Goal: Communication & Community: Participate in discussion

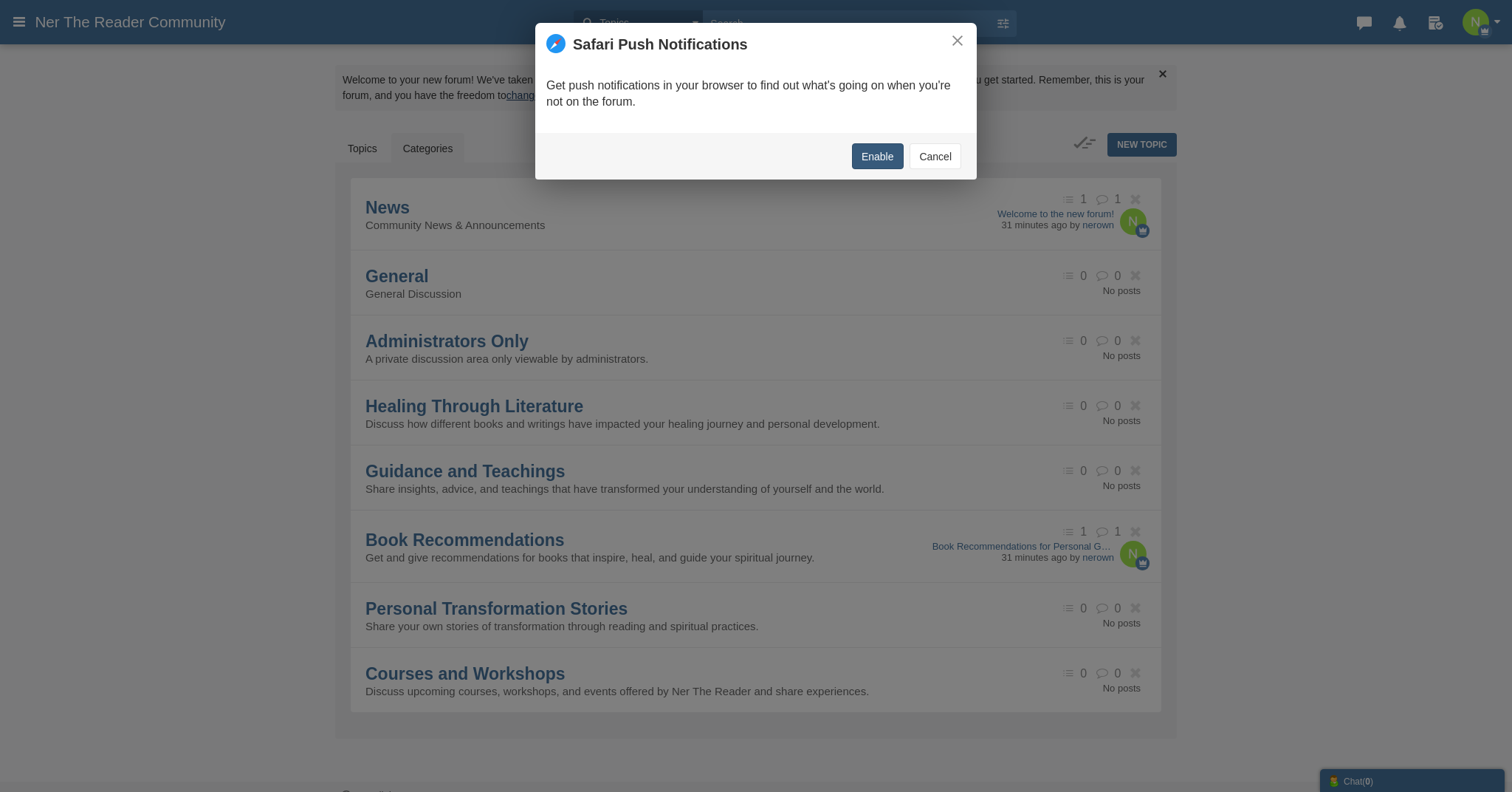
click at [892, 160] on button "Enable" at bounding box center [878, 156] width 52 height 26
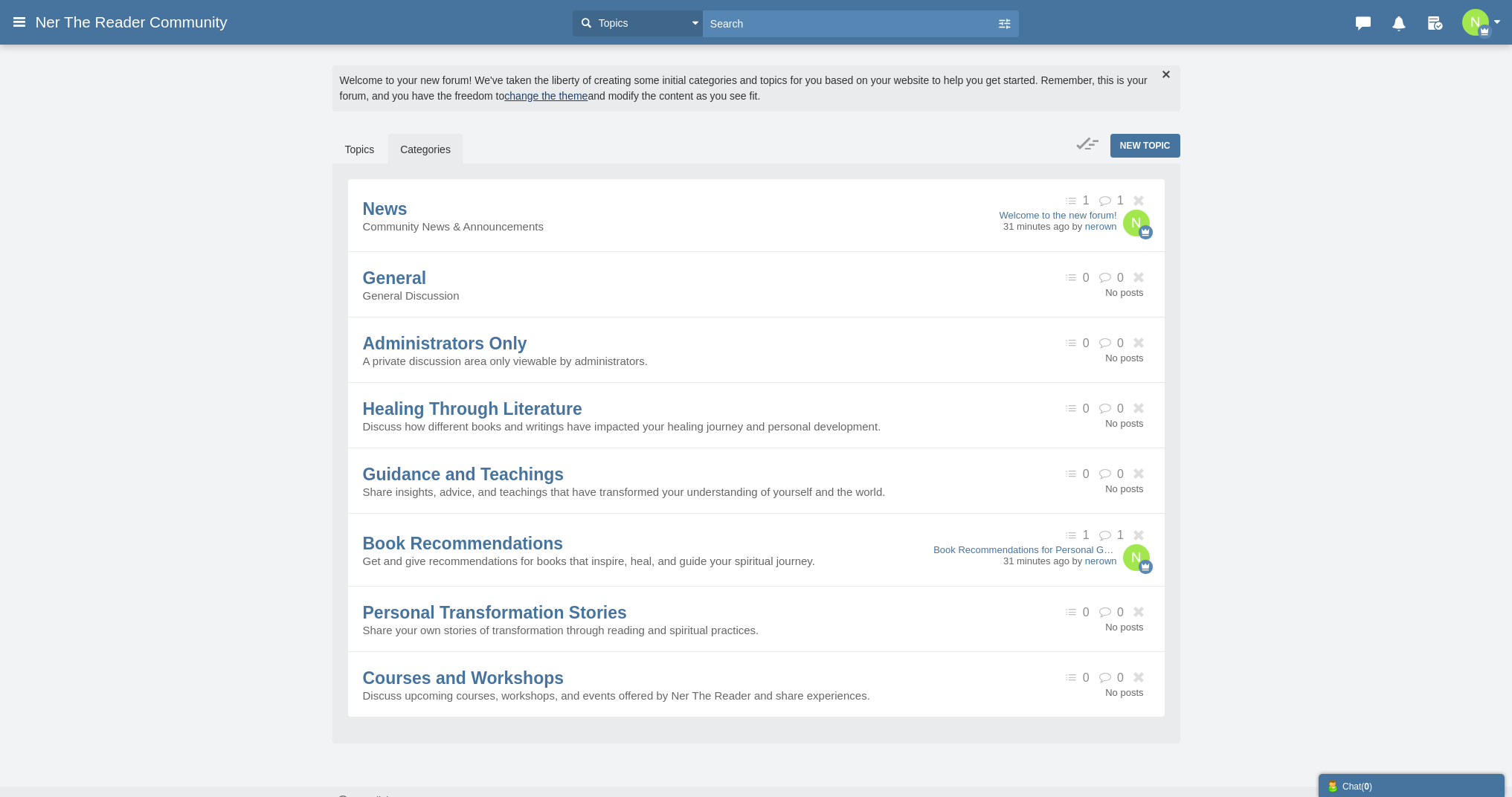
click at [1477, 25] on img "button" at bounding box center [1475, 22] width 27 height 27
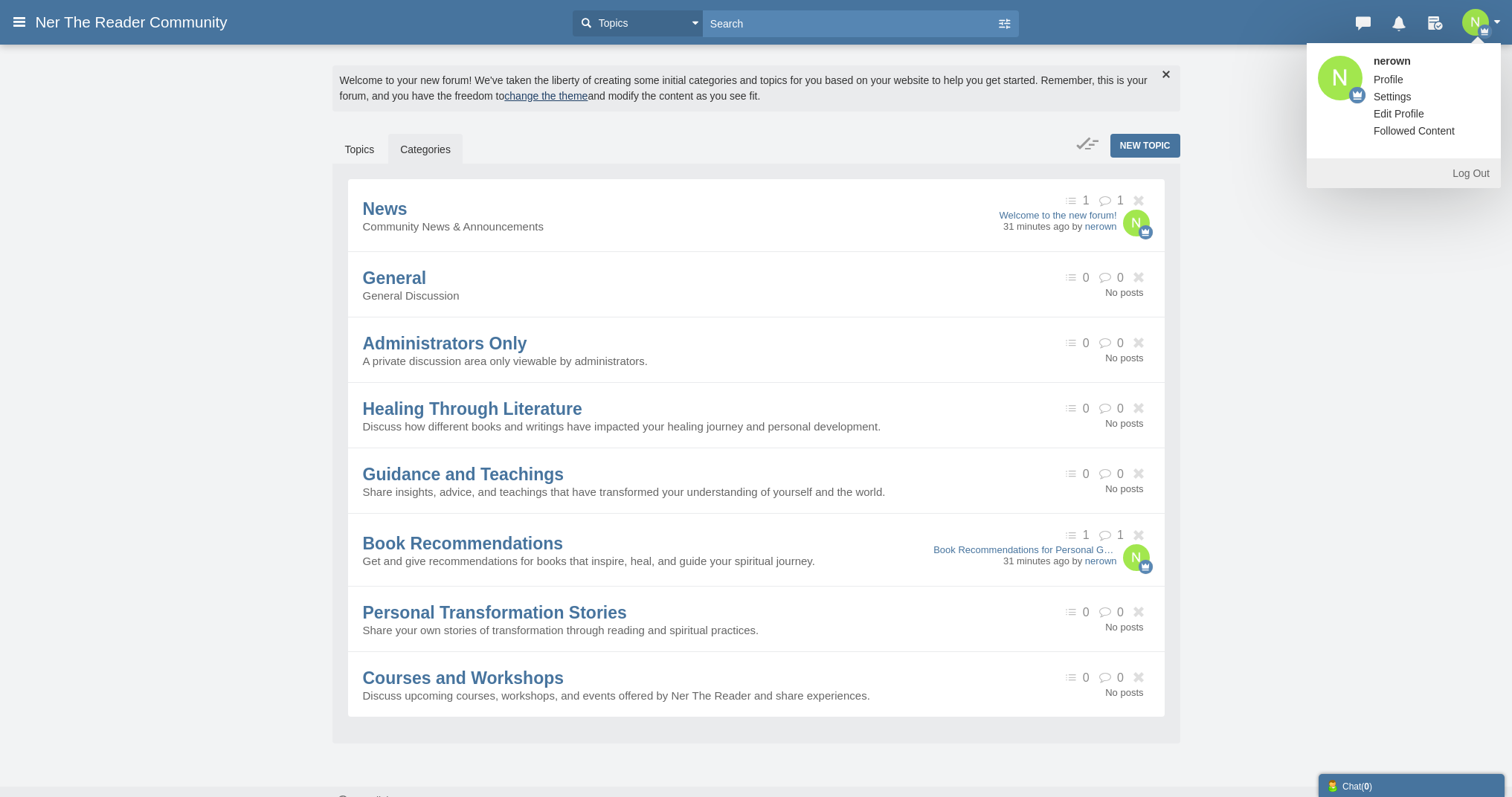
click at [1390, 96] on link "Settings" at bounding box center [1393, 97] width 60 height 14
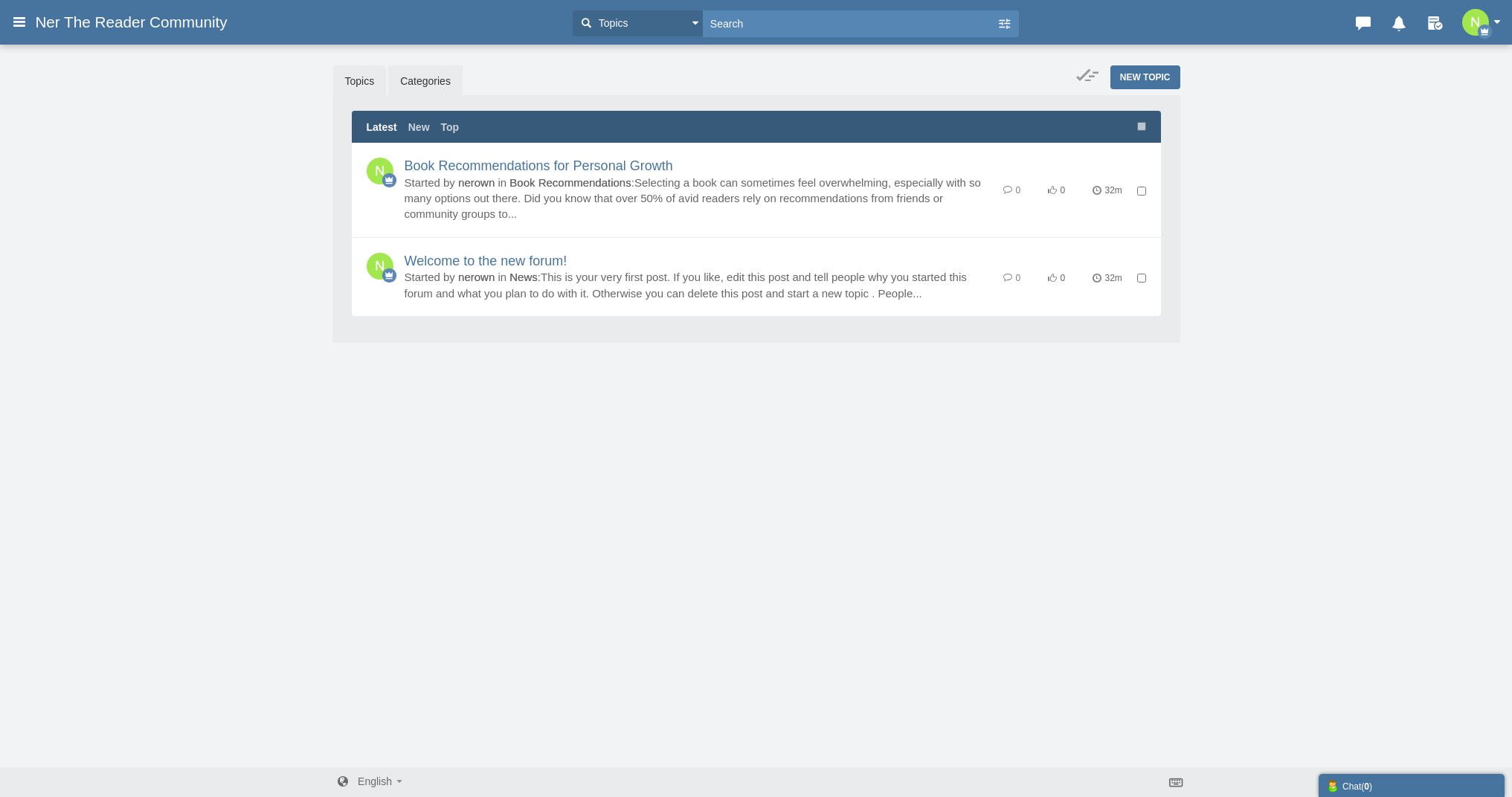
click at [435, 88] on link "Categories" at bounding box center [426, 80] width 74 height 31
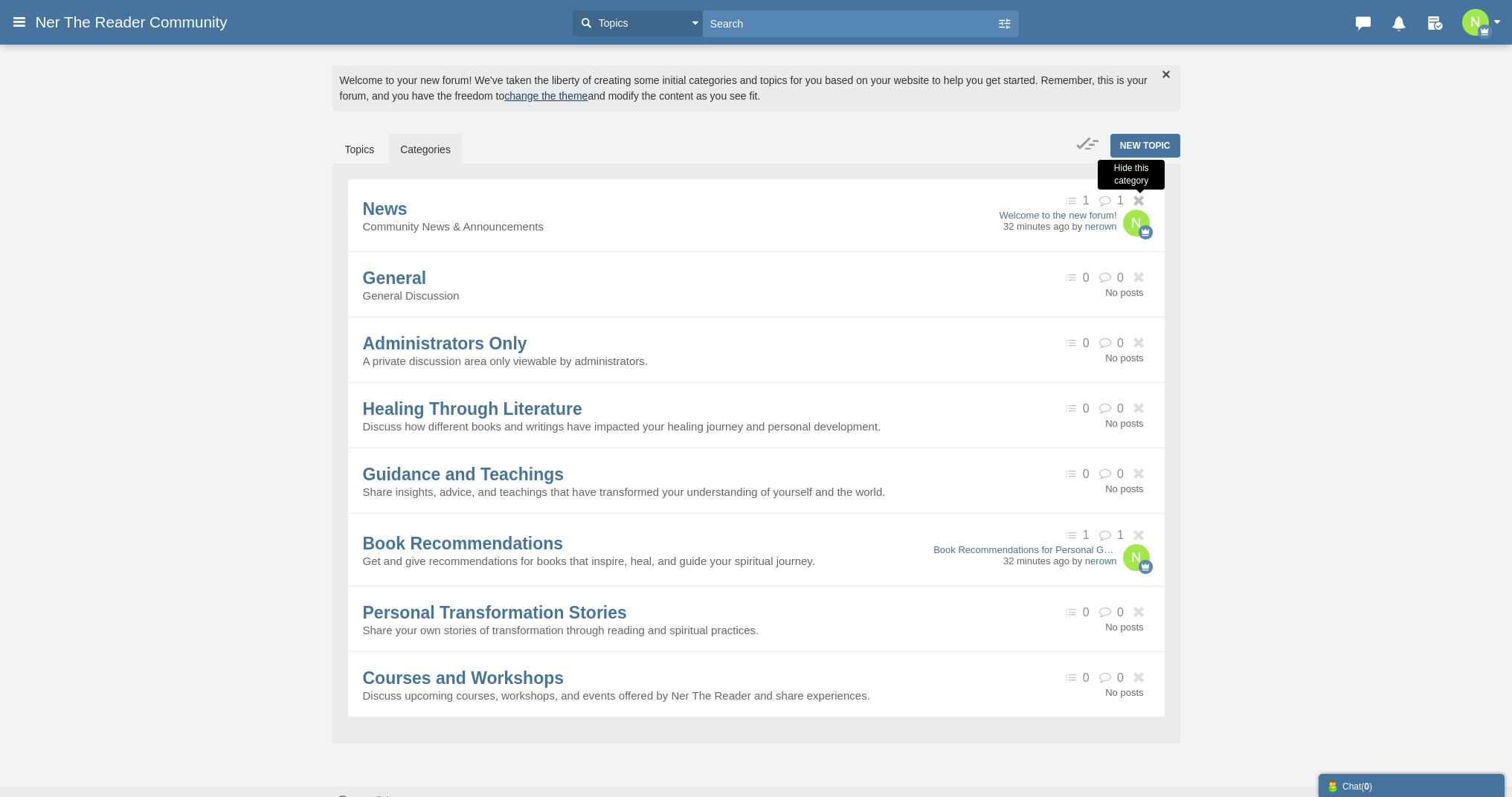
click at [1143, 203] on icon at bounding box center [1140, 201] width 19 height 11
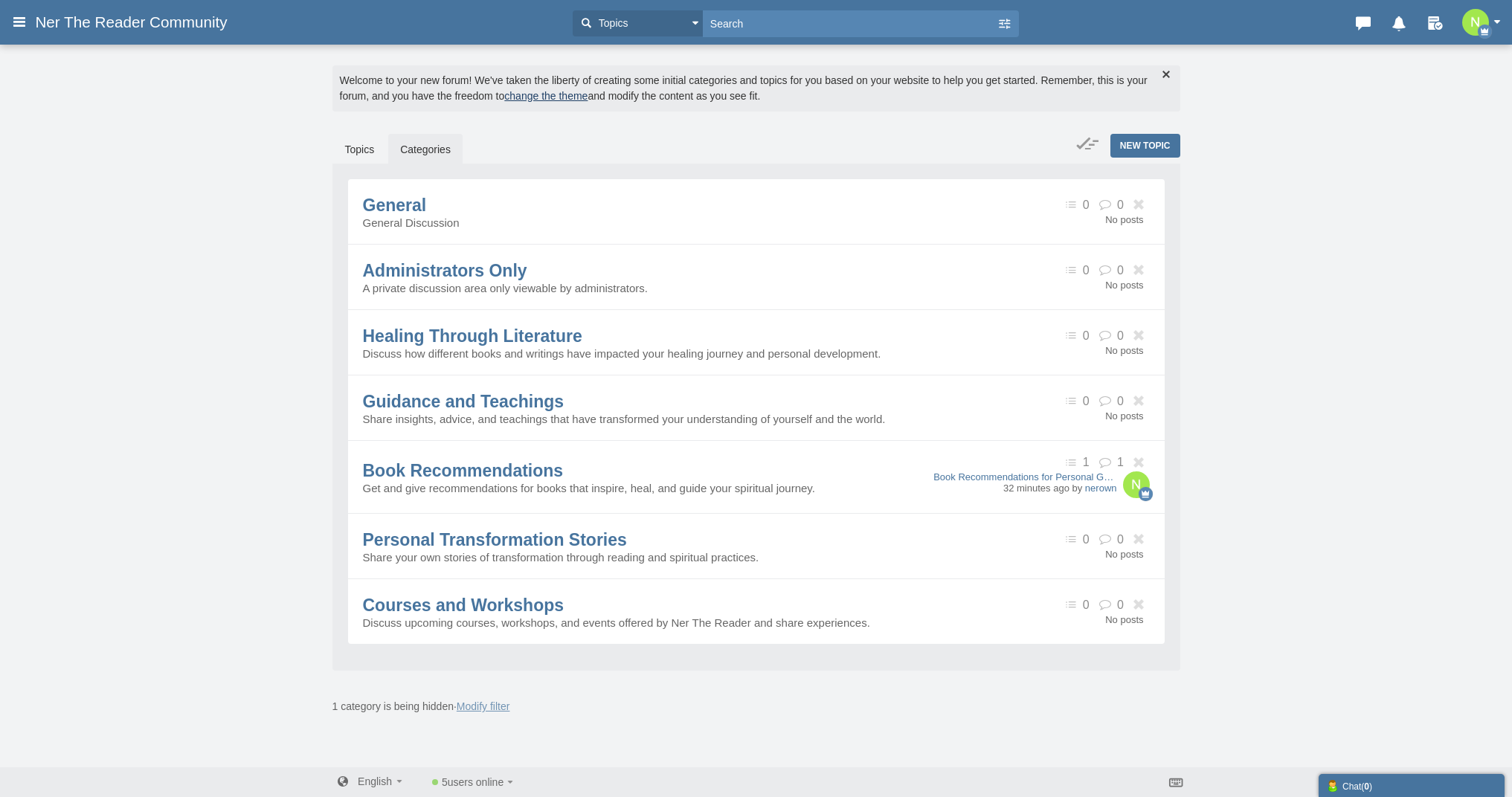
click at [1143, 203] on icon at bounding box center [1140, 205] width 19 height 11
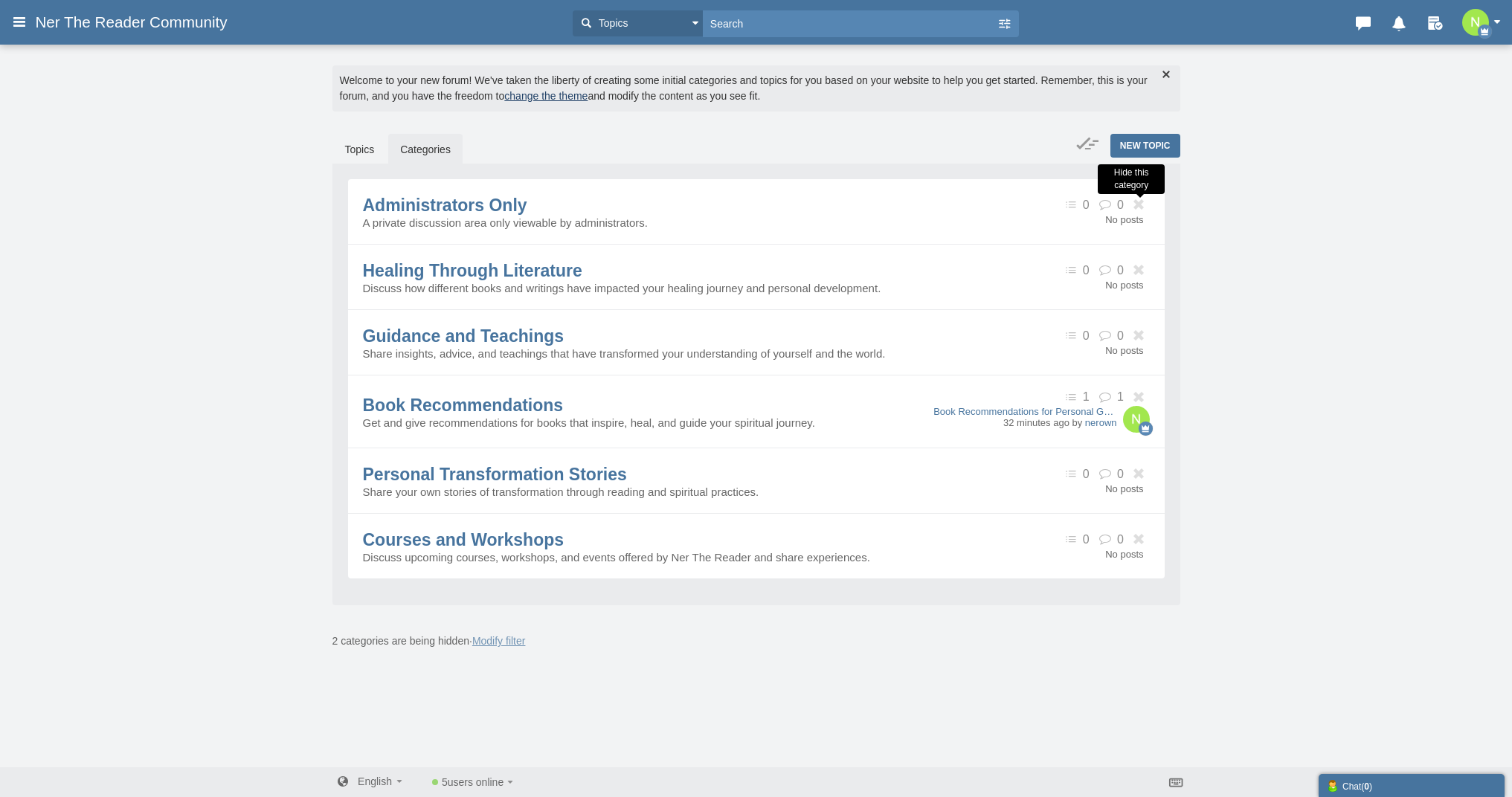
click at [1143, 203] on icon at bounding box center [1140, 205] width 19 height 11
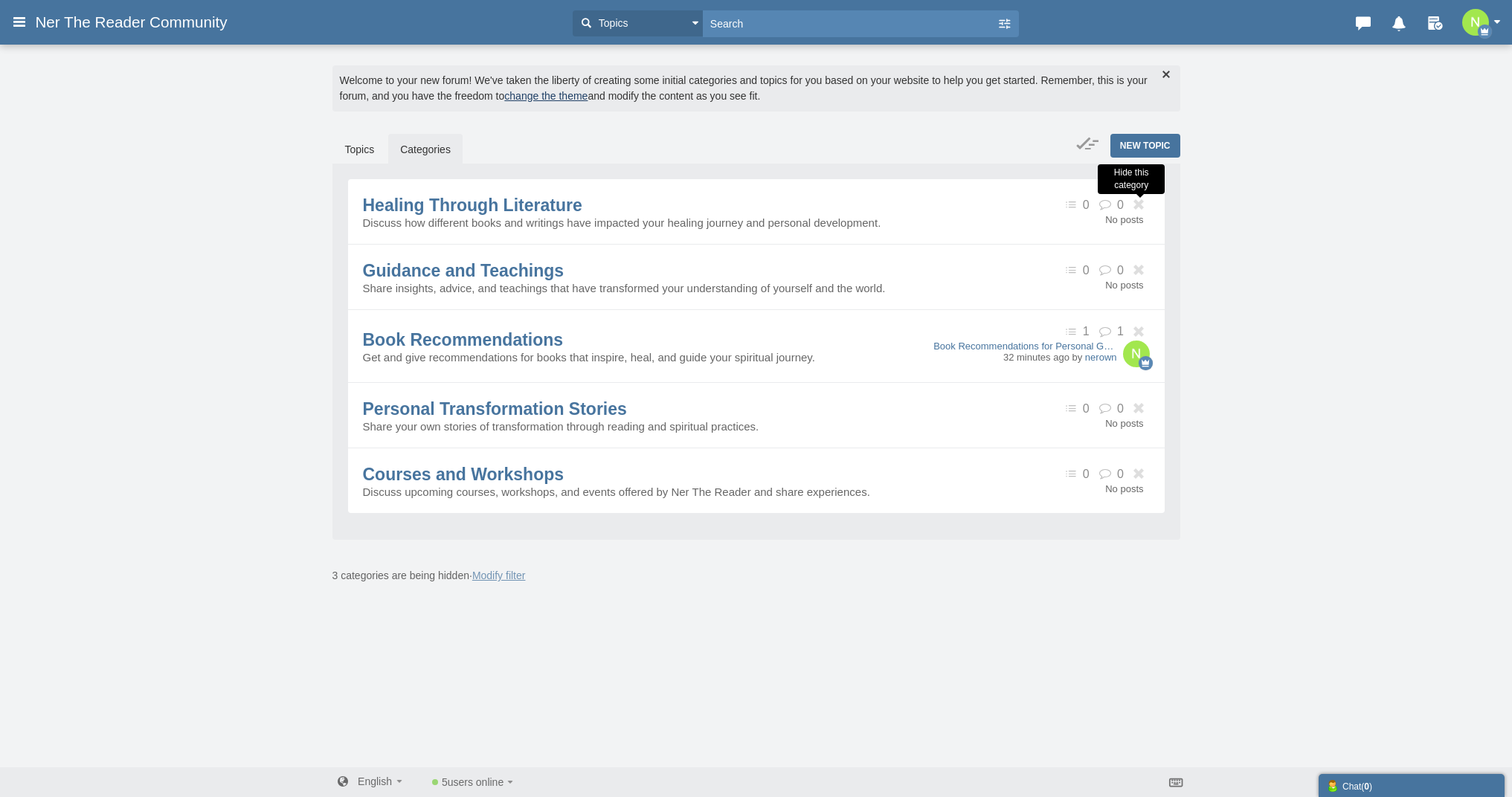
click at [1143, 203] on icon at bounding box center [1140, 205] width 19 height 11
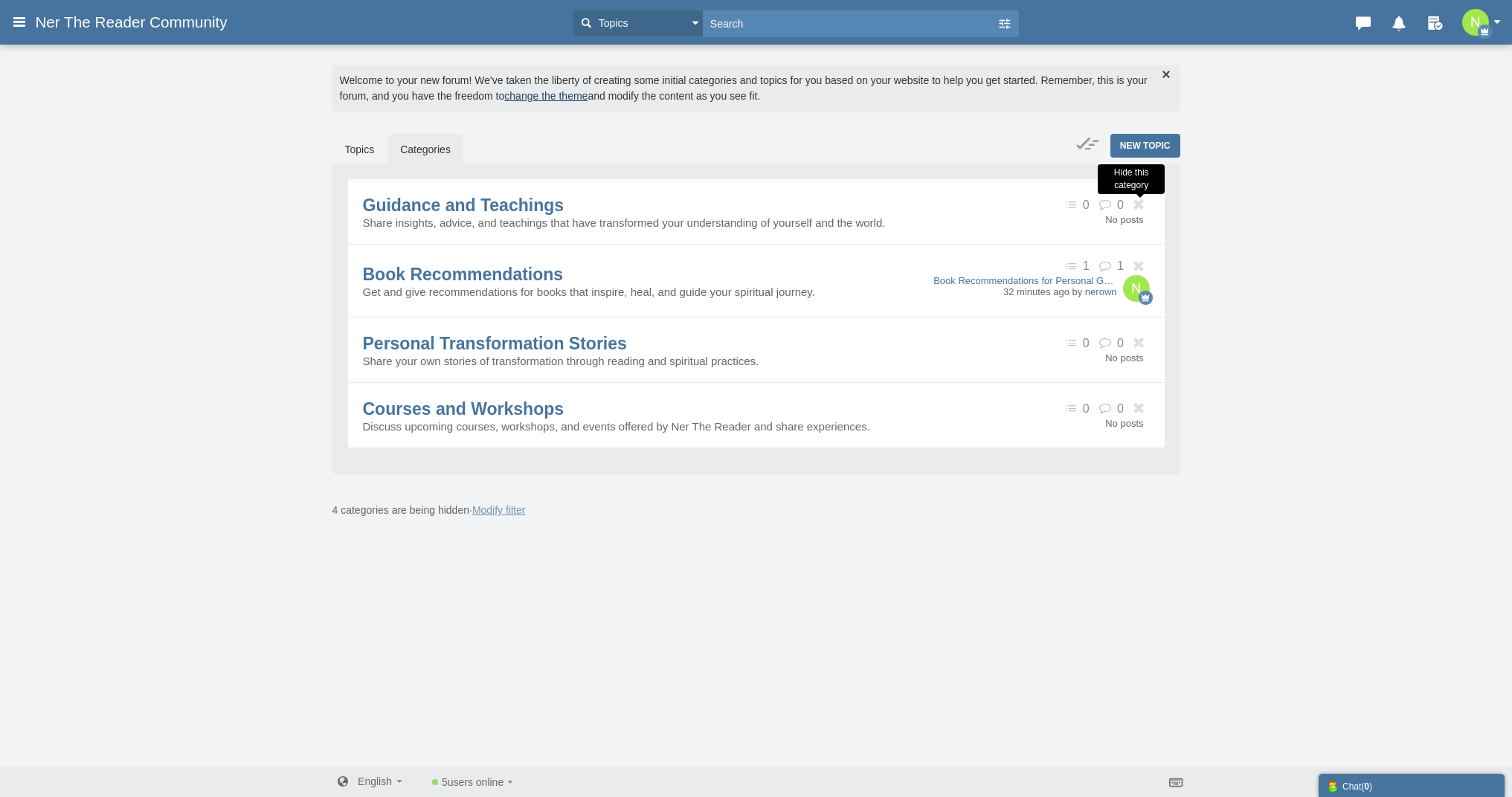
click at [1143, 203] on icon at bounding box center [1140, 205] width 19 height 11
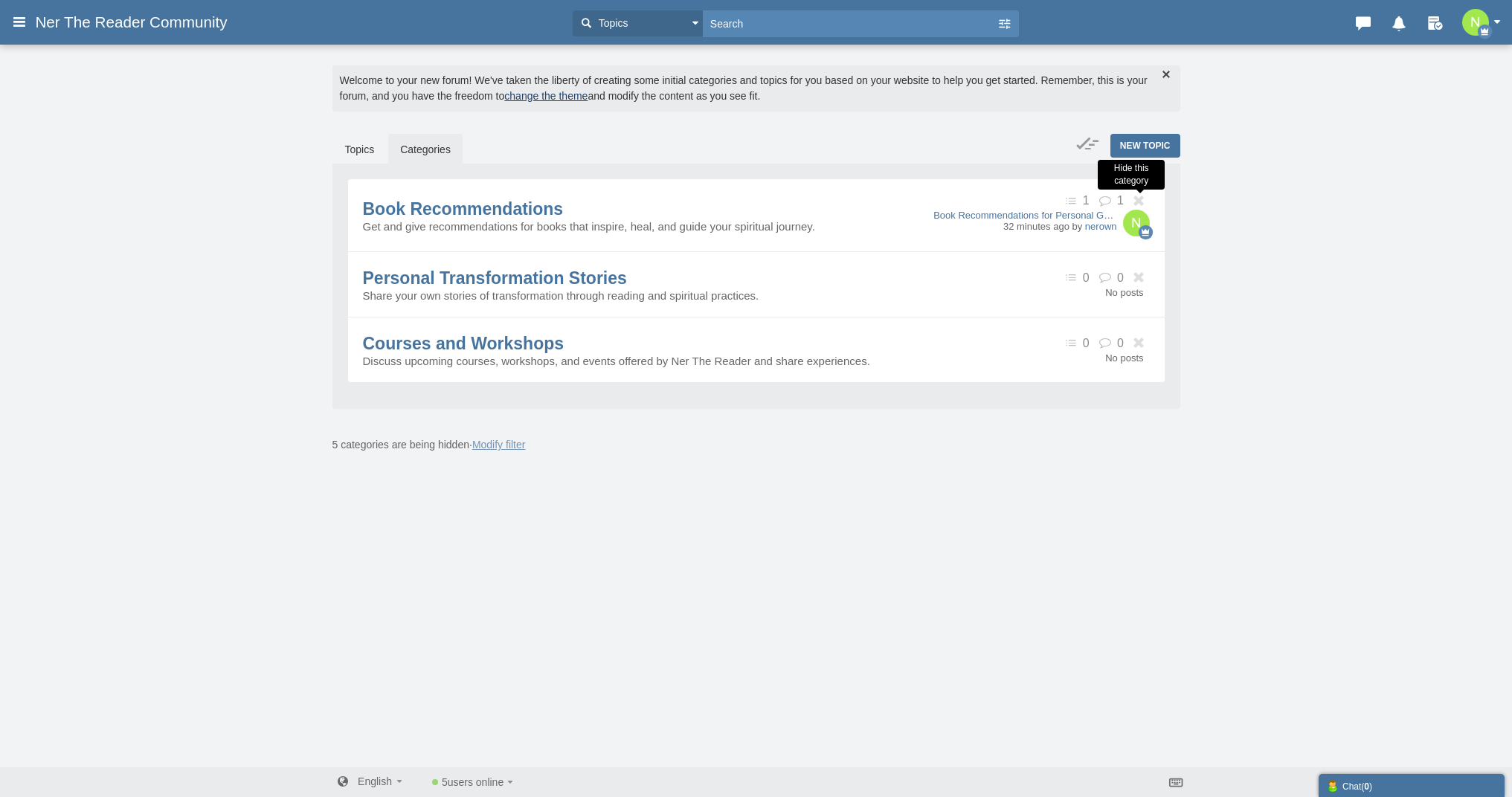
click at [1143, 203] on icon at bounding box center [1140, 201] width 19 height 11
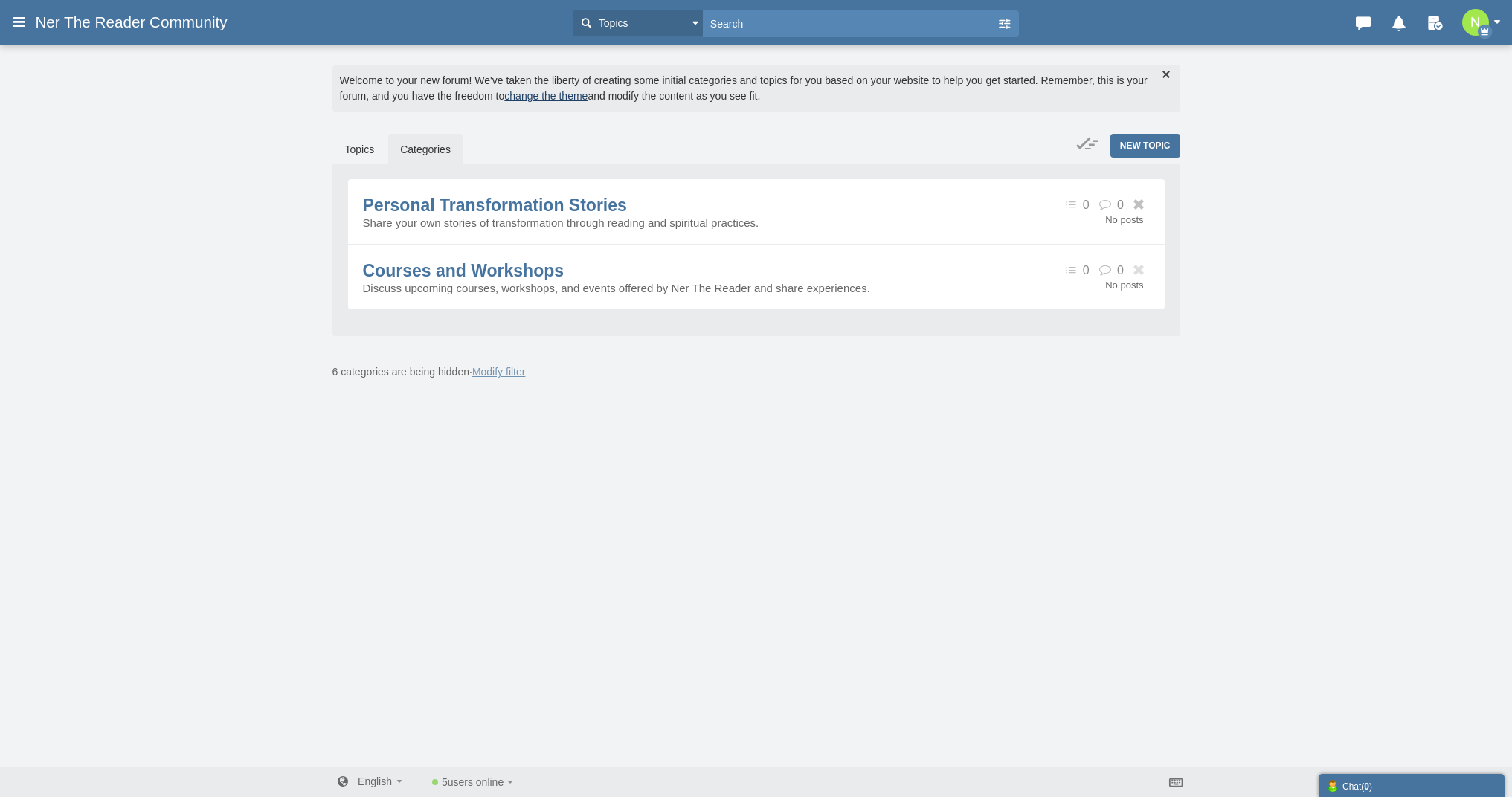
click at [1143, 203] on icon at bounding box center [1140, 205] width 19 height 11
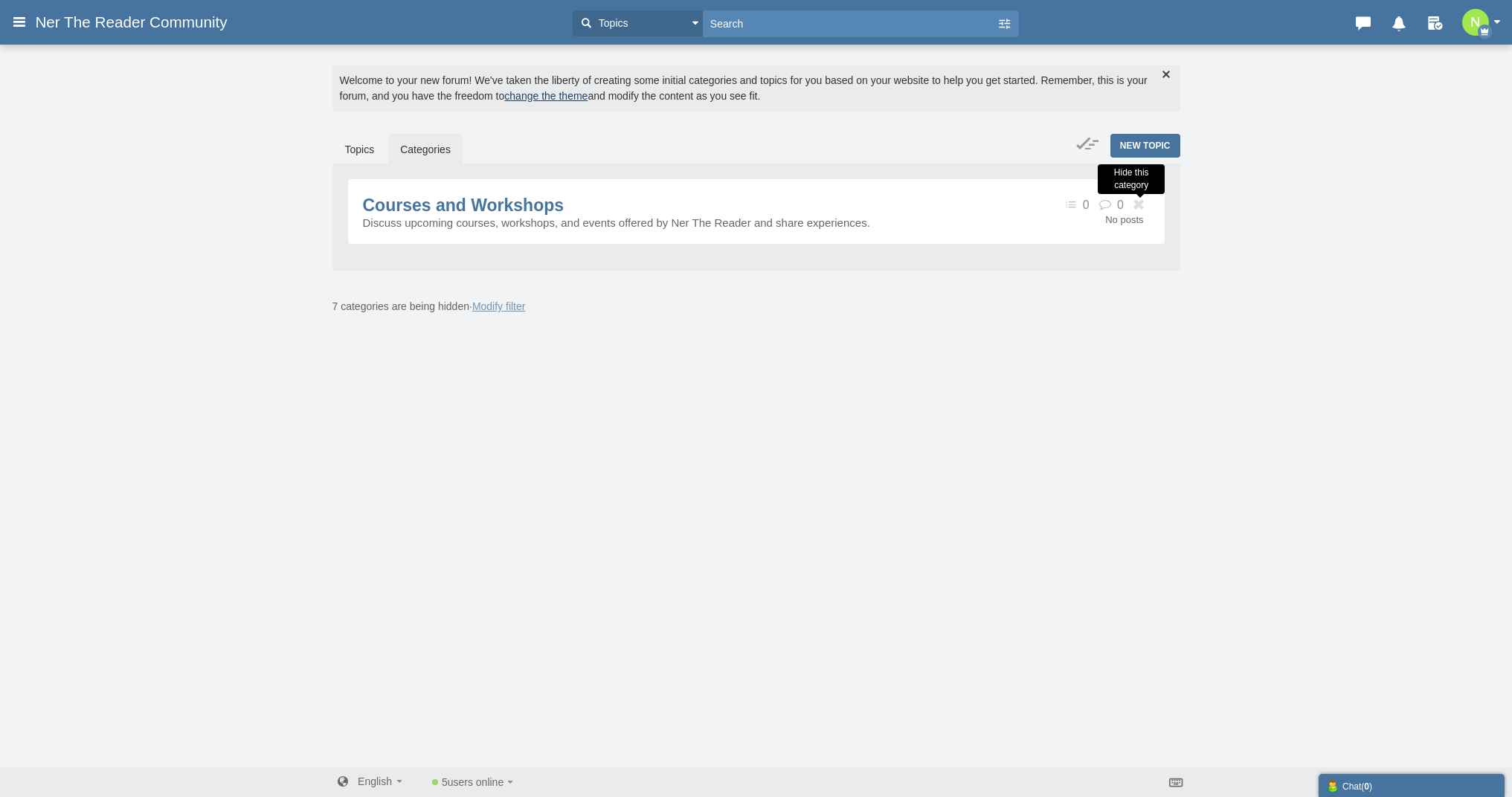
click at [1143, 204] on icon at bounding box center [1140, 205] width 19 height 11
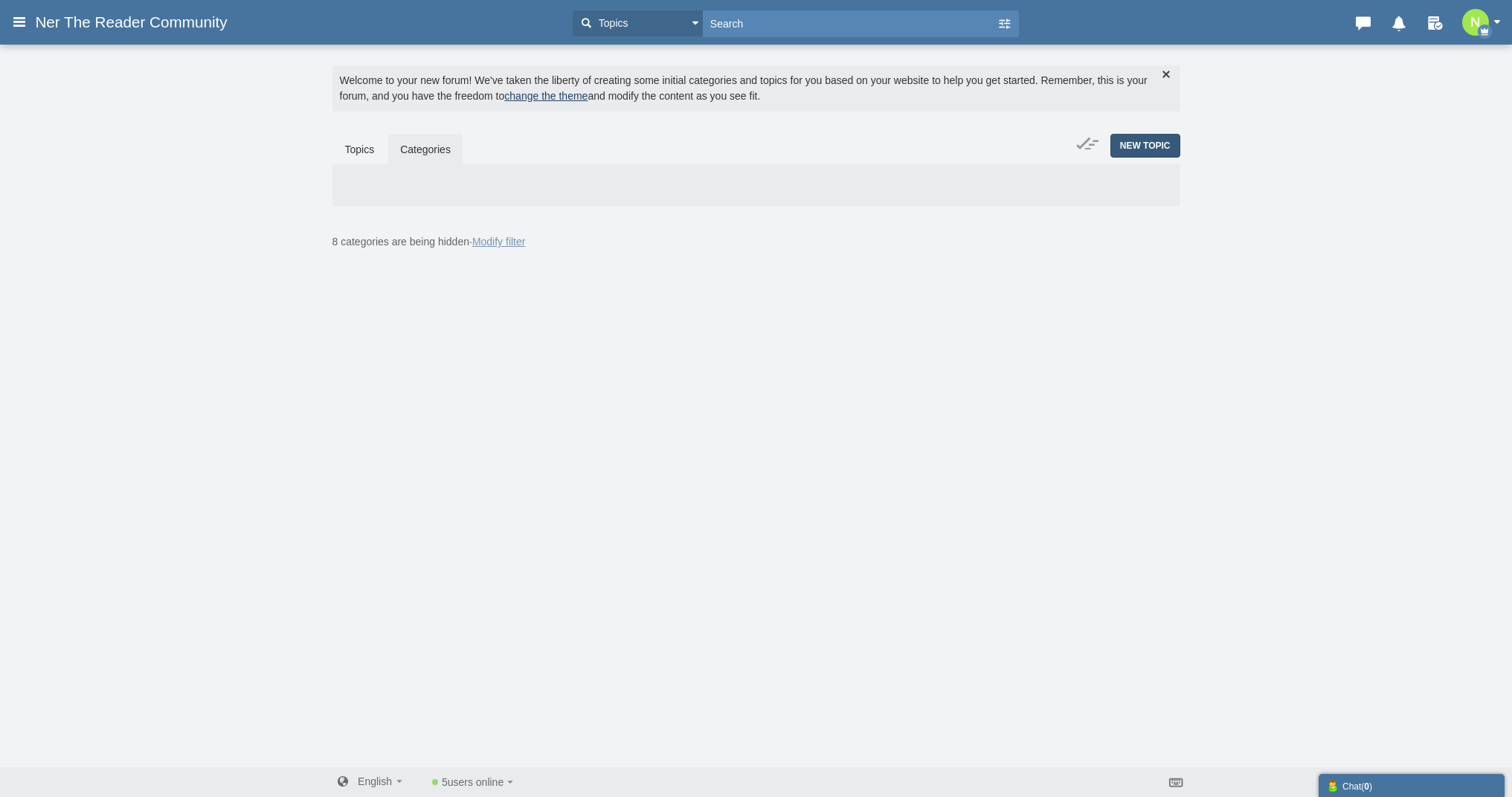
click at [1126, 141] on span "New Topic" at bounding box center [1145, 146] width 51 height 10
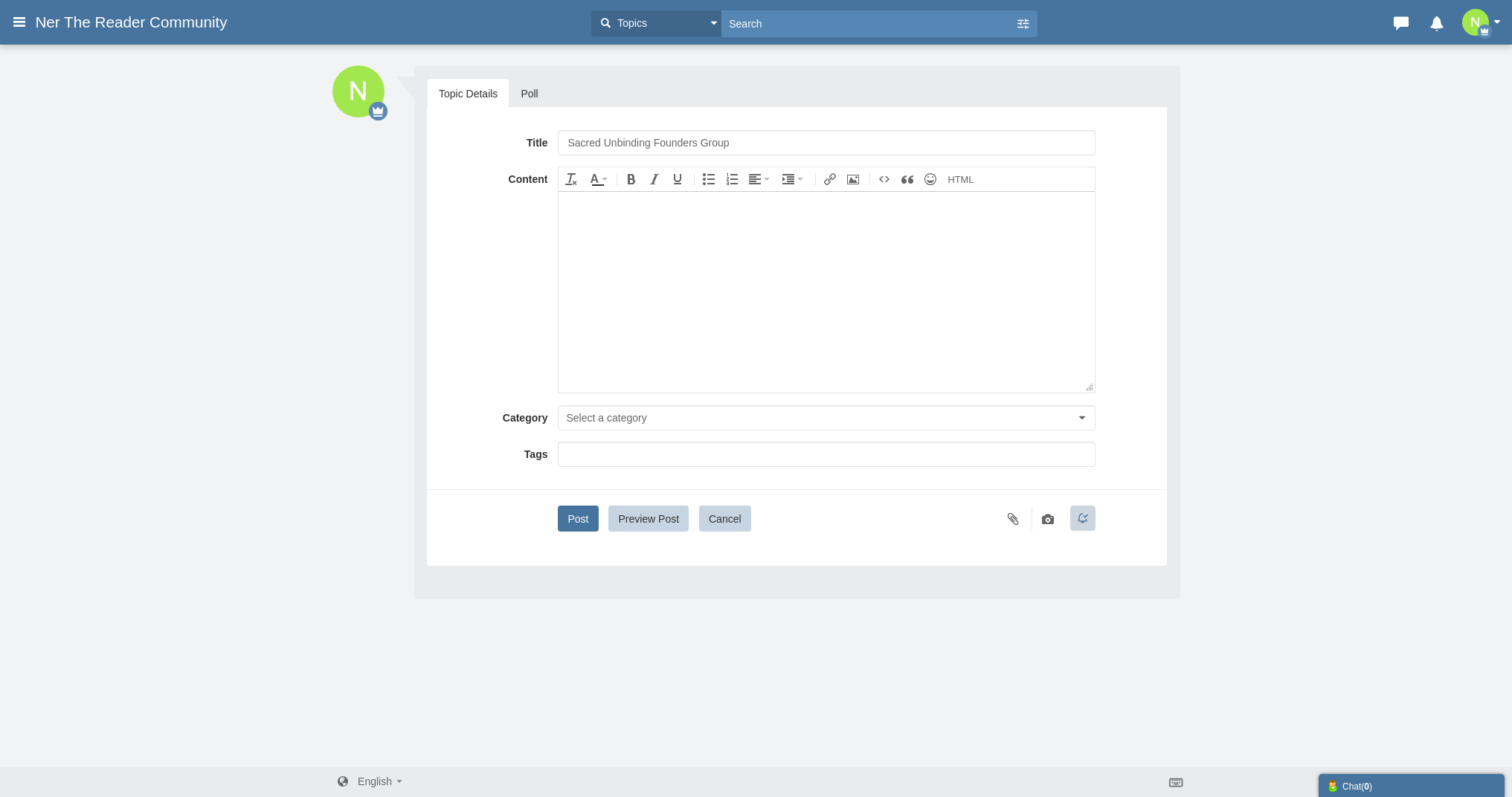
type input "Sacred Unbinding Founders Group"
click at [639, 421] on span "Select a category" at bounding box center [606, 417] width 80 height 12
click at [639, 422] on input "text" at bounding box center [826, 417] width 537 height 25
click at [736, 358] on body at bounding box center [826, 292] width 536 height 201
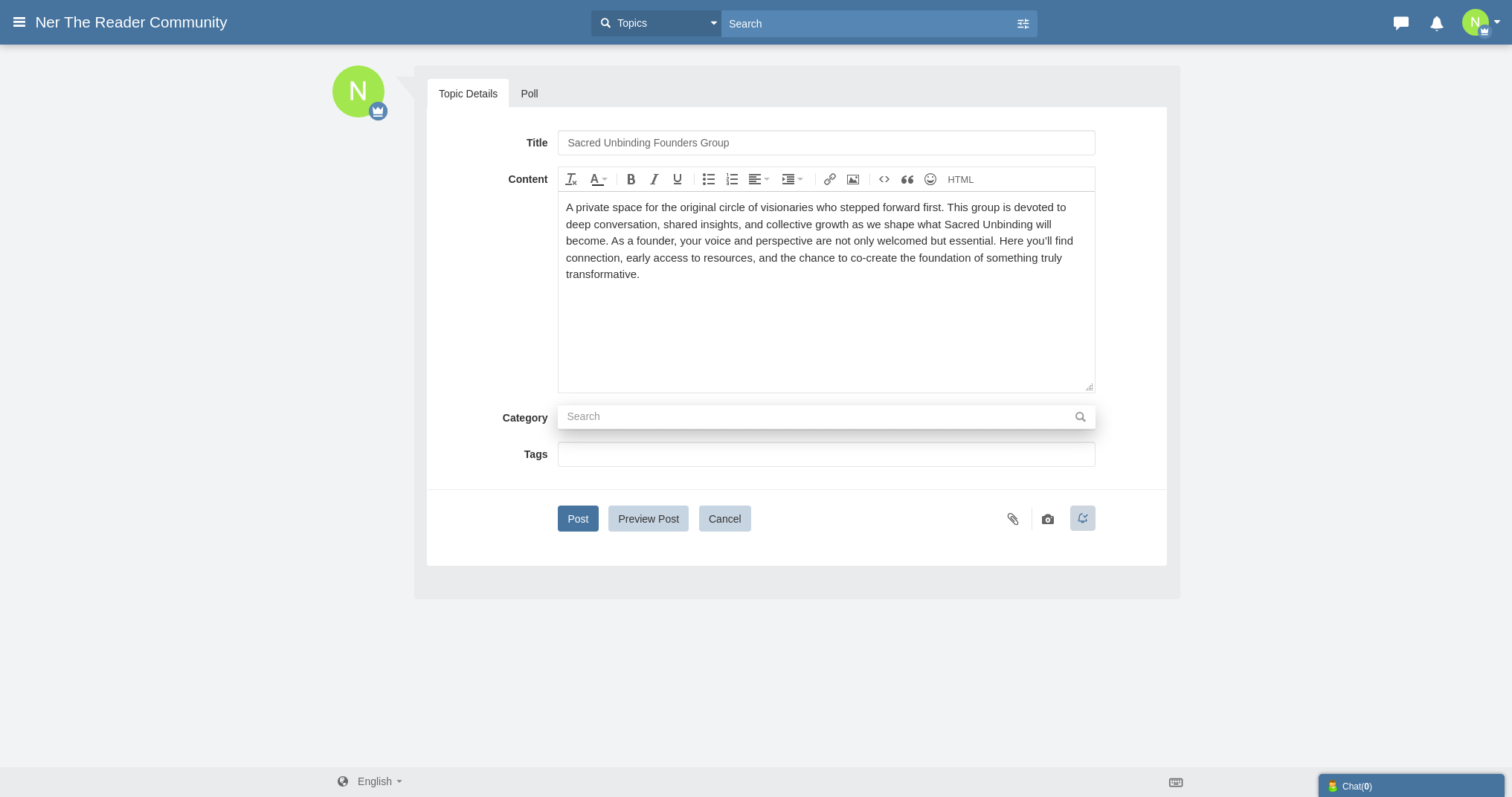
drag, startPoint x: 134, startPoint y: 5, endPoint x: 752, endPoint y: 108, distance: 626.5
click at [752, 108] on div "Title Sacred Unbinding Founders Group Content div Deleting Attachment... getFil…" at bounding box center [797, 336] width 740 height 458
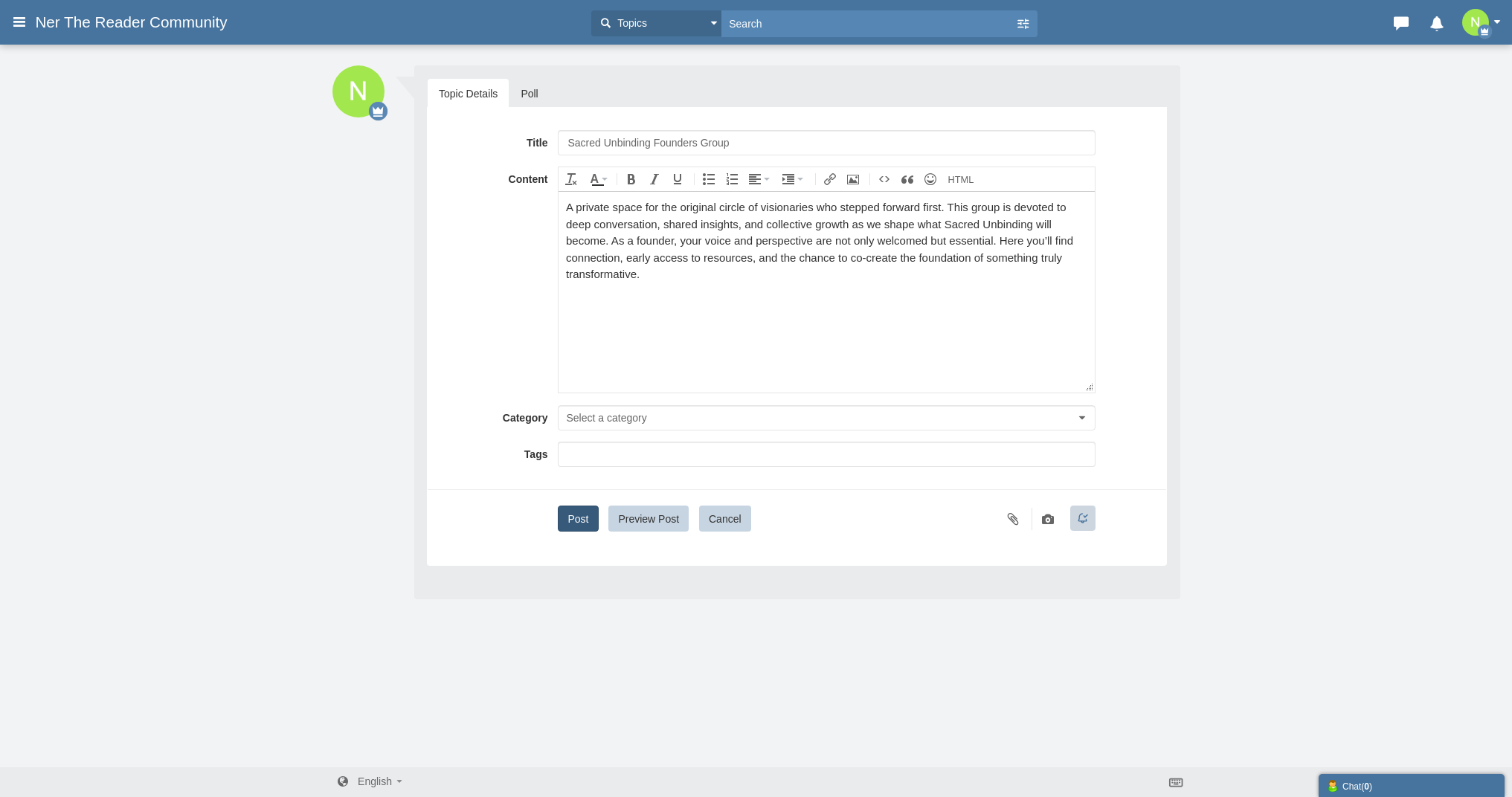
click at [591, 527] on button "Post" at bounding box center [578, 519] width 40 height 26
click at [653, 420] on button "Select a category" at bounding box center [826, 417] width 537 height 25
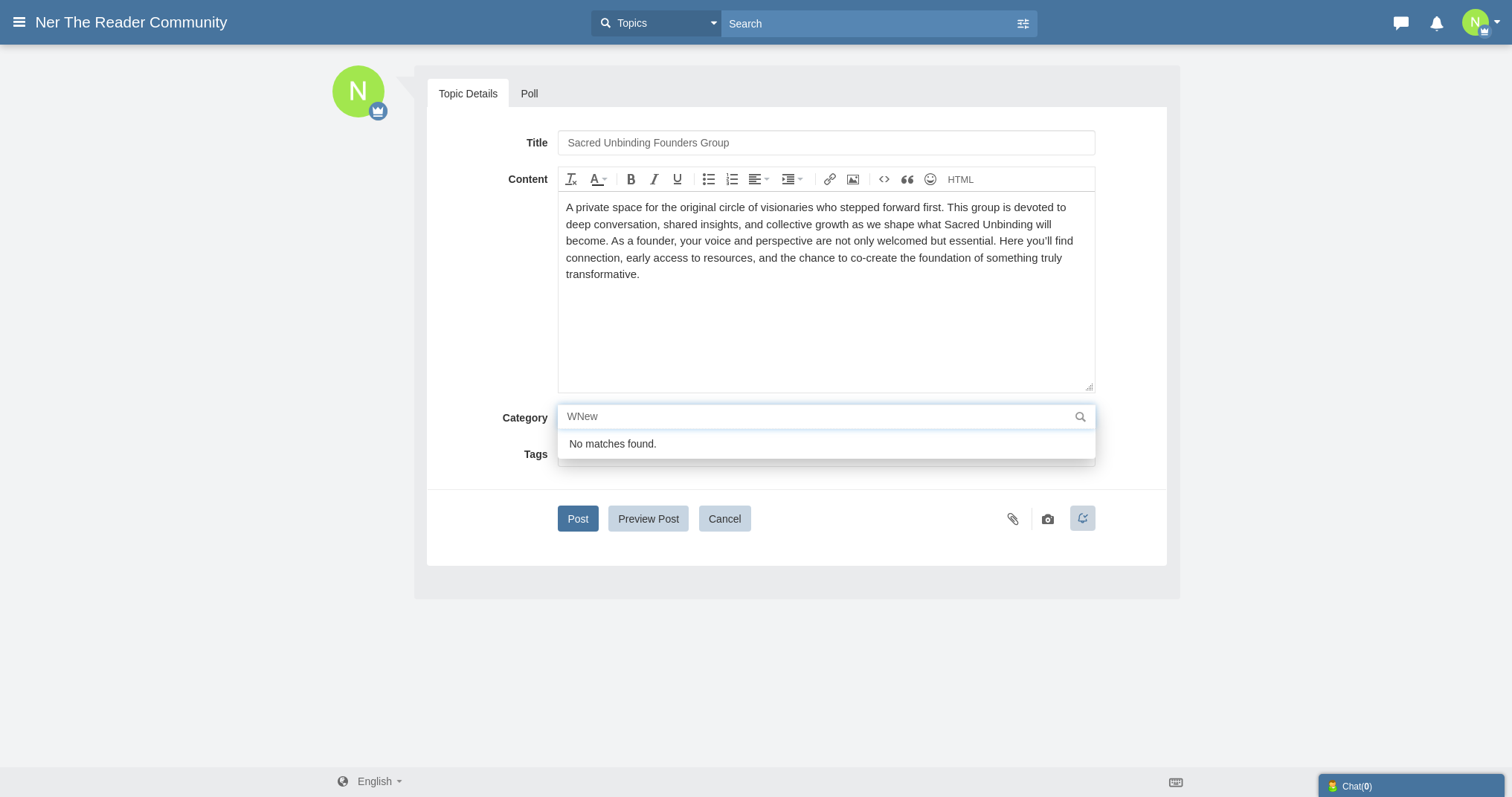
type input "WeNew"
drag, startPoint x: 653, startPoint y: 423, endPoint x: 547, endPoint y: 421, distance: 106.0
click at [547, 421] on div "Category Select a category WeNew No matches found." at bounding box center [797, 417] width 716 height 25
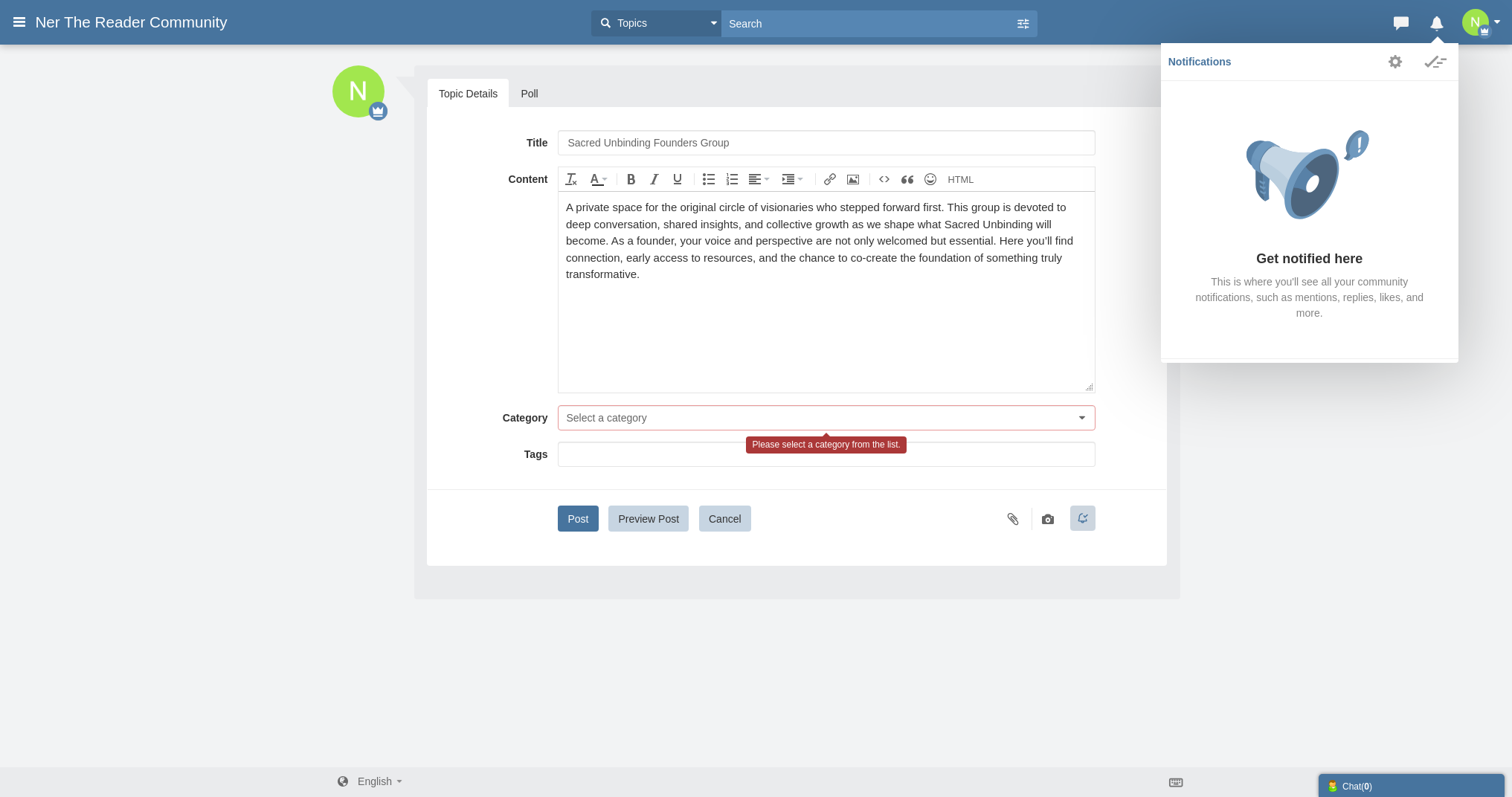
click at [659, 417] on button "Select a category" at bounding box center [826, 417] width 537 height 25
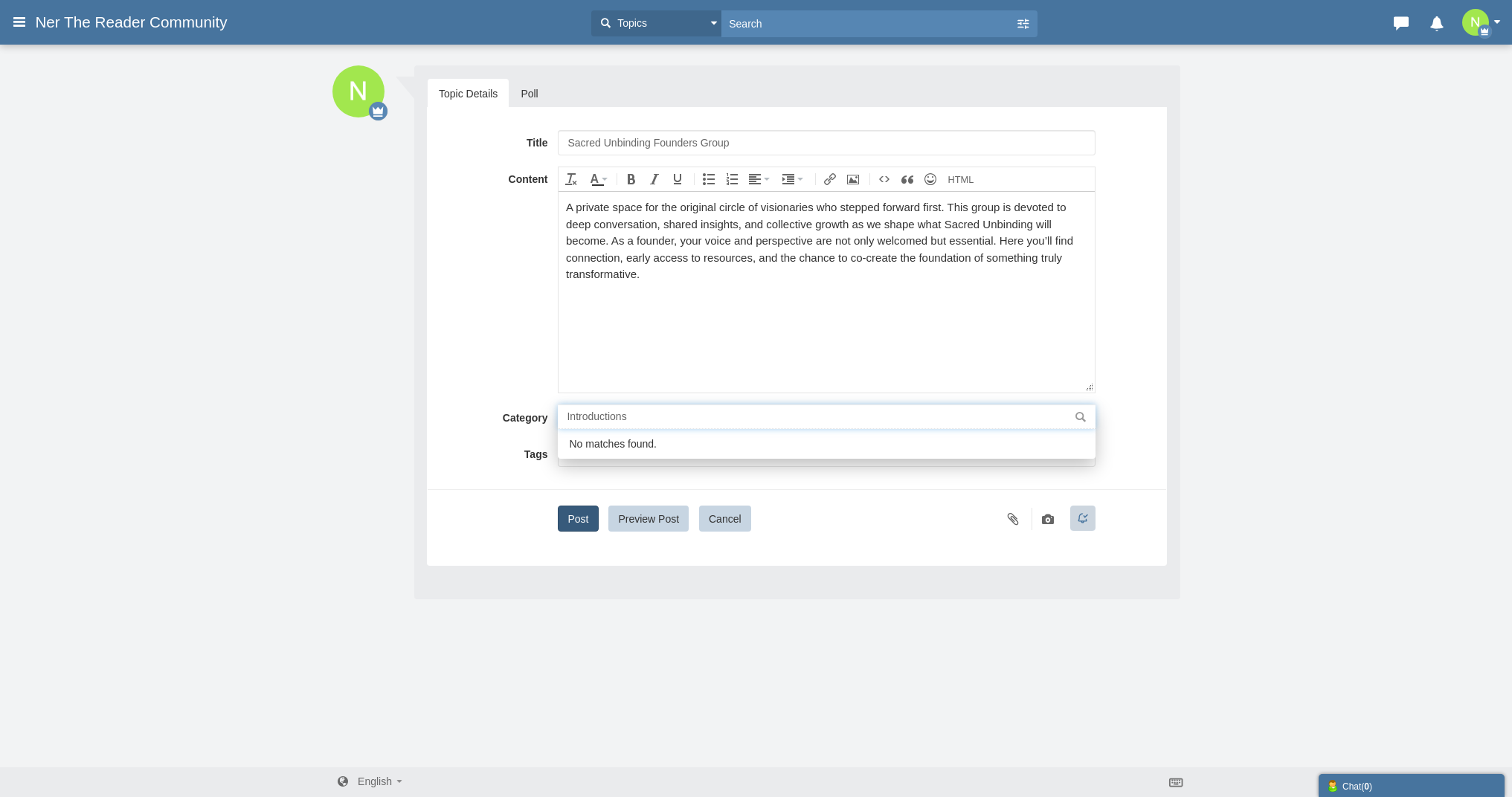
type input "Introductions"
click at [579, 522] on button "Post" at bounding box center [578, 519] width 40 height 26
click at [796, 470] on div at bounding box center [826, 458] width 537 height 33
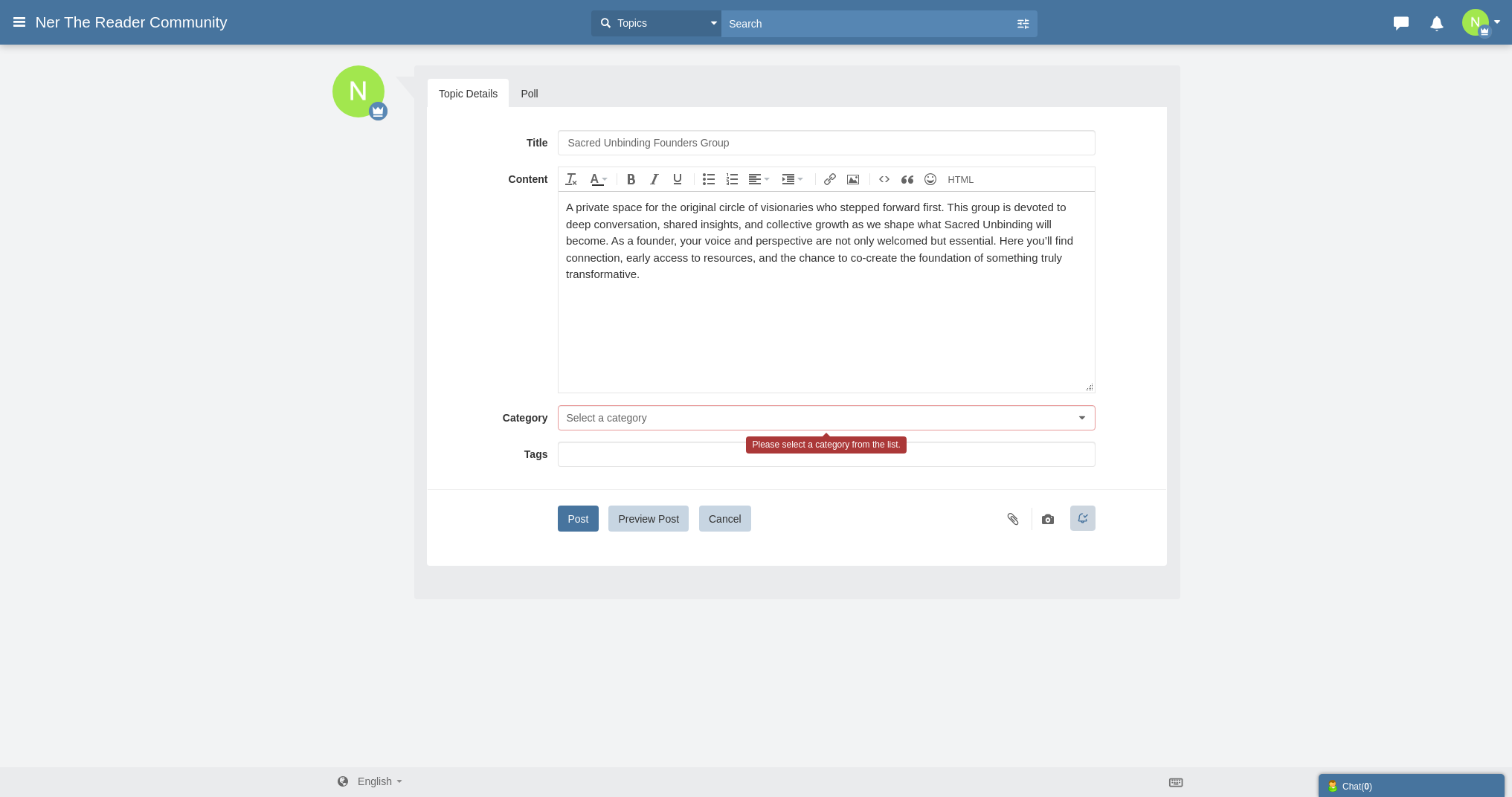
click at [1088, 421] on button "Select a category" at bounding box center [826, 417] width 537 height 25
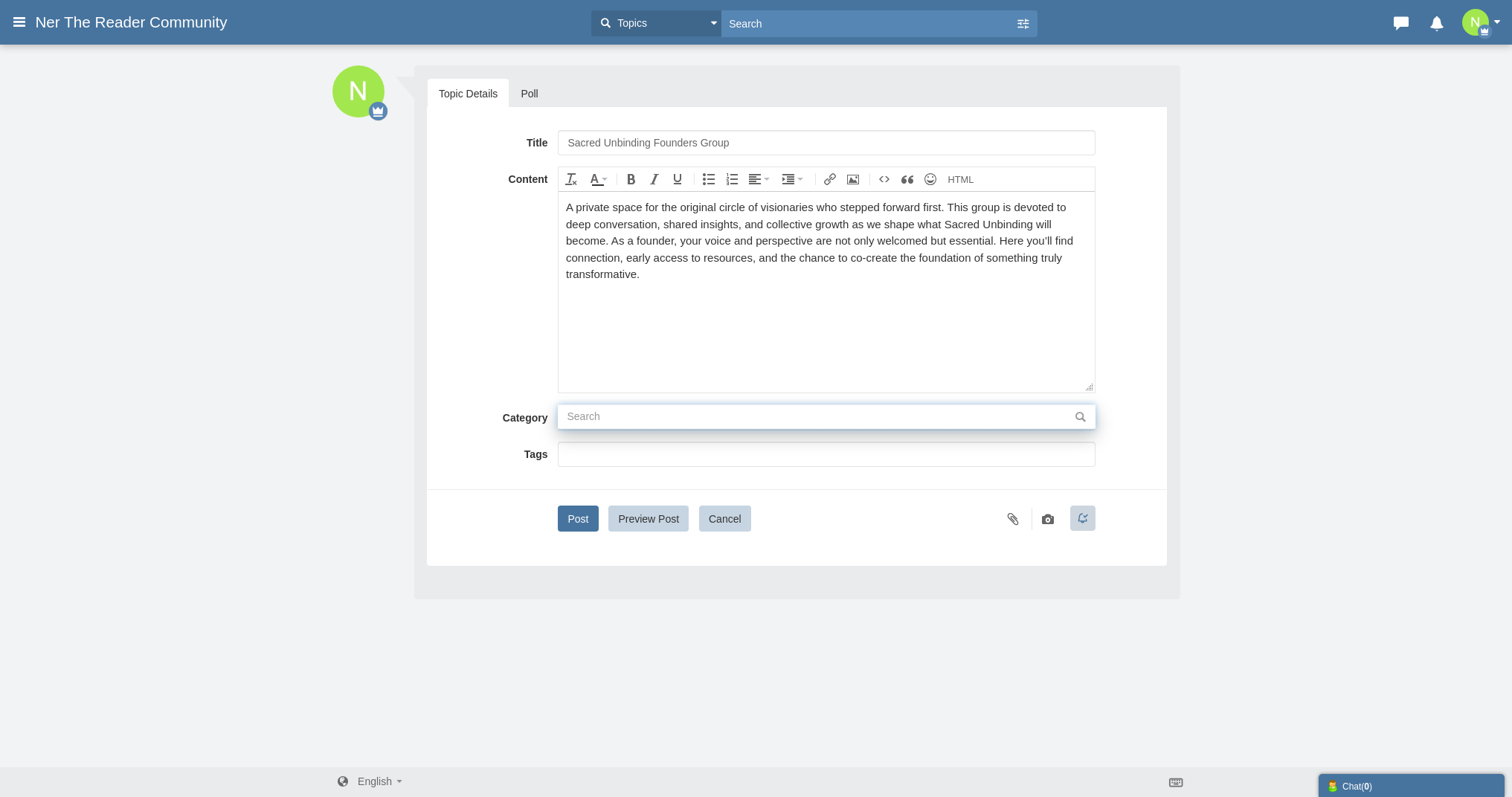
click at [1088, 421] on input "text" at bounding box center [826, 417] width 537 height 25
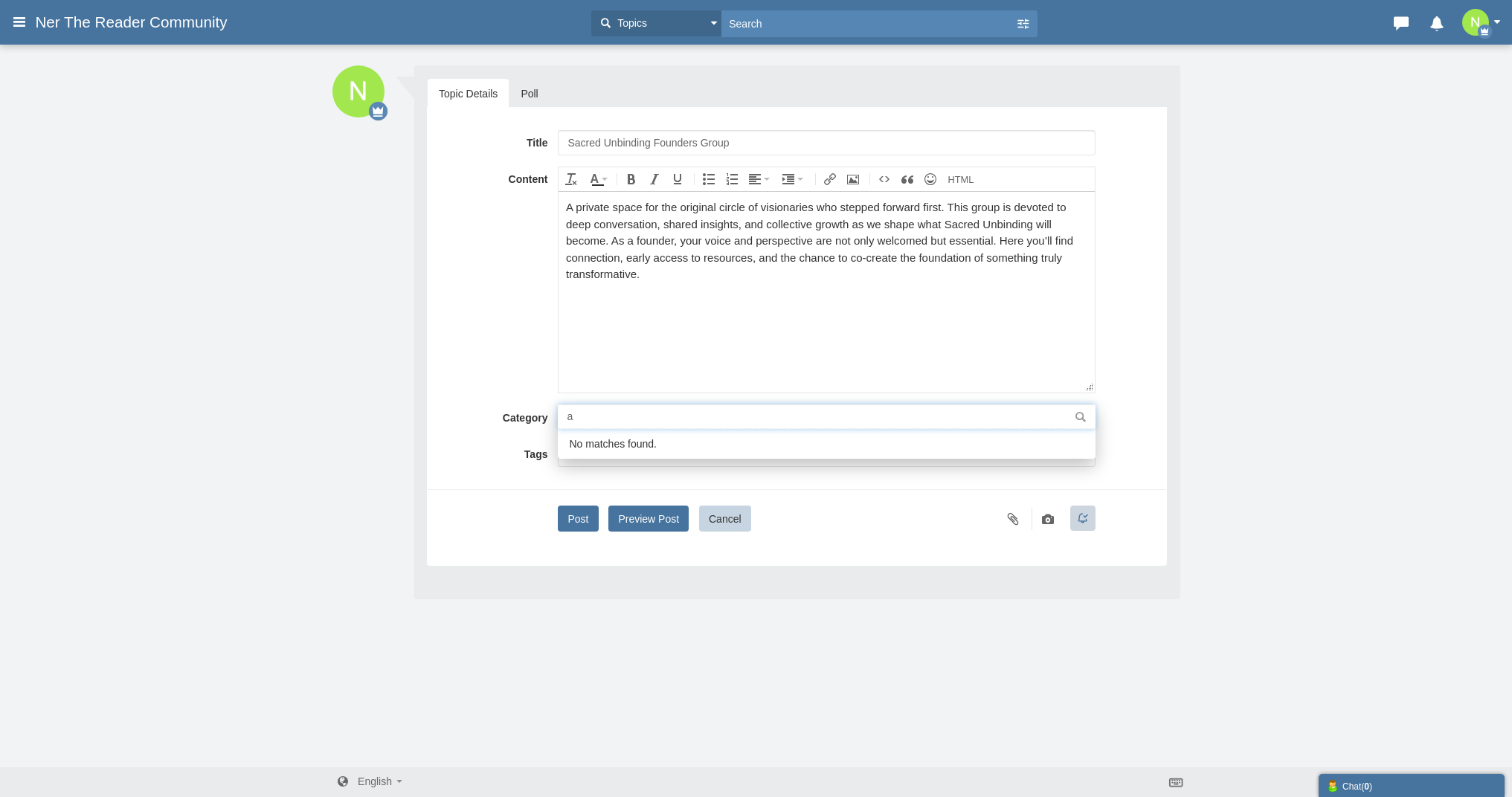
type input "a"
click at [677, 521] on button "Preview Post" at bounding box center [649, 519] width 80 height 26
click at [733, 522] on button "Cancel" at bounding box center [725, 519] width 52 height 26
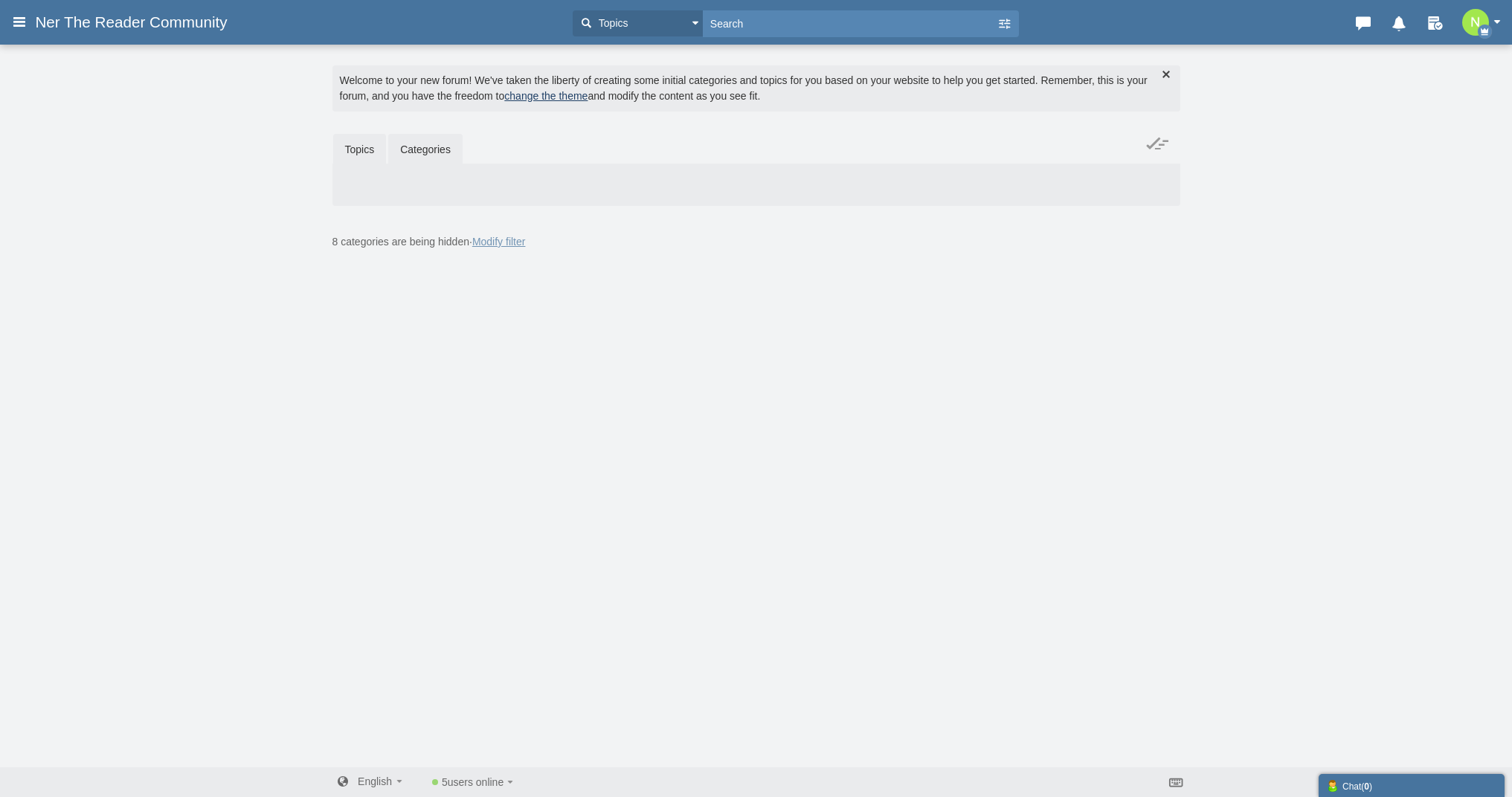
click at [352, 151] on link "Topics" at bounding box center [360, 149] width 54 height 31
click at [512, 241] on link "Modify filter" at bounding box center [499, 241] width 54 height 12
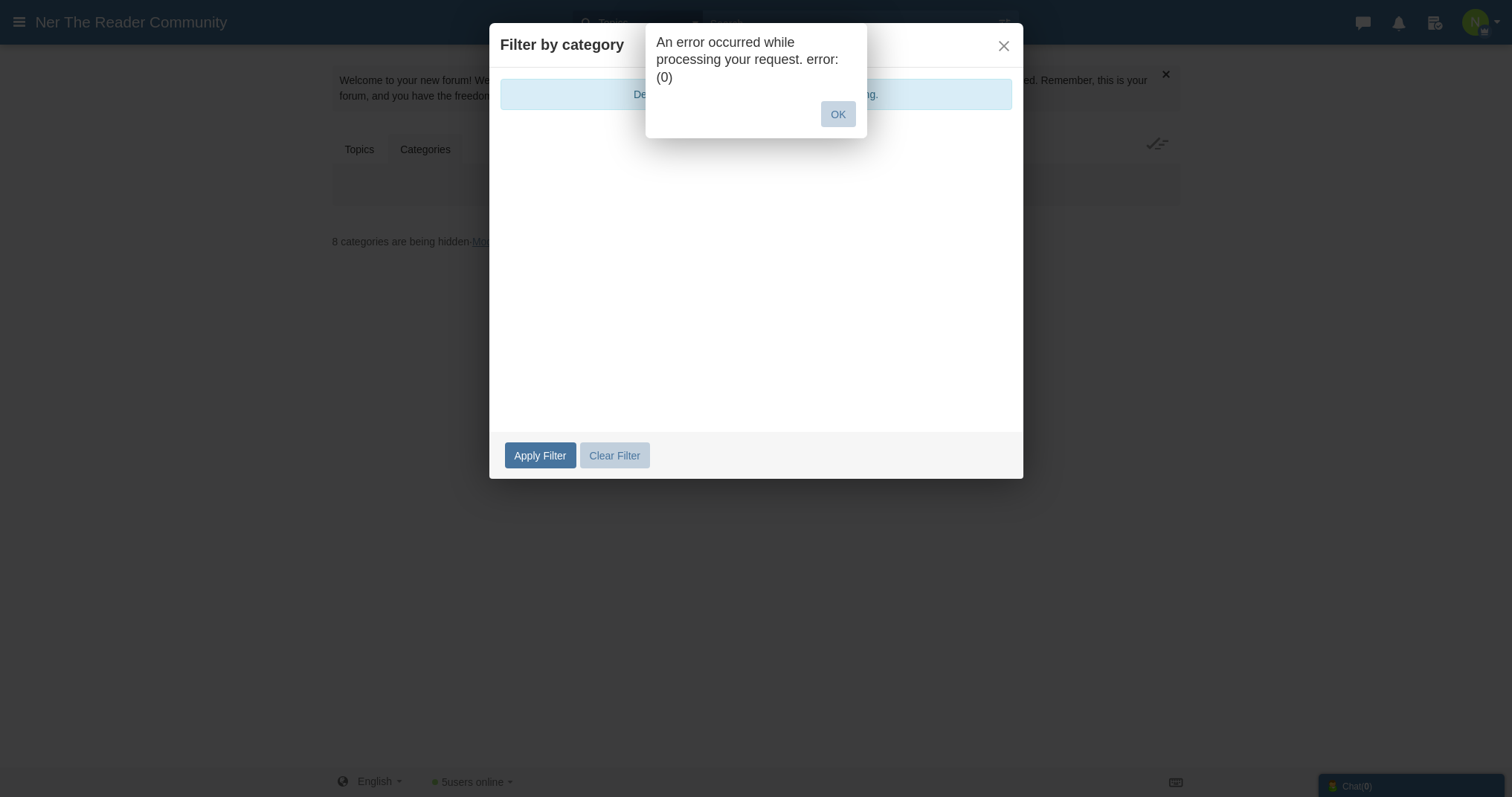
click at [508, 242] on div "An error occurred while processing your request. error: (0) OK" at bounding box center [756, 398] width 1512 height 797
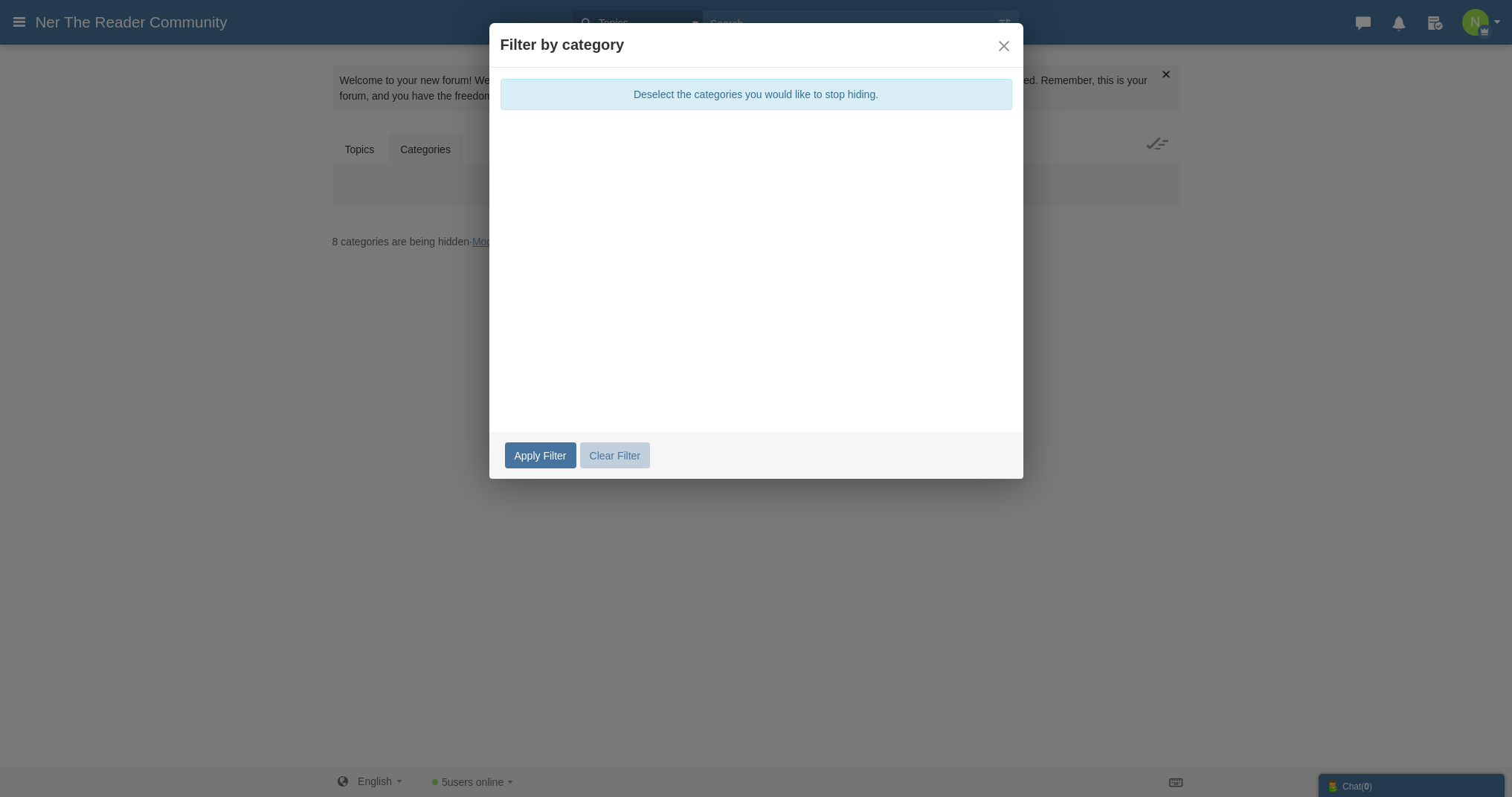
click at [595, 97] on div "Deselect the categories you would like to stop hiding." at bounding box center [756, 244] width 534 height 353
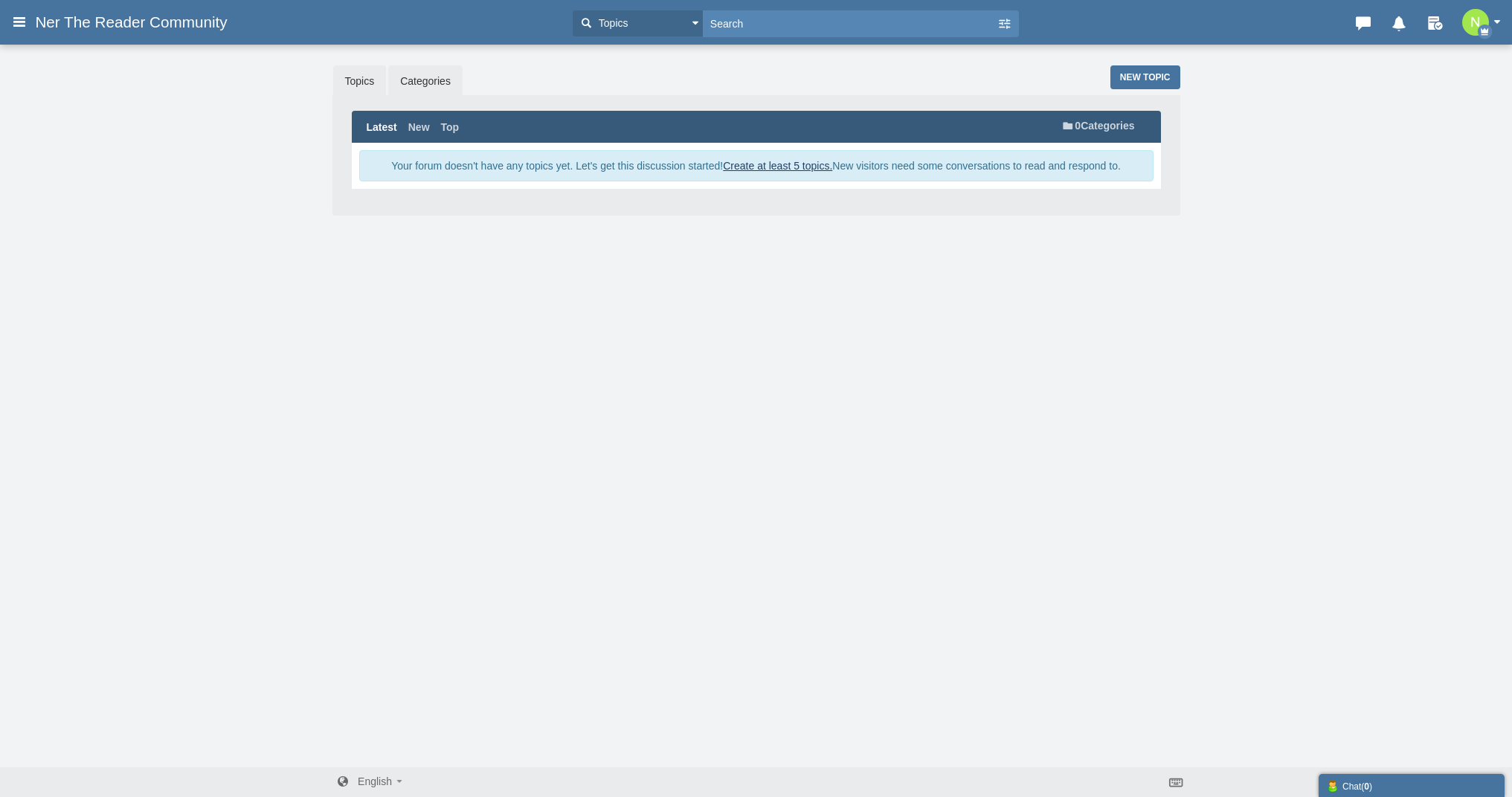
click at [413, 81] on link "Categories" at bounding box center [426, 80] width 74 height 31
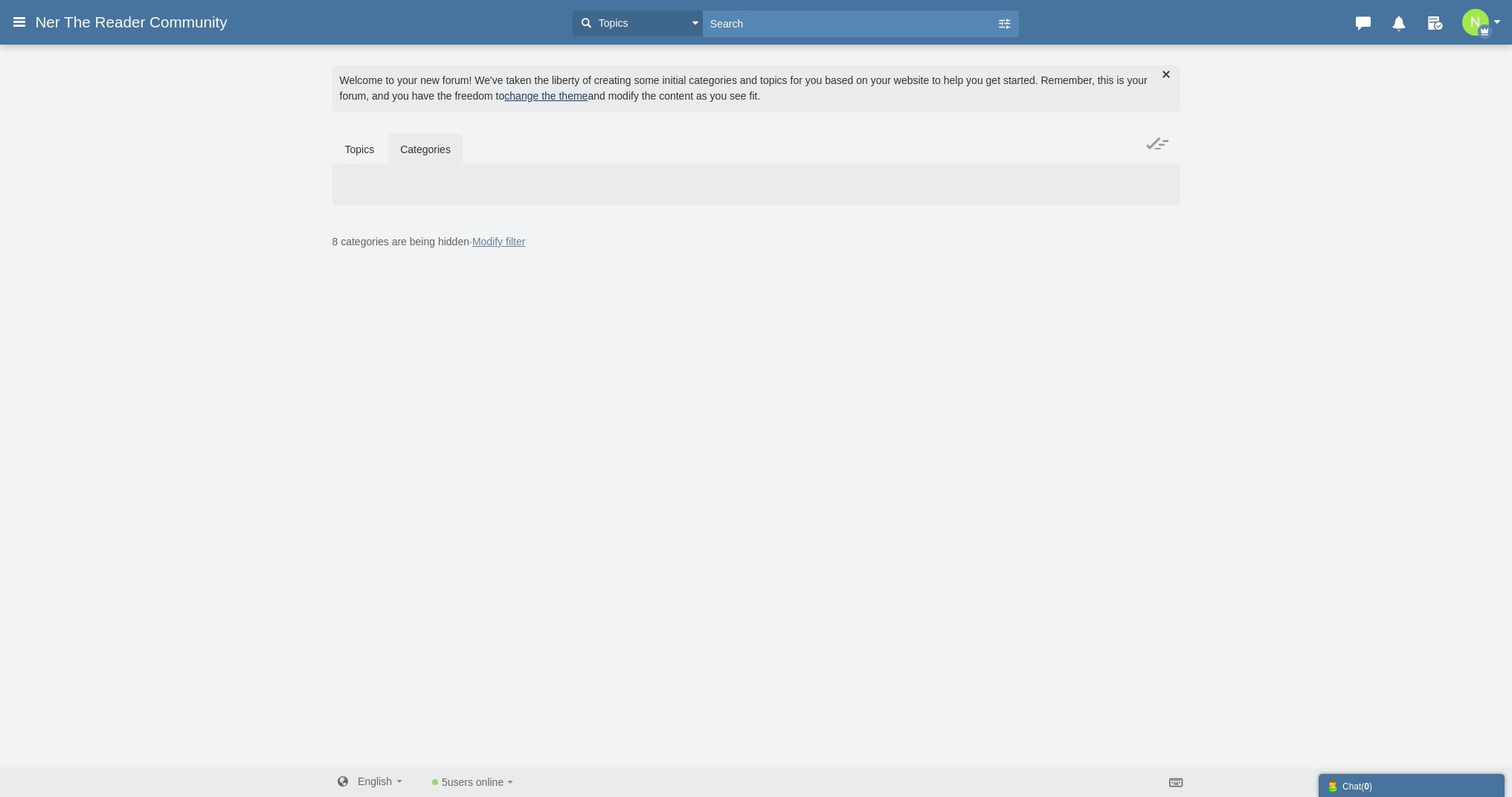
click at [492, 244] on link "Modify filter" at bounding box center [499, 241] width 54 height 12
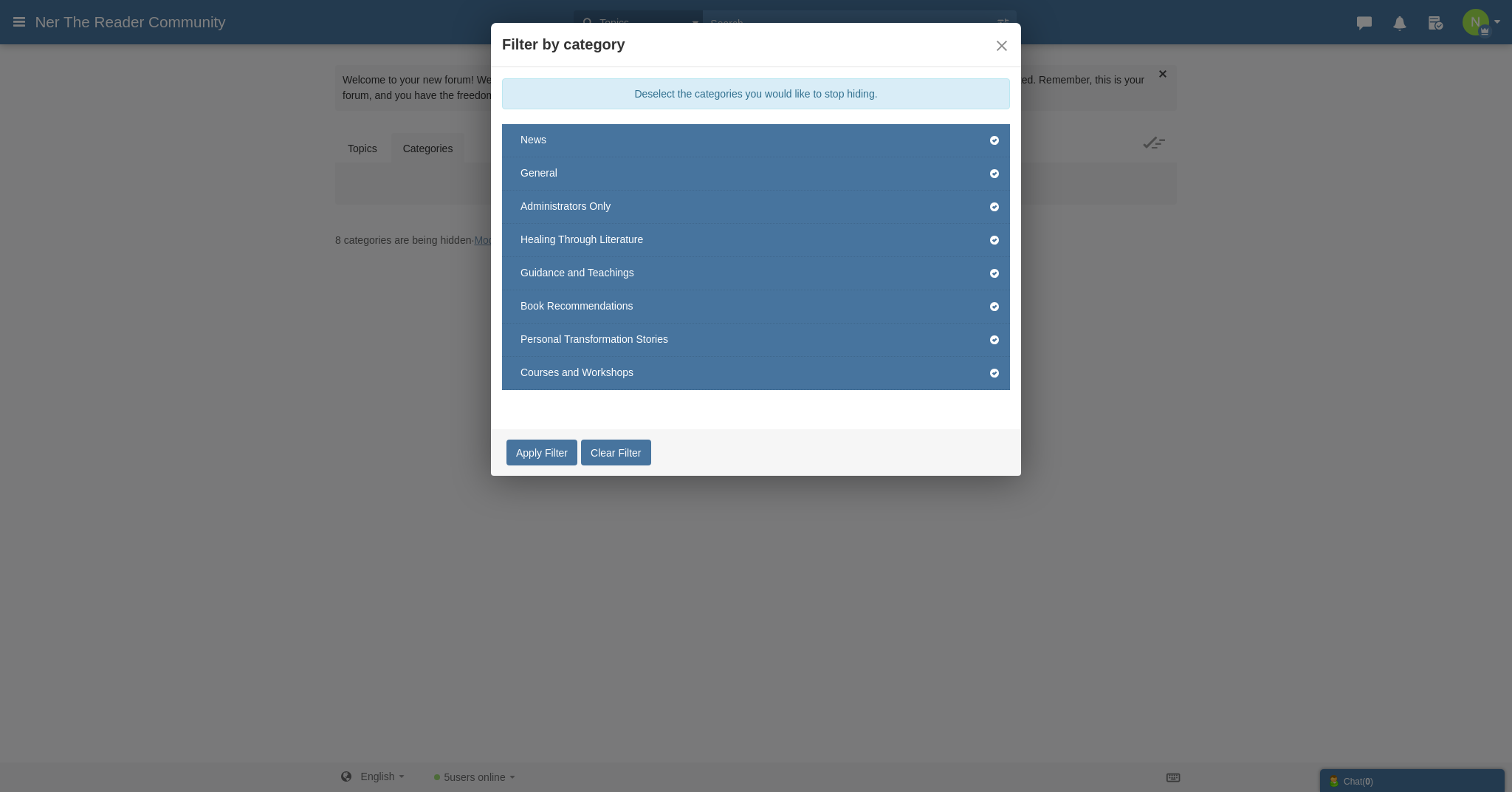
click at [611, 457] on link "Clear Filter" at bounding box center [616, 452] width 69 height 26
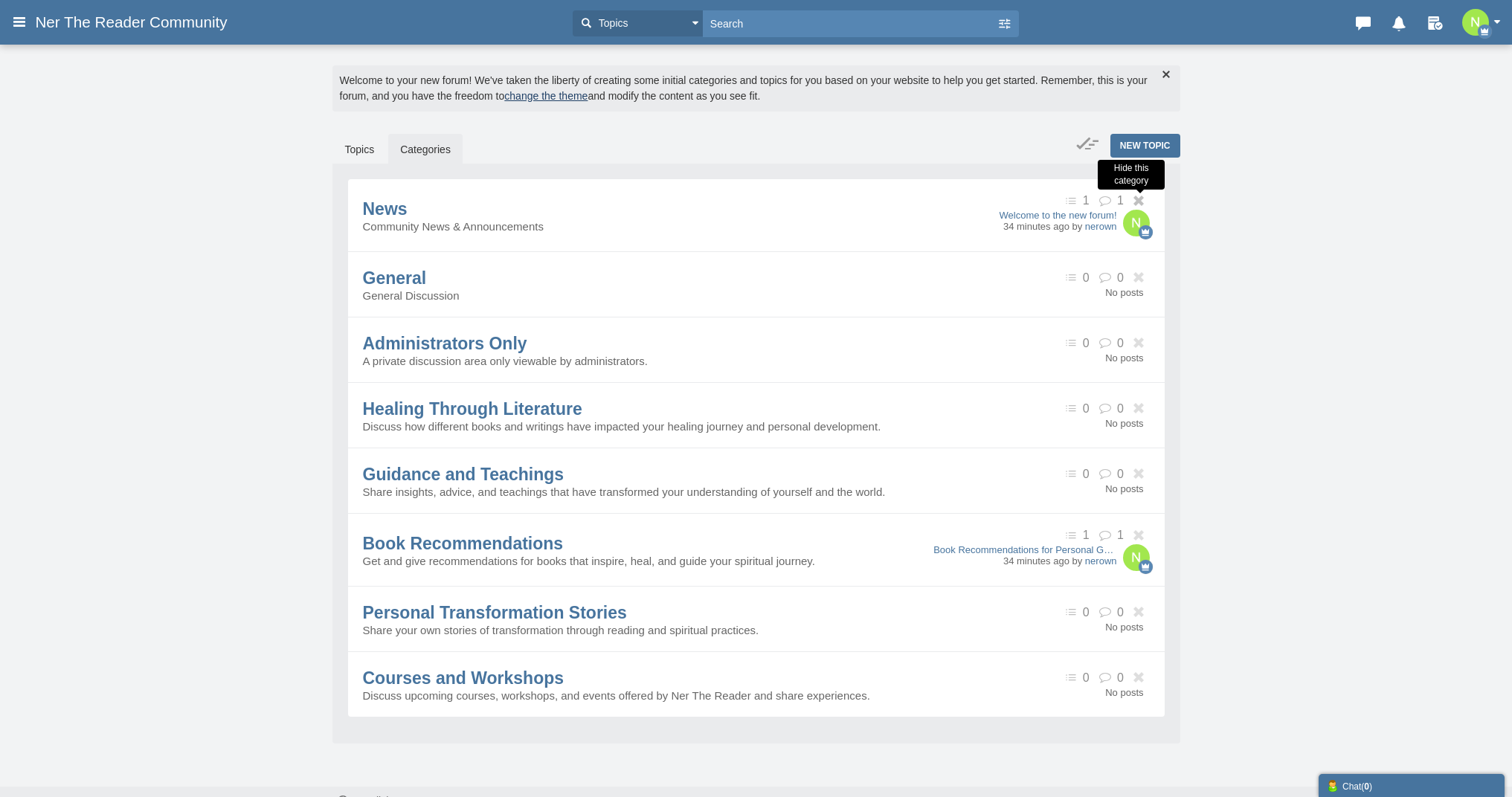
click at [1140, 203] on icon at bounding box center [1140, 201] width 19 height 11
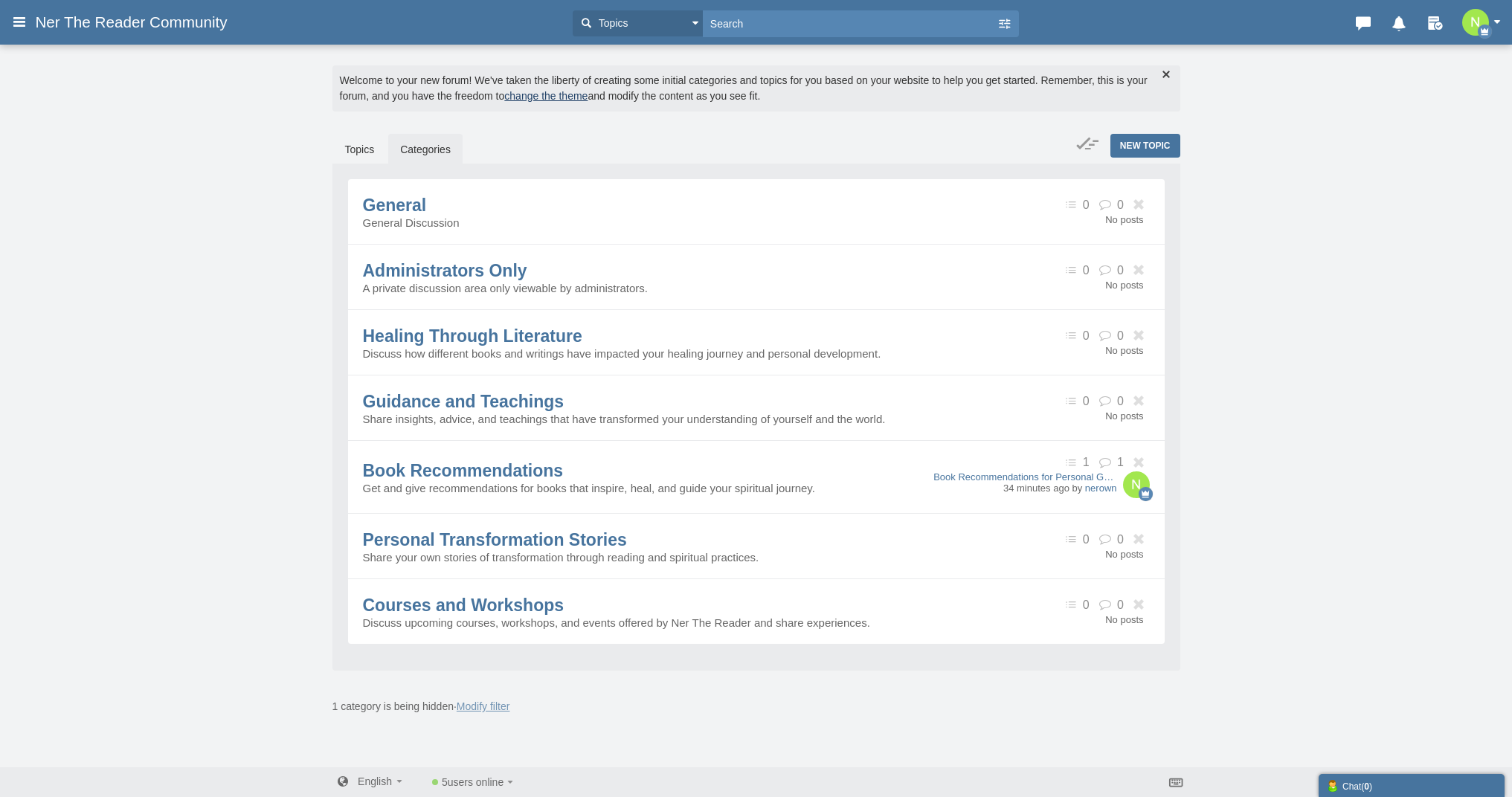
click at [1140, 203] on icon at bounding box center [1140, 205] width 19 height 11
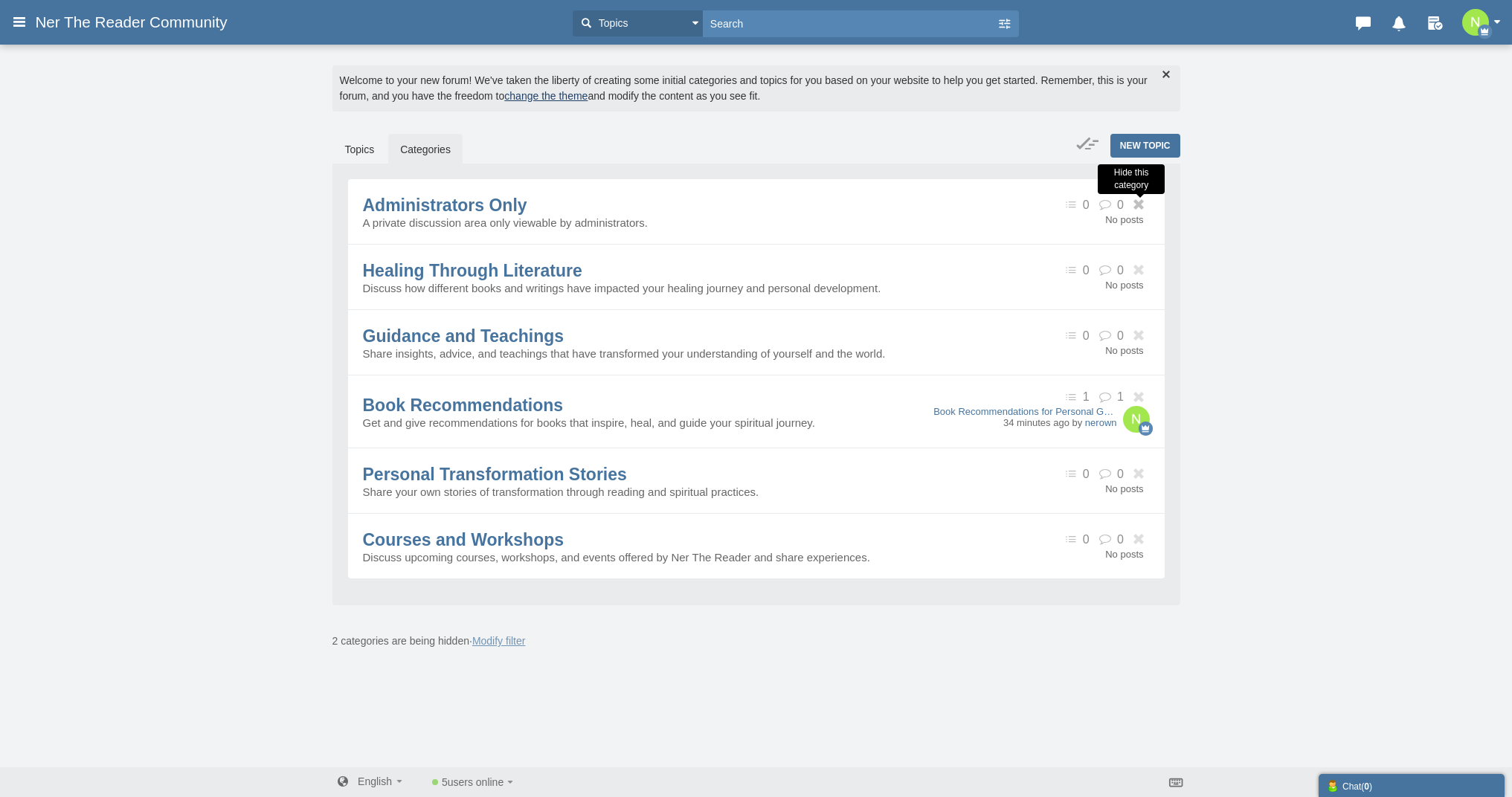
click at [1140, 203] on icon at bounding box center [1140, 205] width 19 height 11
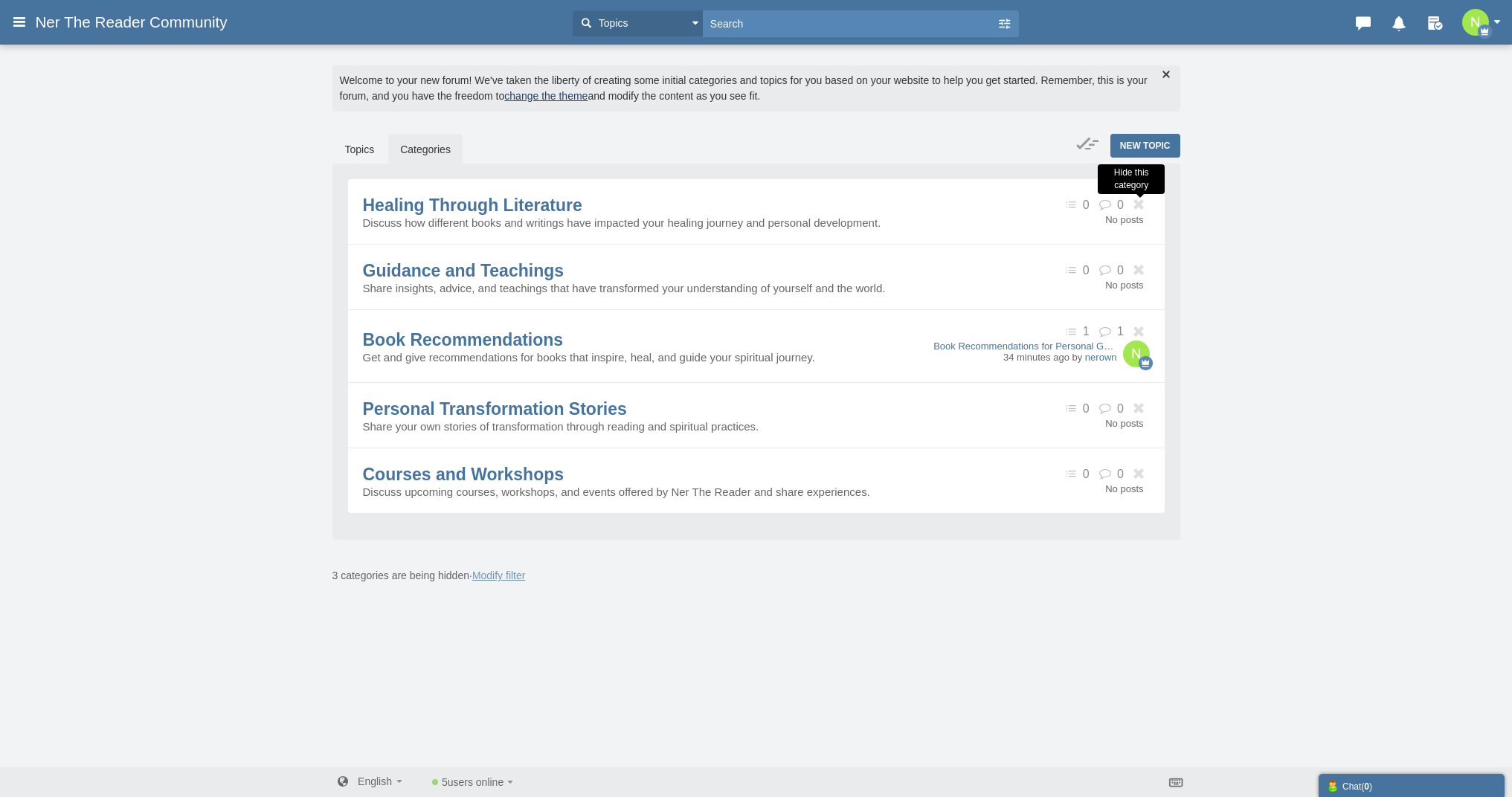
click at [1140, 203] on icon at bounding box center [1140, 205] width 19 height 11
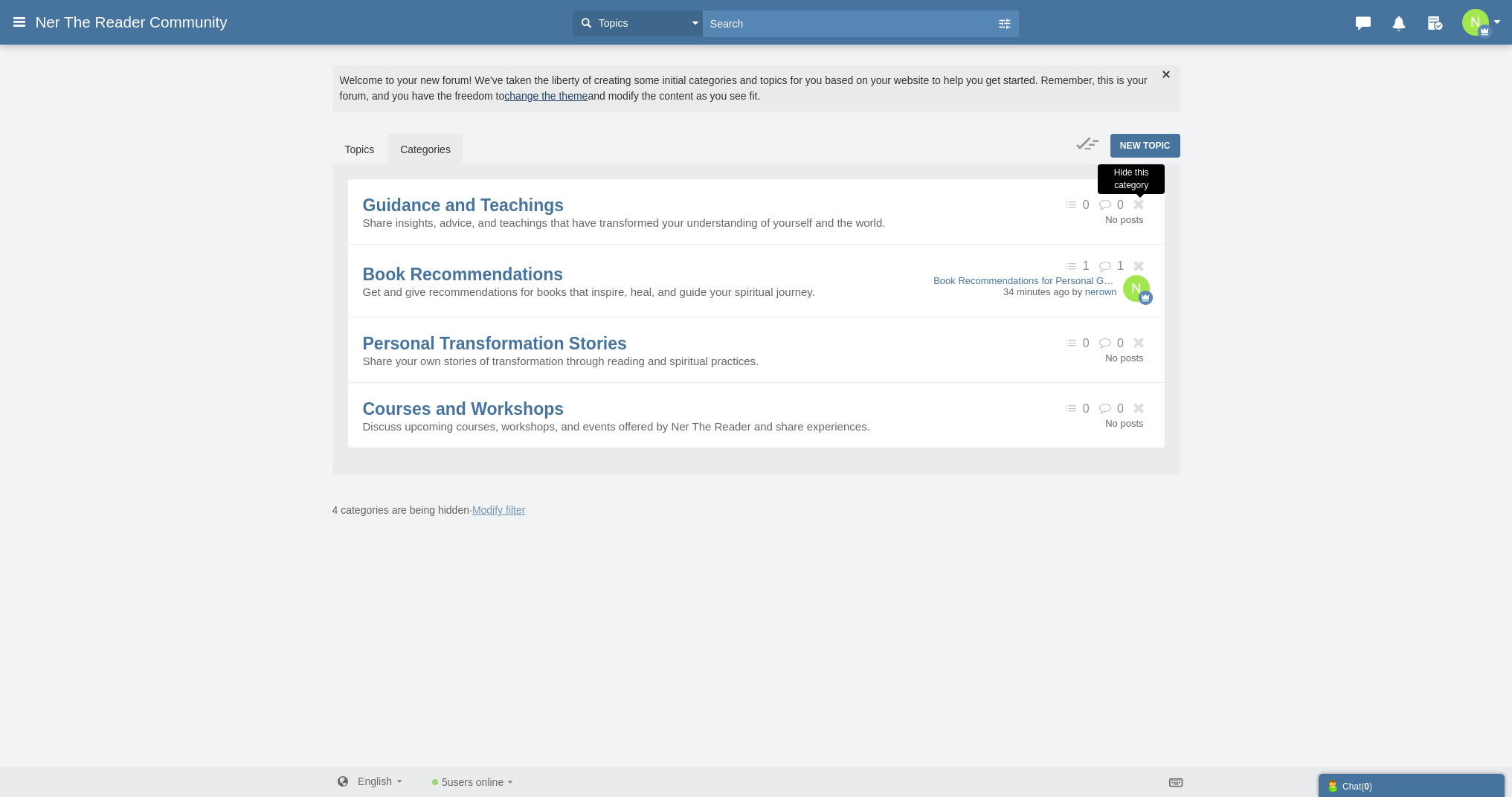
click at [1140, 203] on icon at bounding box center [1140, 205] width 19 height 11
click at [1140, 261] on icon at bounding box center [1140, 266] width 19 height 11
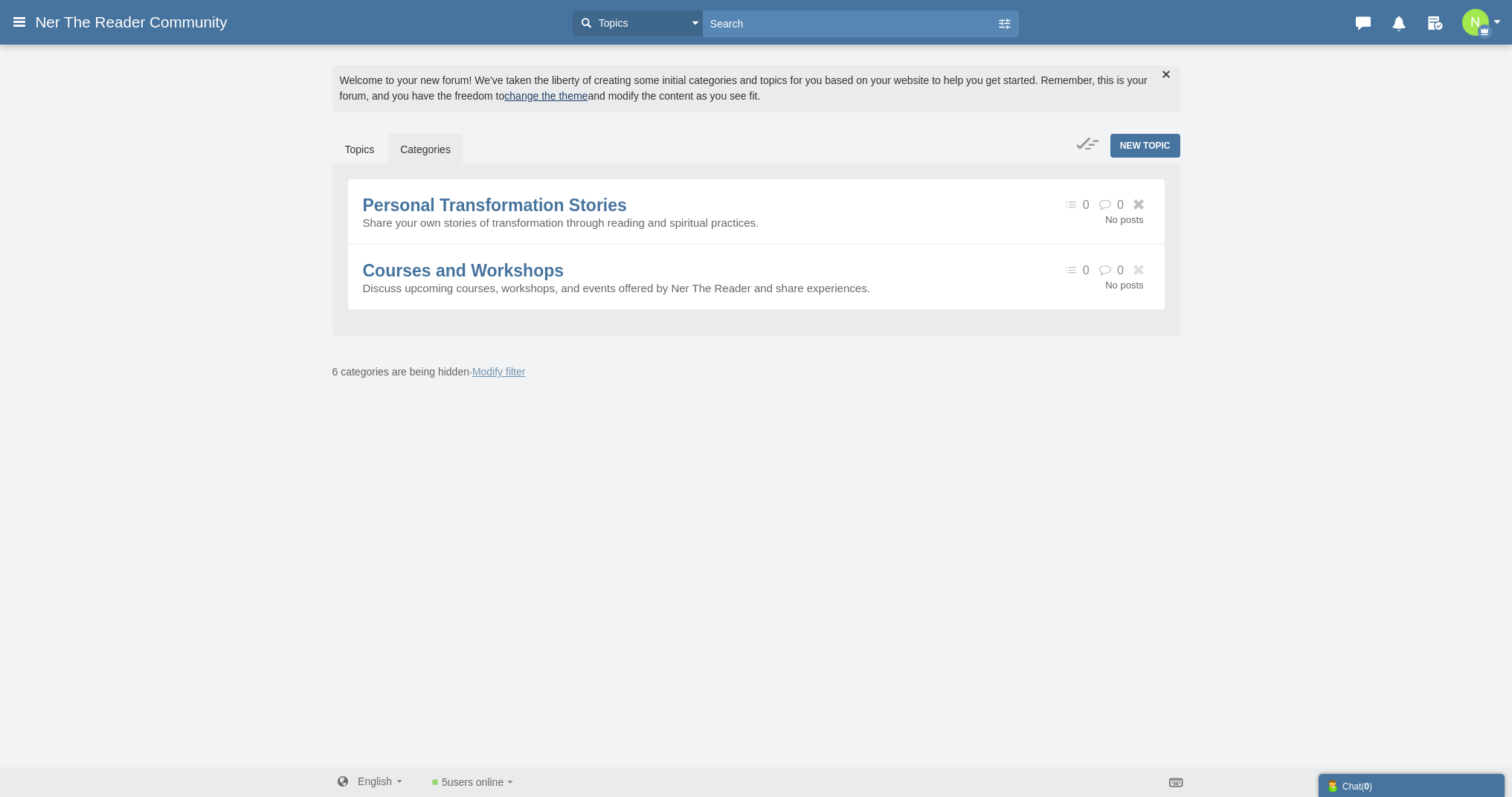
click at [1140, 203] on icon at bounding box center [1140, 205] width 19 height 11
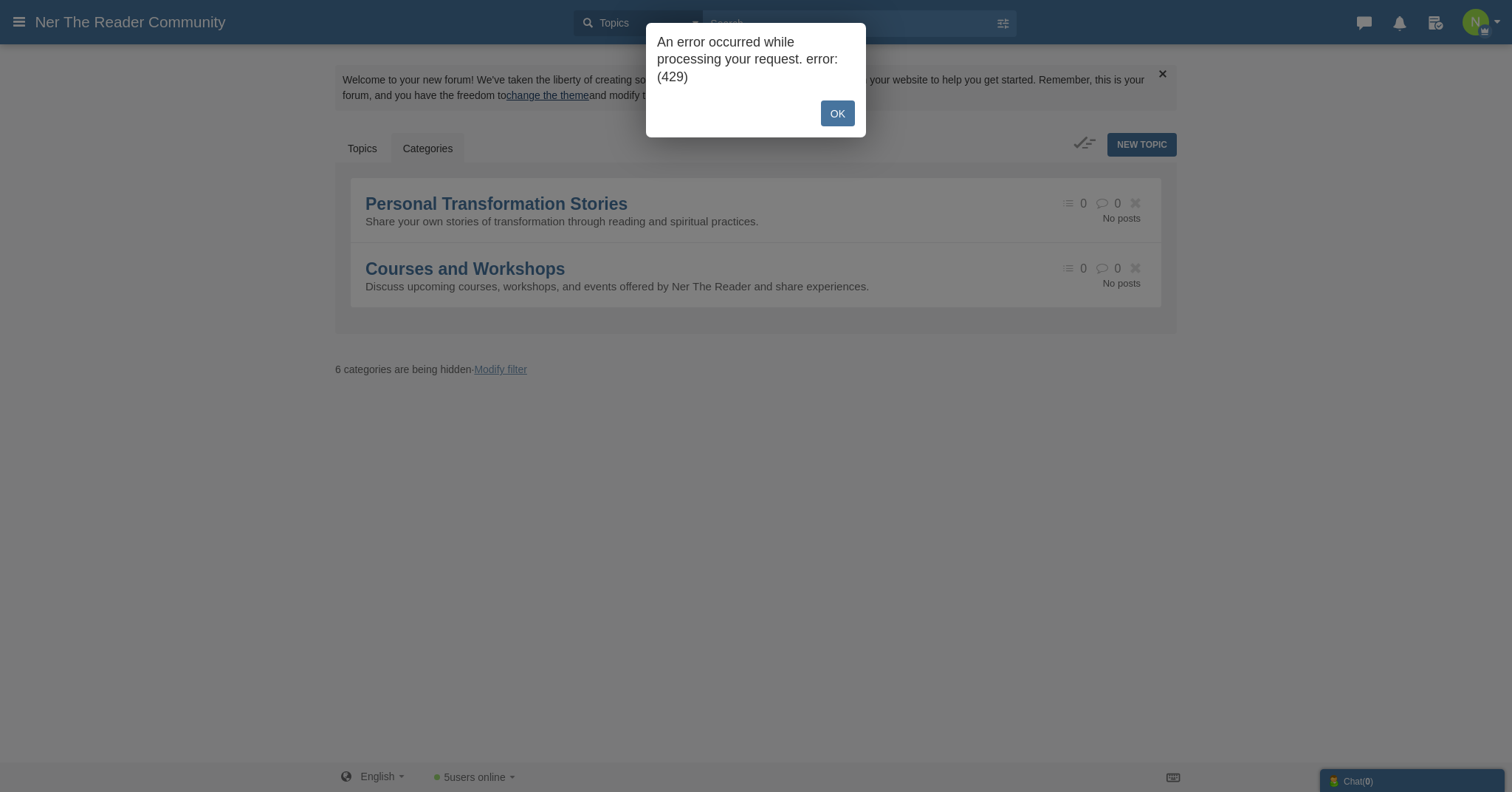
click at [828, 111] on link "OK" at bounding box center [838, 113] width 34 height 26
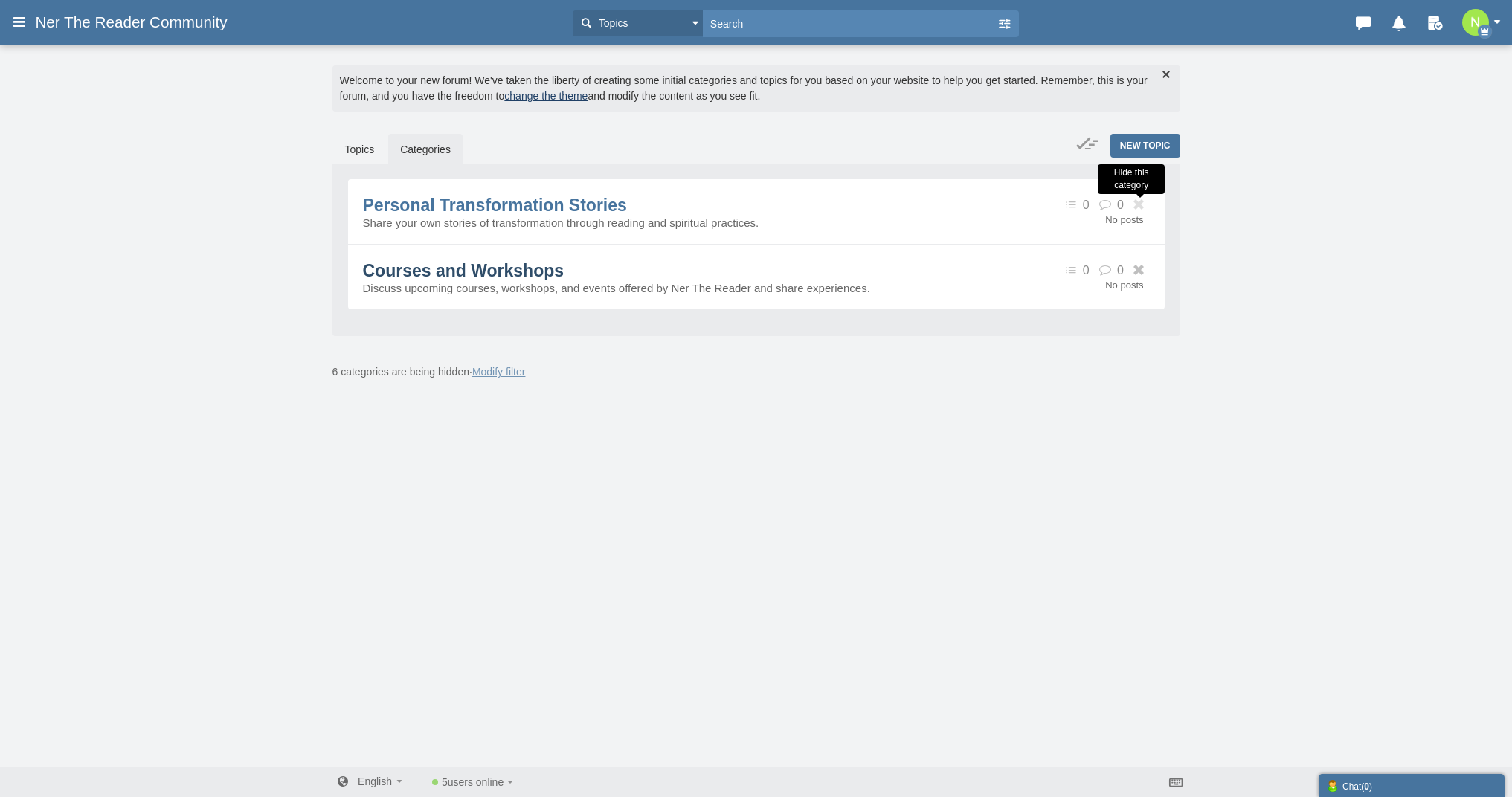
drag, startPoint x: 1135, startPoint y: 207, endPoint x: 1144, endPoint y: 240, distance: 34.2
click at [1135, 207] on icon at bounding box center [1140, 205] width 19 height 11
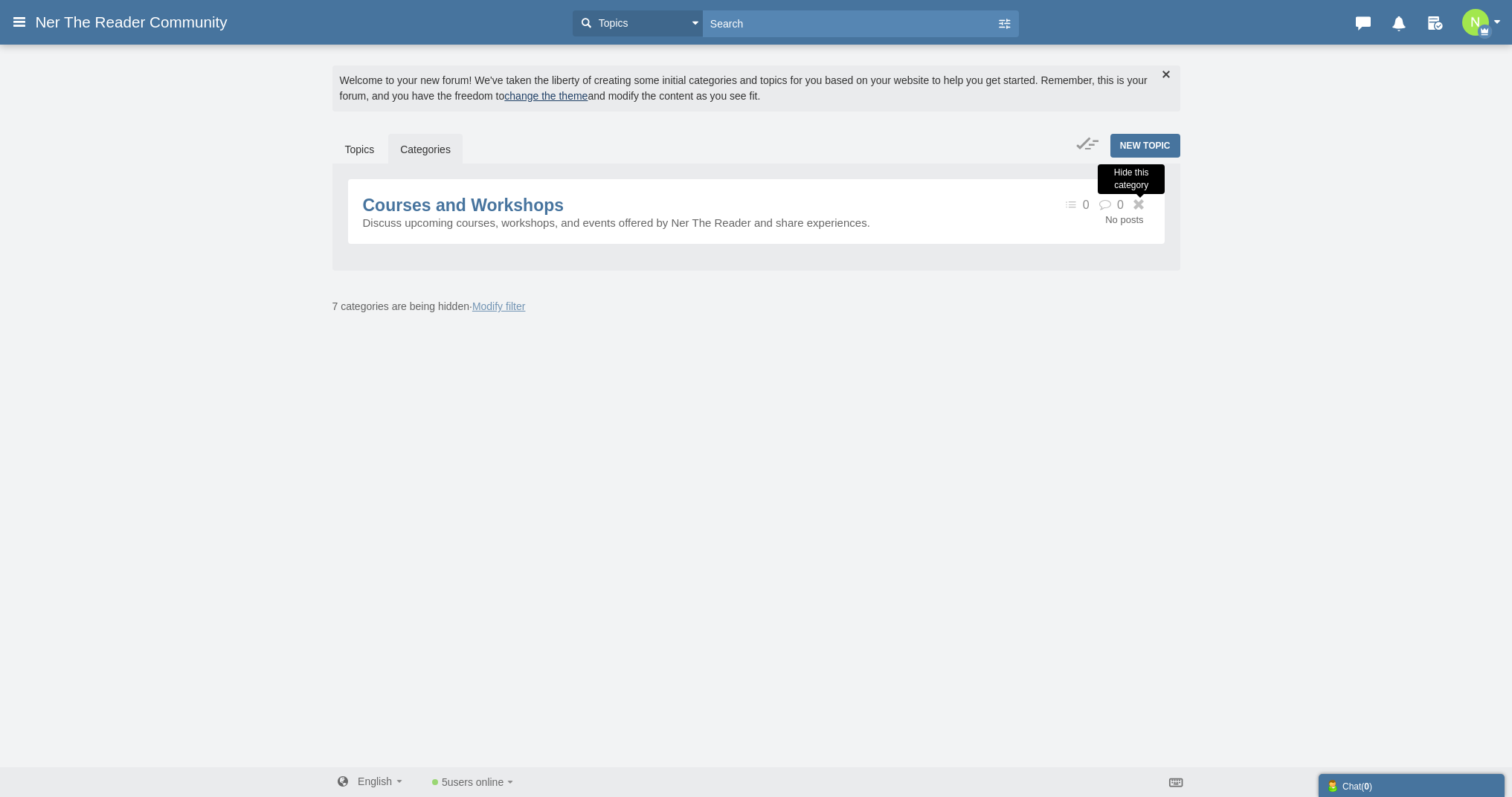
click at [1140, 210] on icon at bounding box center [1140, 205] width 19 height 11
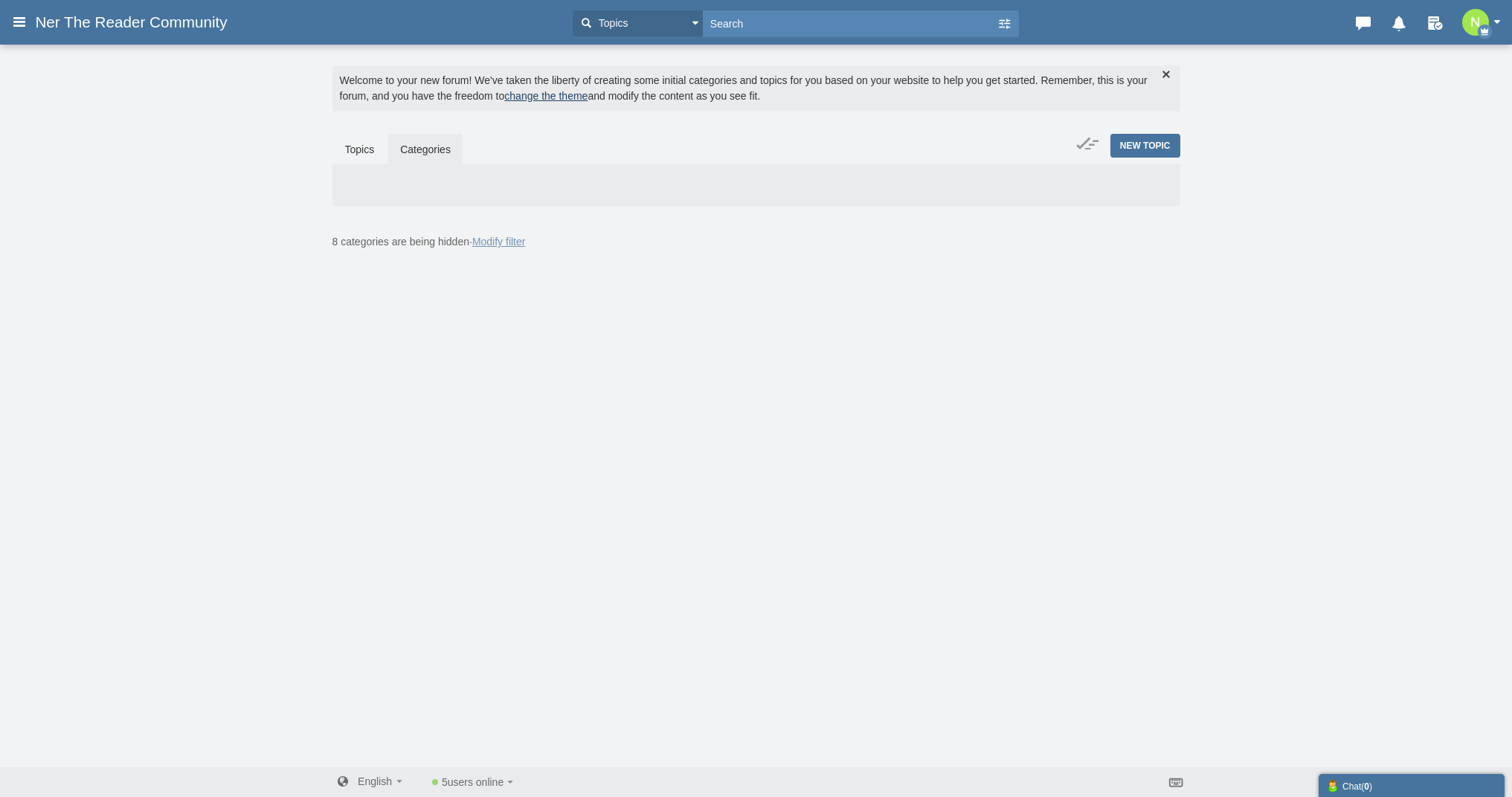
click at [22, 23] on icon at bounding box center [19, 21] width 16 height 27
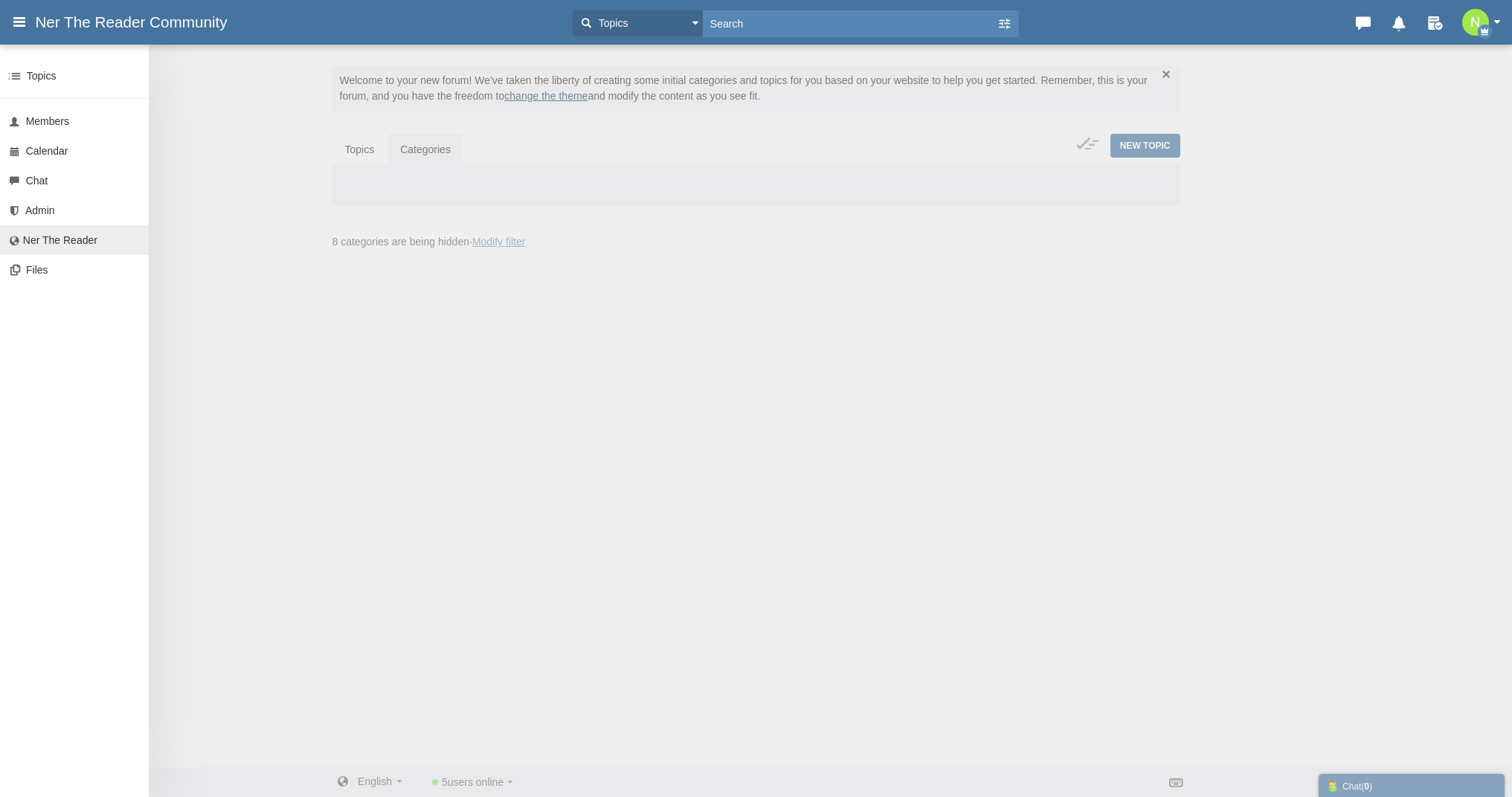
click at [43, 244] on span "Ner The Reader" at bounding box center [60, 240] width 74 height 12
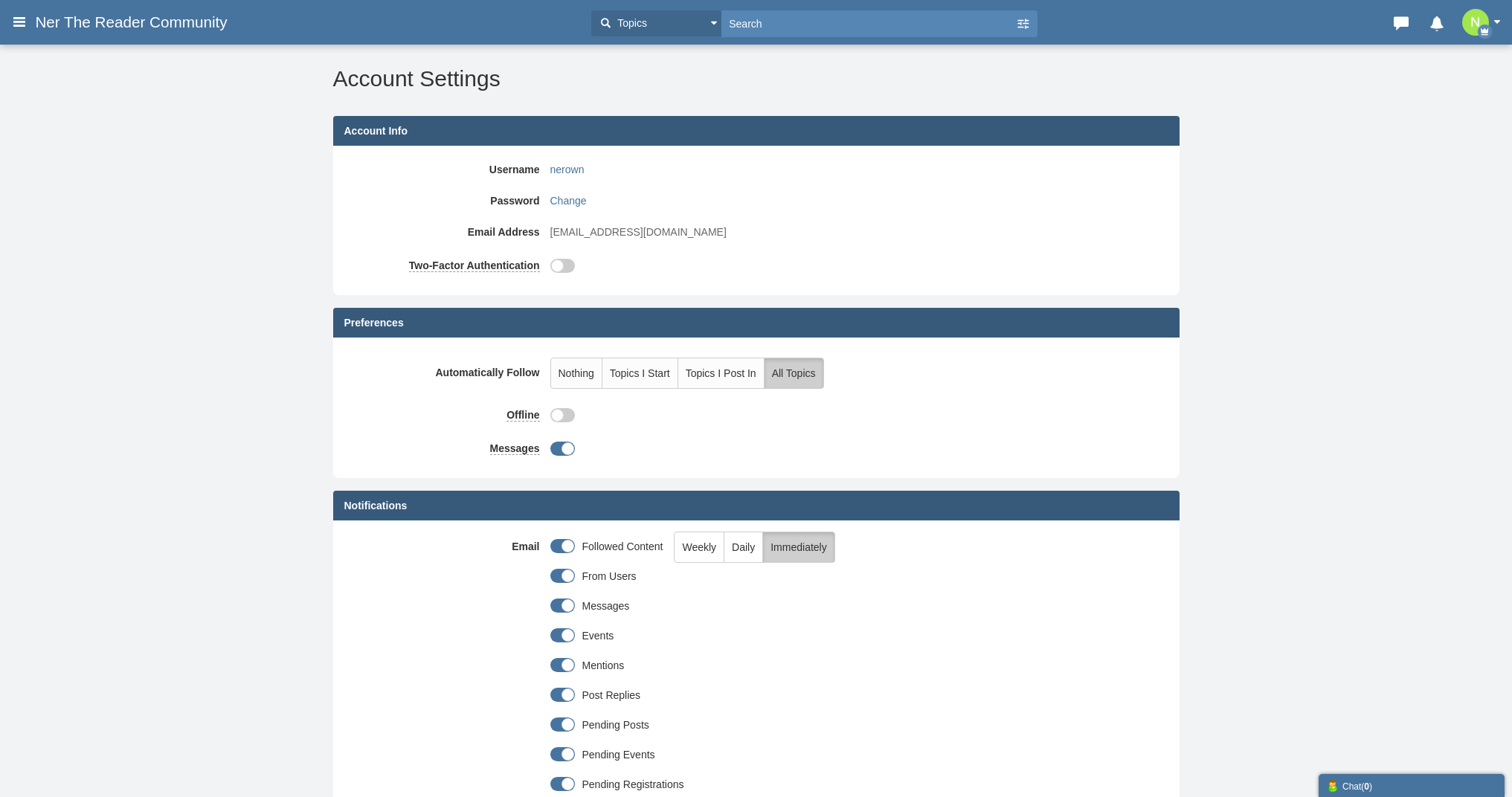
click at [1494, 18] on button "button" at bounding box center [1485, 22] width 46 height 27
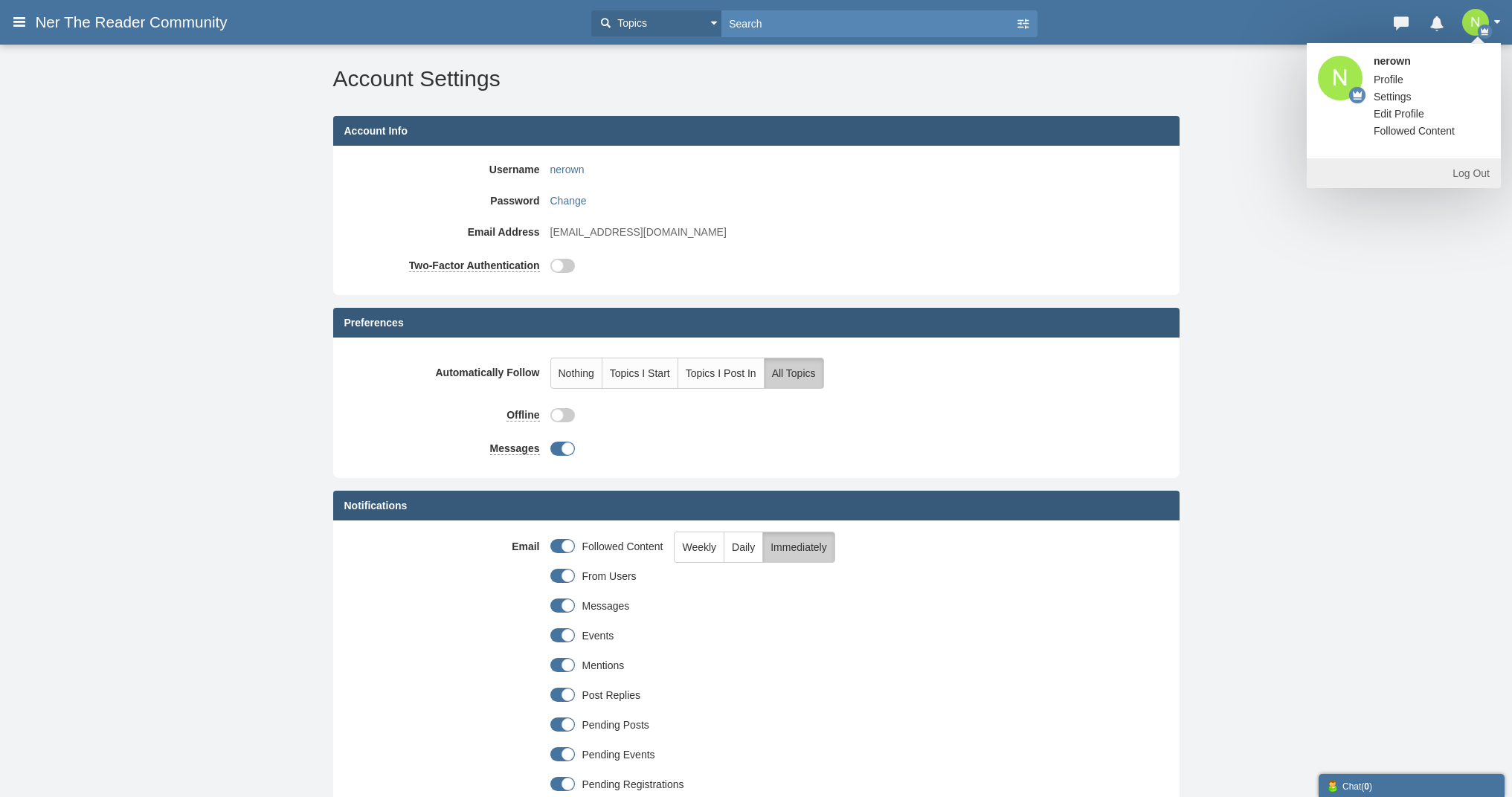
click at [1401, 114] on link "Edit Profile" at bounding box center [1399, 113] width 73 height 14
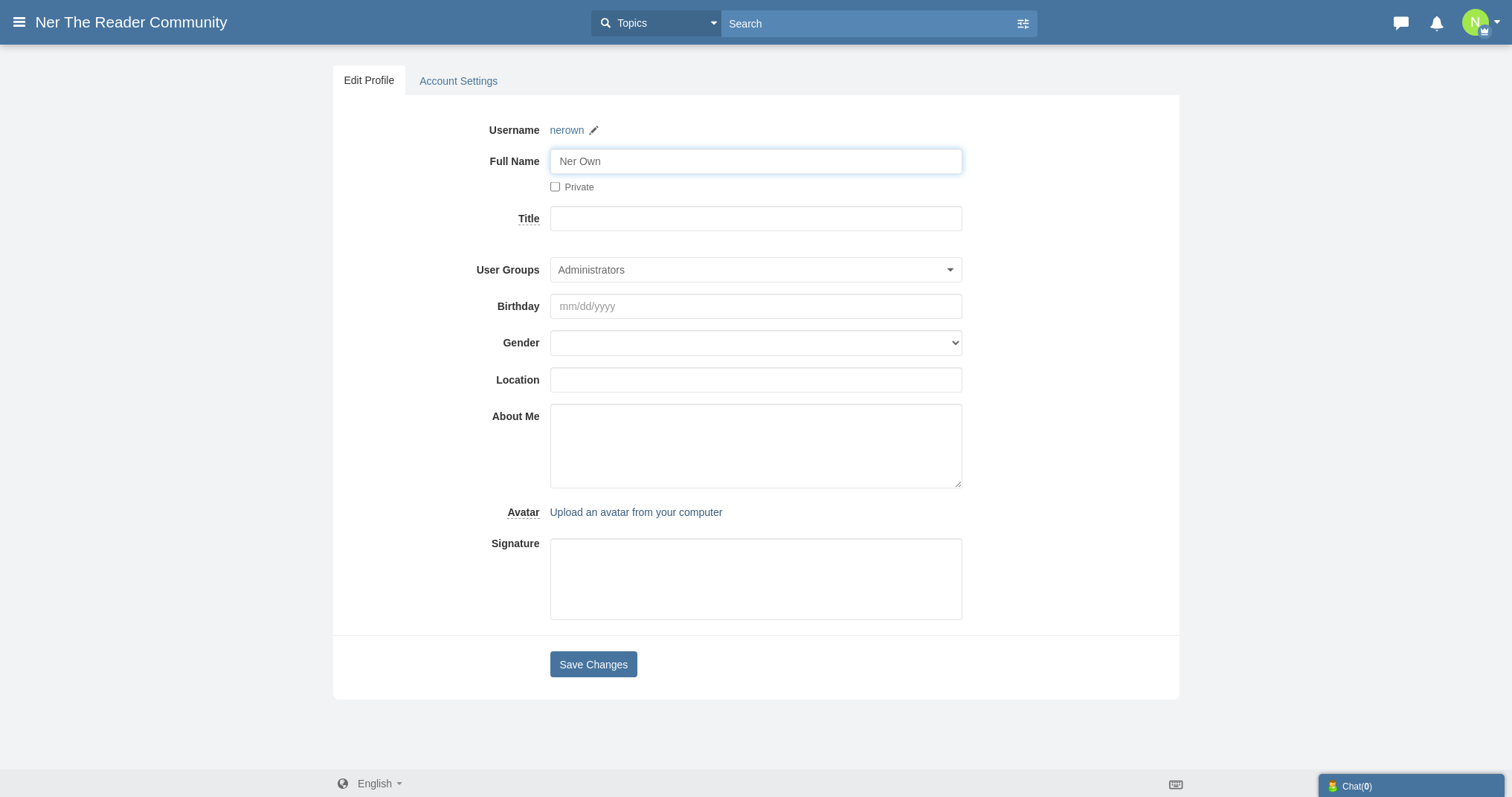
type input "Ner Own"
click at [586, 511] on span "Upload an avatar from your computer" at bounding box center [637, 512] width 172 height 12
type input "C:\fakepath\Ner the Reader Logo.png"
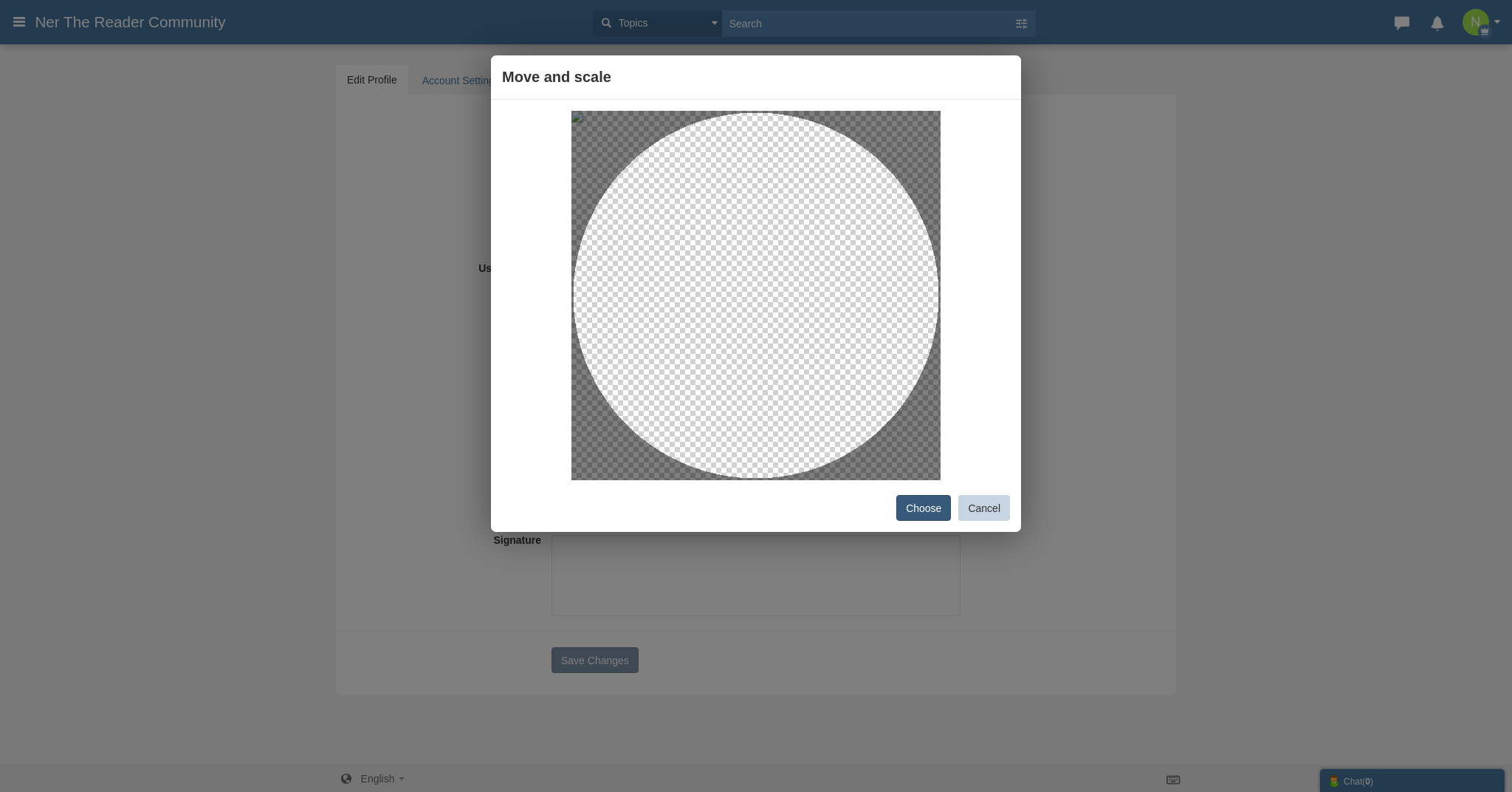
click at [930, 506] on button "Choose" at bounding box center [923, 507] width 54 height 26
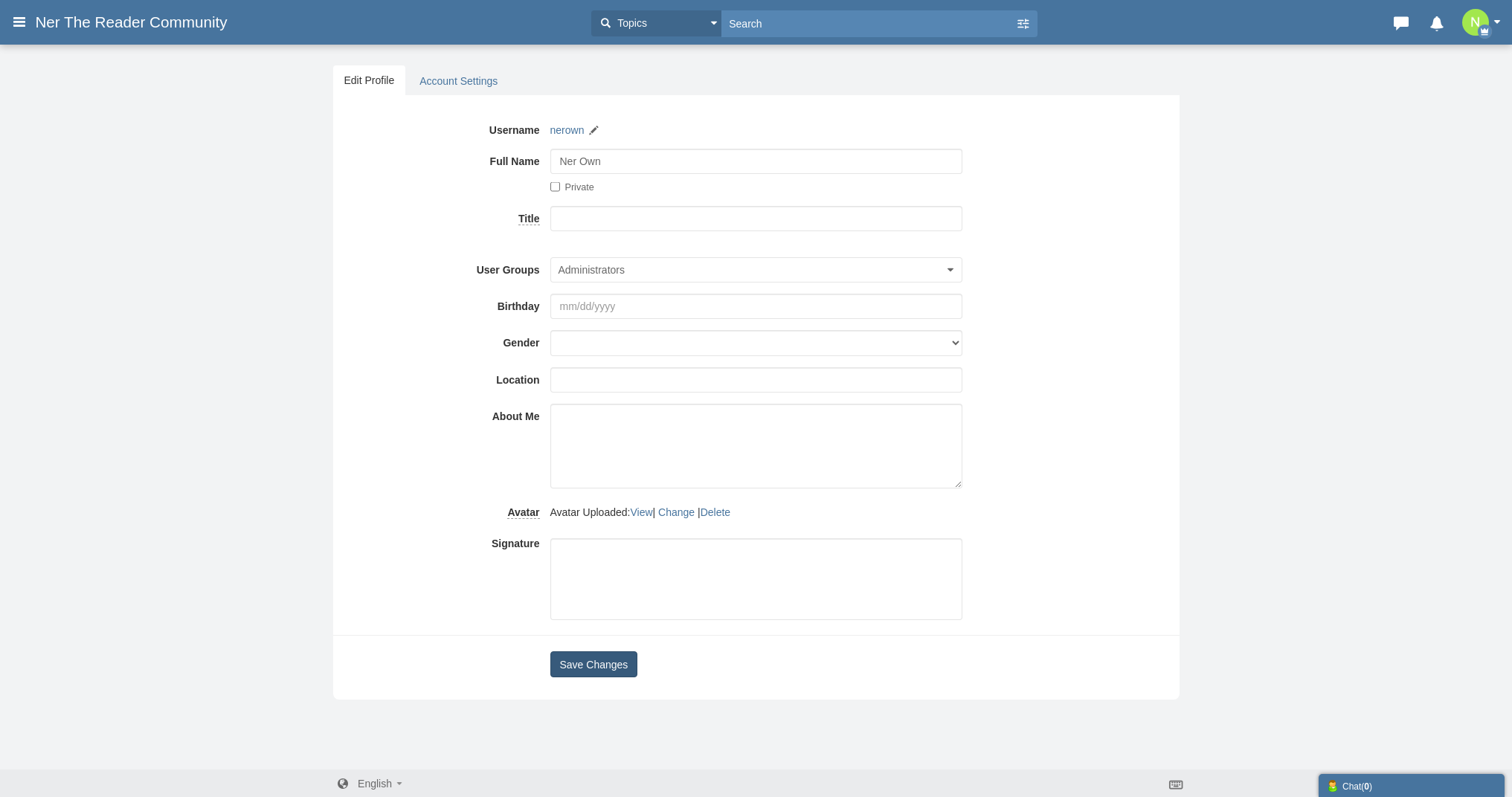
click at [595, 669] on button "Save Changes" at bounding box center [594, 664] width 88 height 26
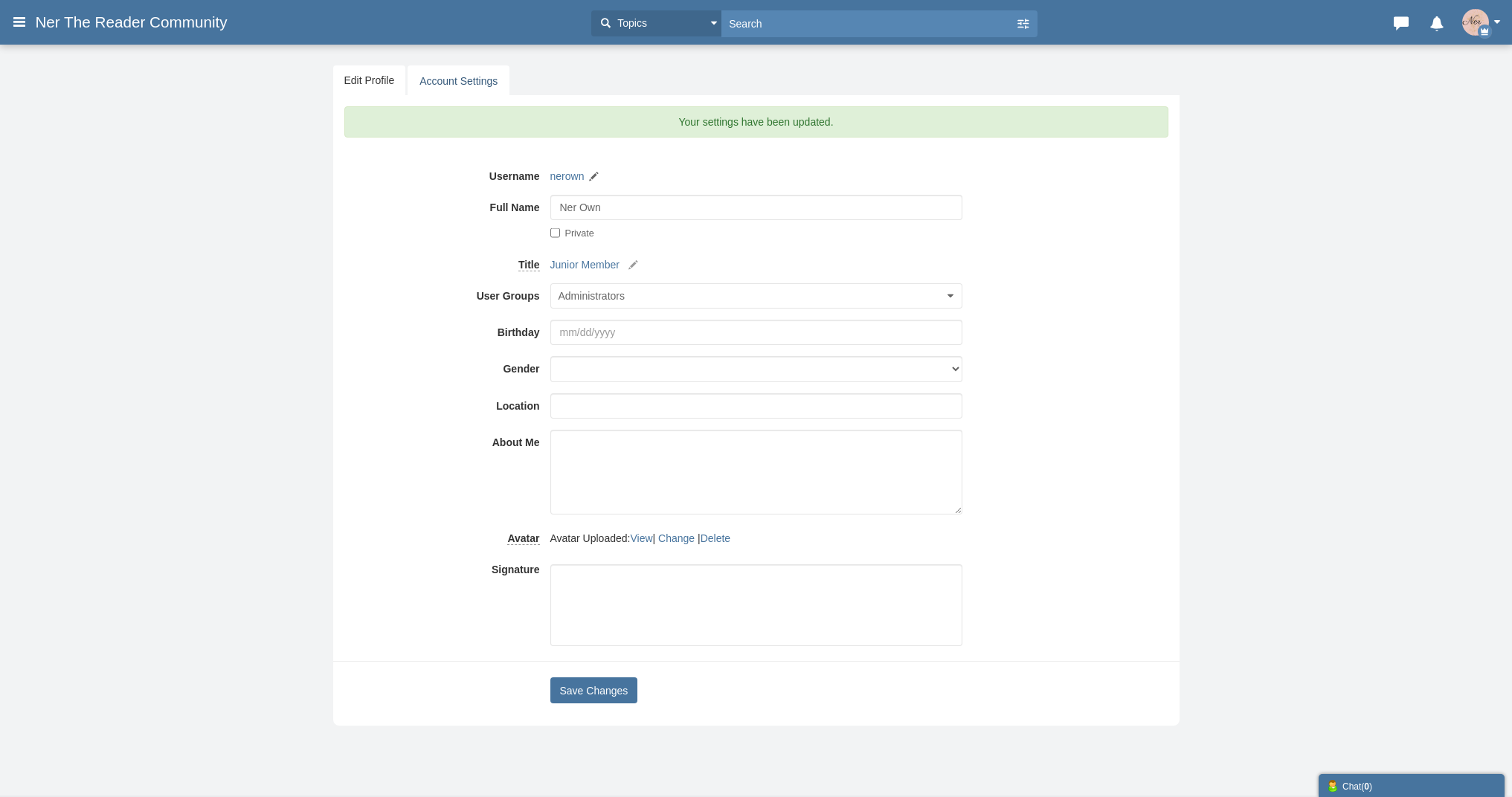
click at [459, 84] on link "Account Settings" at bounding box center [459, 80] width 102 height 31
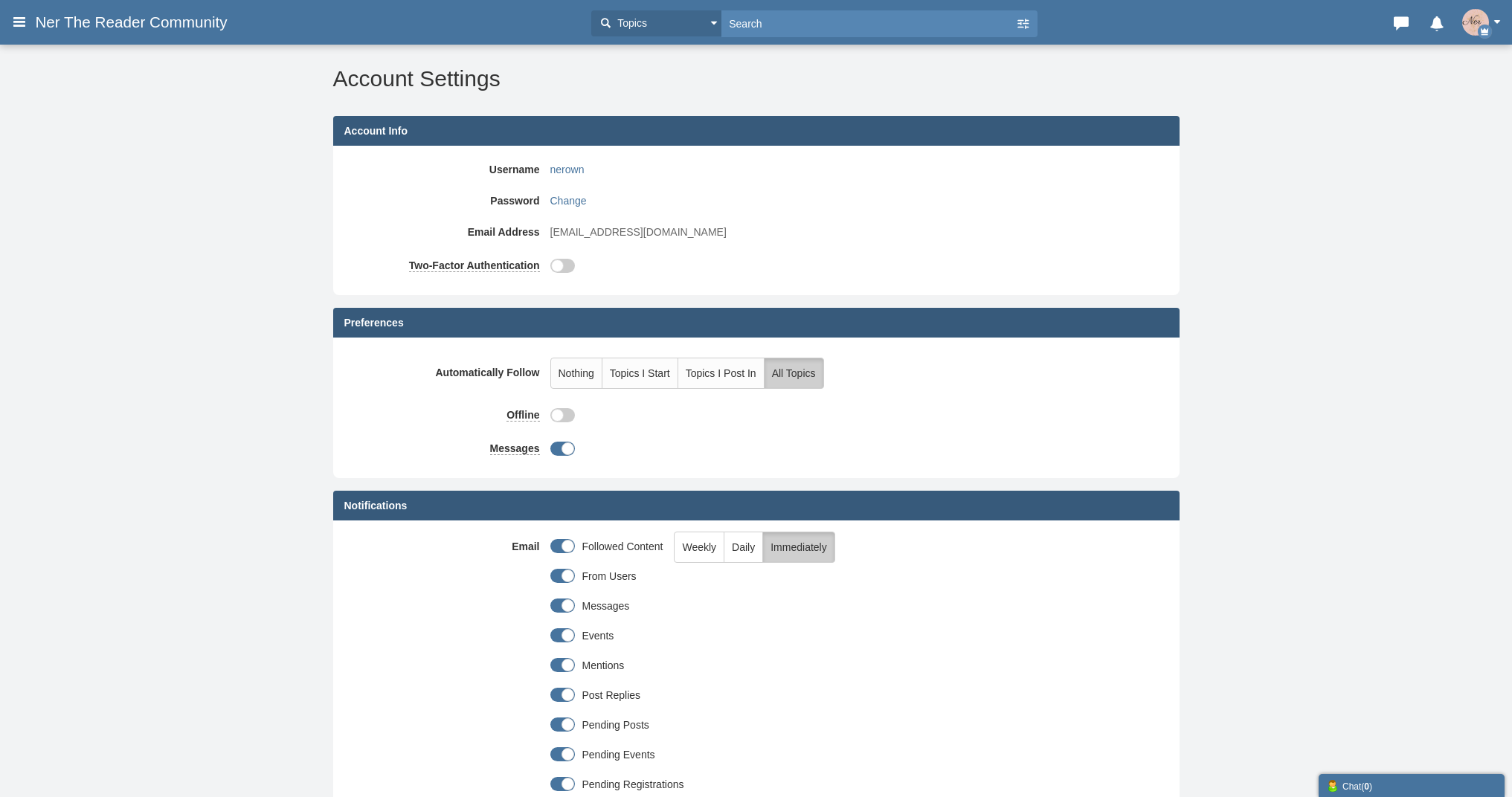
click at [1479, 23] on img "button" at bounding box center [1475, 22] width 27 height 27
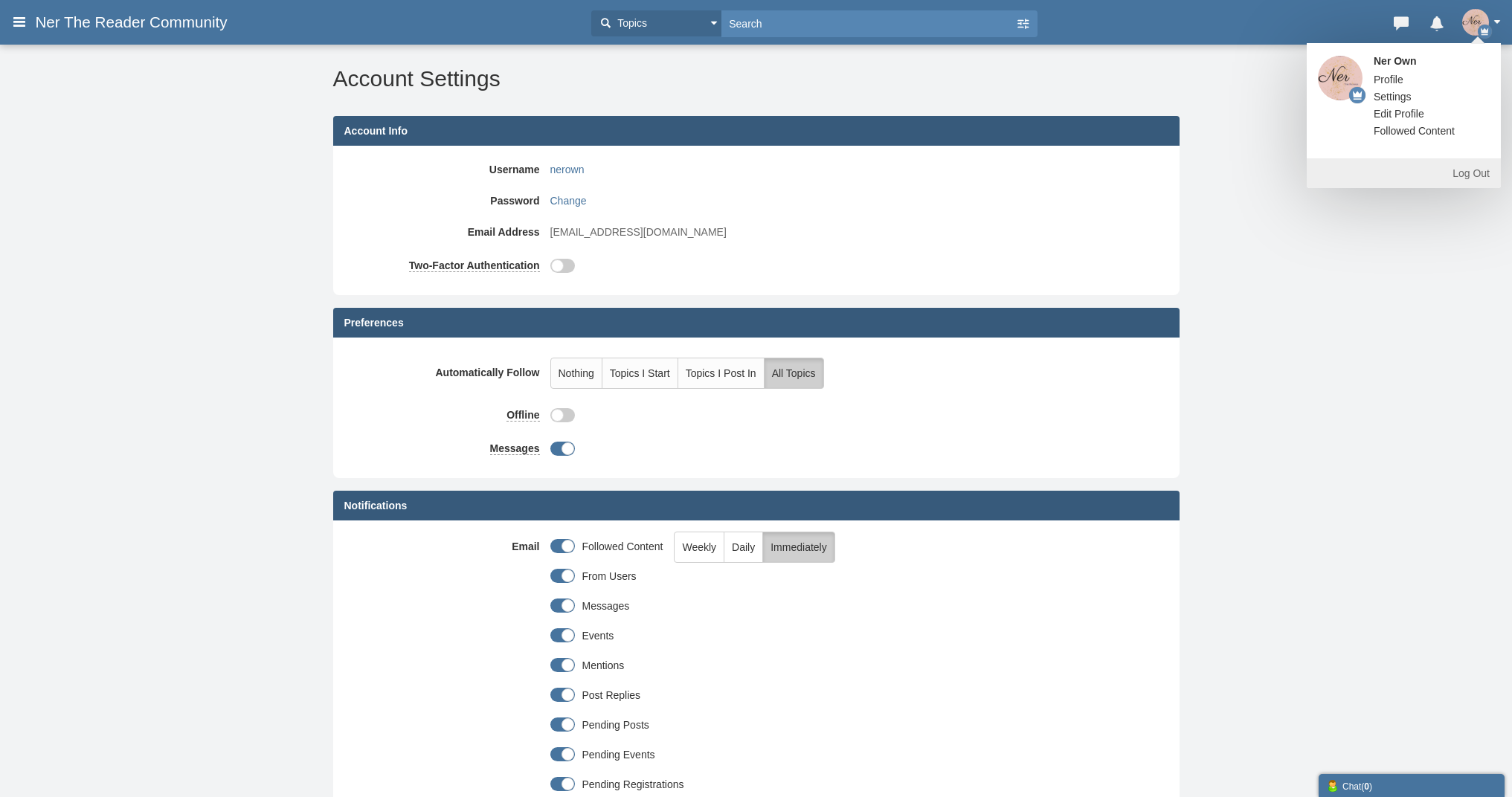
click at [1398, 77] on span "Profile" at bounding box center [1388, 80] width 30 height 12
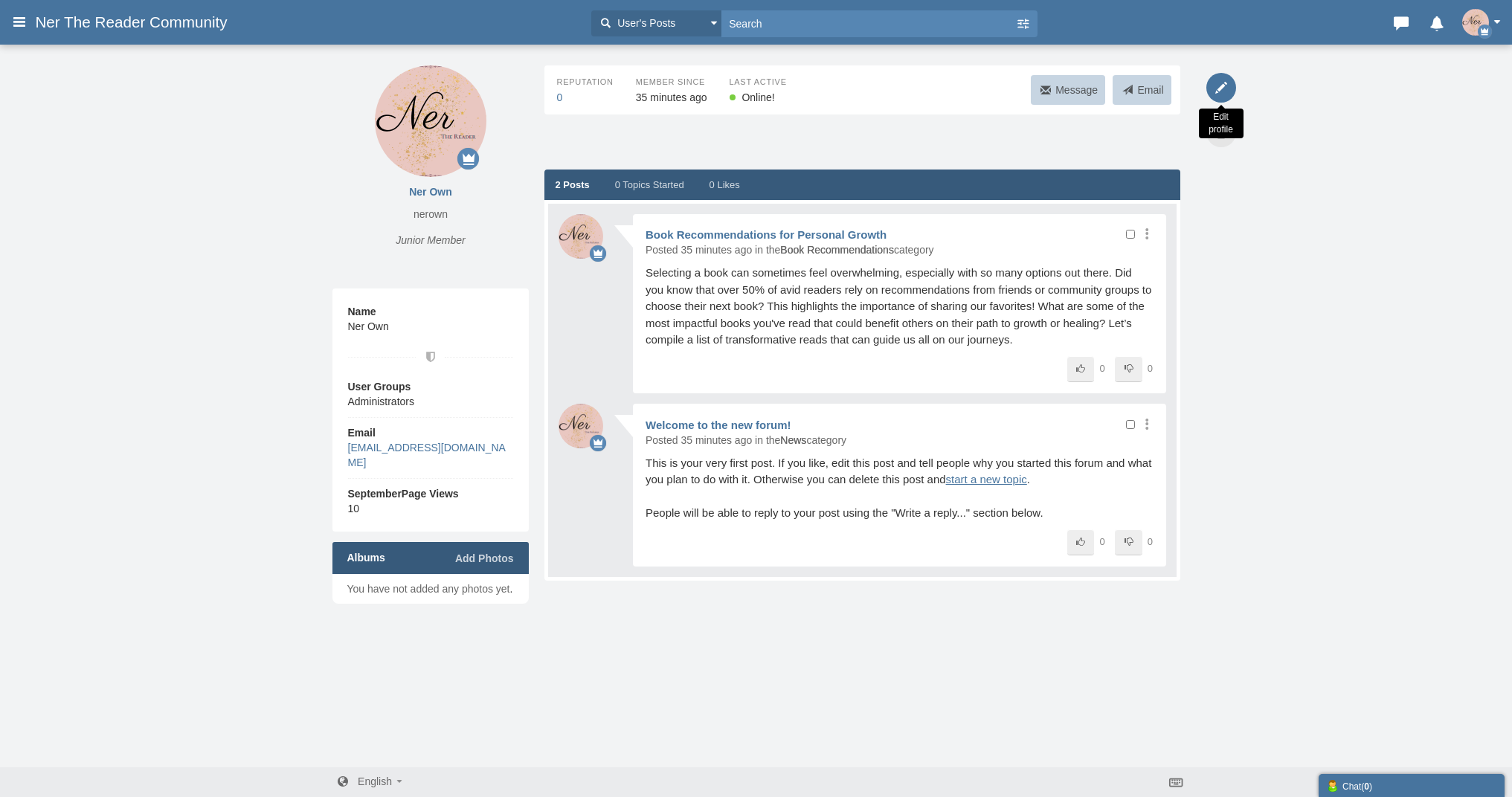
click at [1221, 93] on icon at bounding box center [1221, 88] width 30 height 30
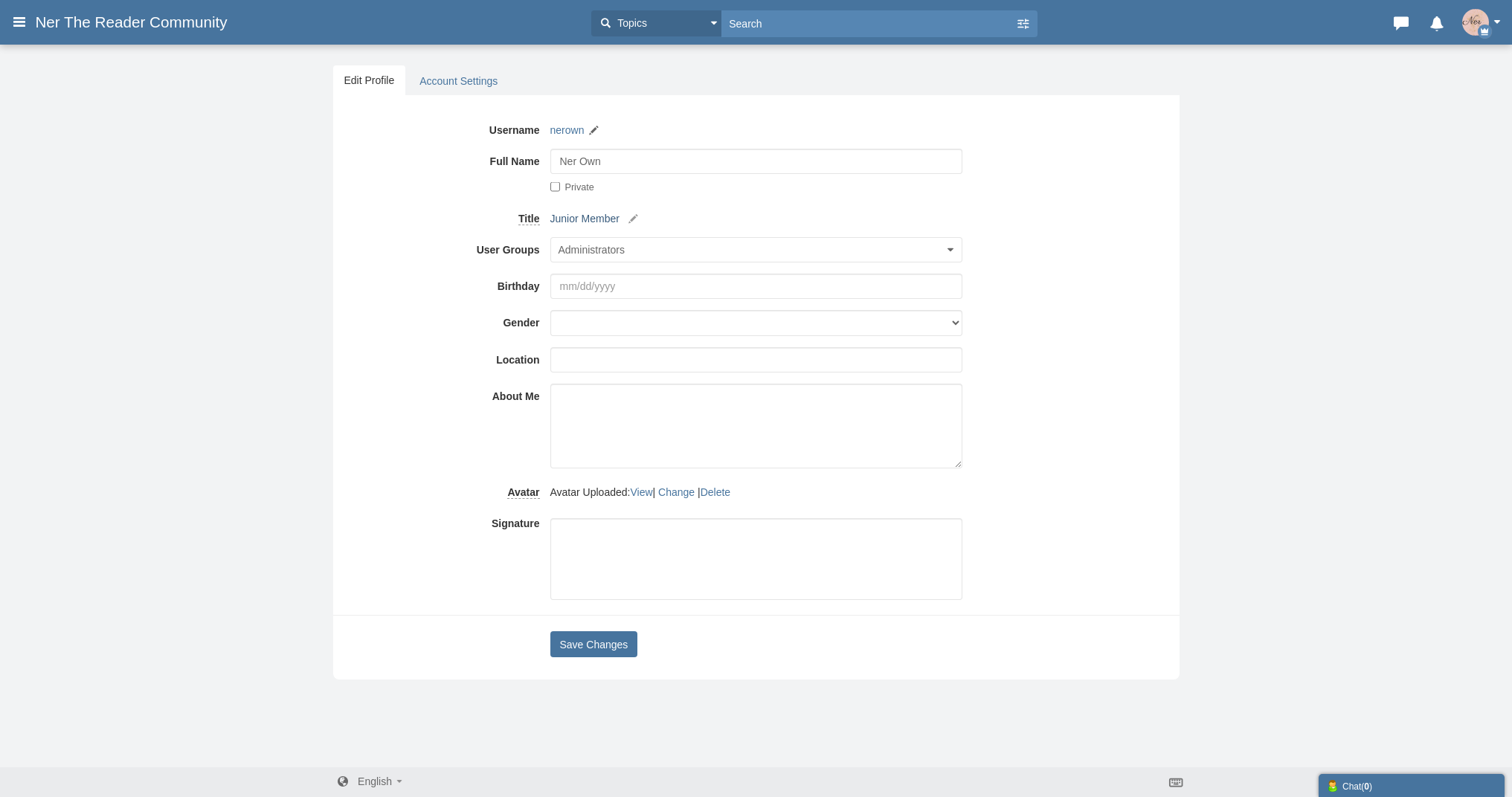
click at [587, 215] on link "Junior Member" at bounding box center [595, 219] width 90 height 14
click at [758, 212] on icon "button" at bounding box center [765, 219] width 14 height 18
click at [639, 218] on small at bounding box center [633, 219] width 14 height 14
drag, startPoint x: 637, startPoint y: 218, endPoint x: 531, endPoint y: 212, distance: 106.2
click at [531, 212] on div "Title Junior Member Junior Member Junior Member" at bounding box center [756, 218] width 824 height 25
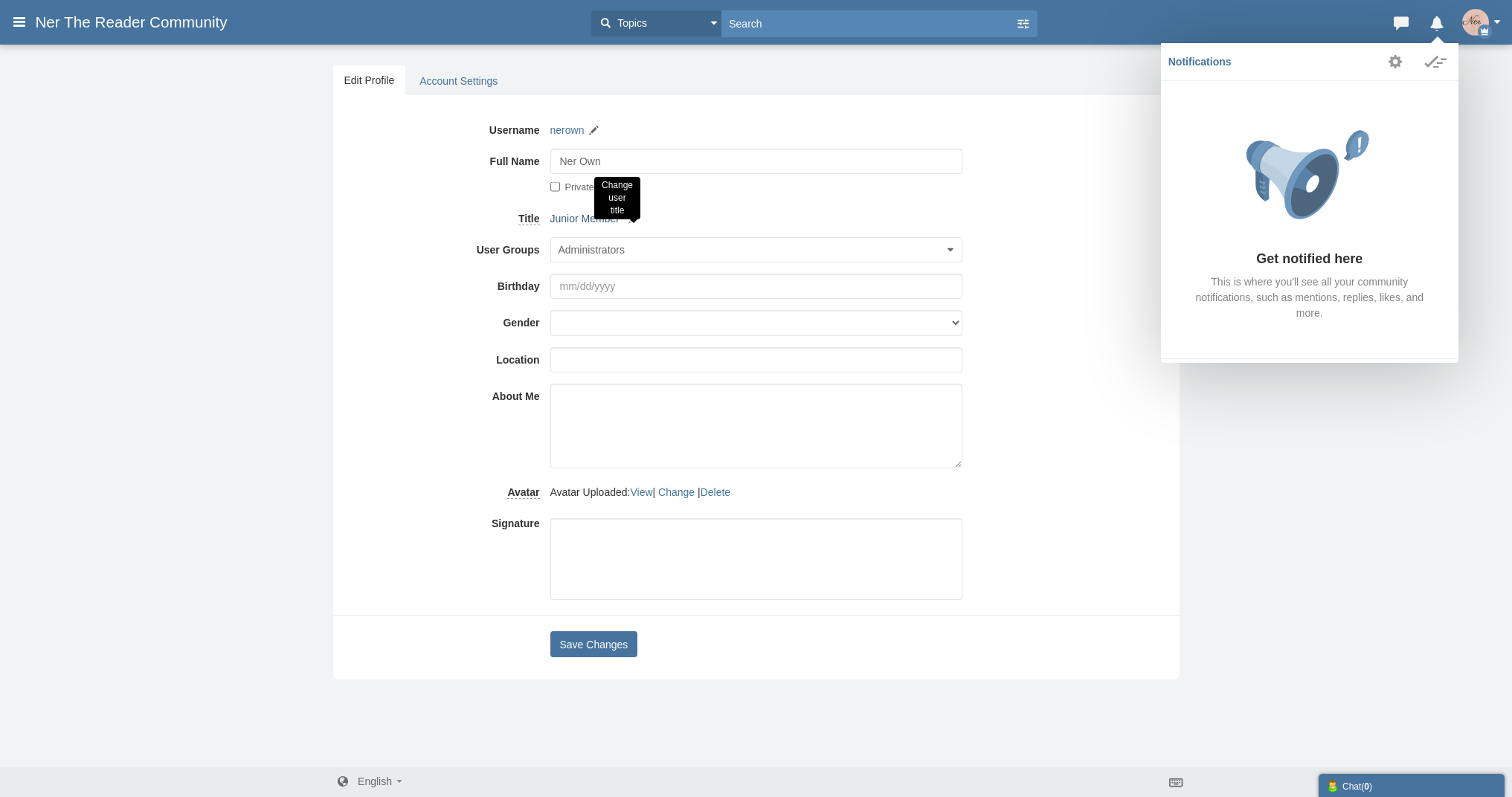
click at [630, 221] on small at bounding box center [633, 219] width 14 height 14
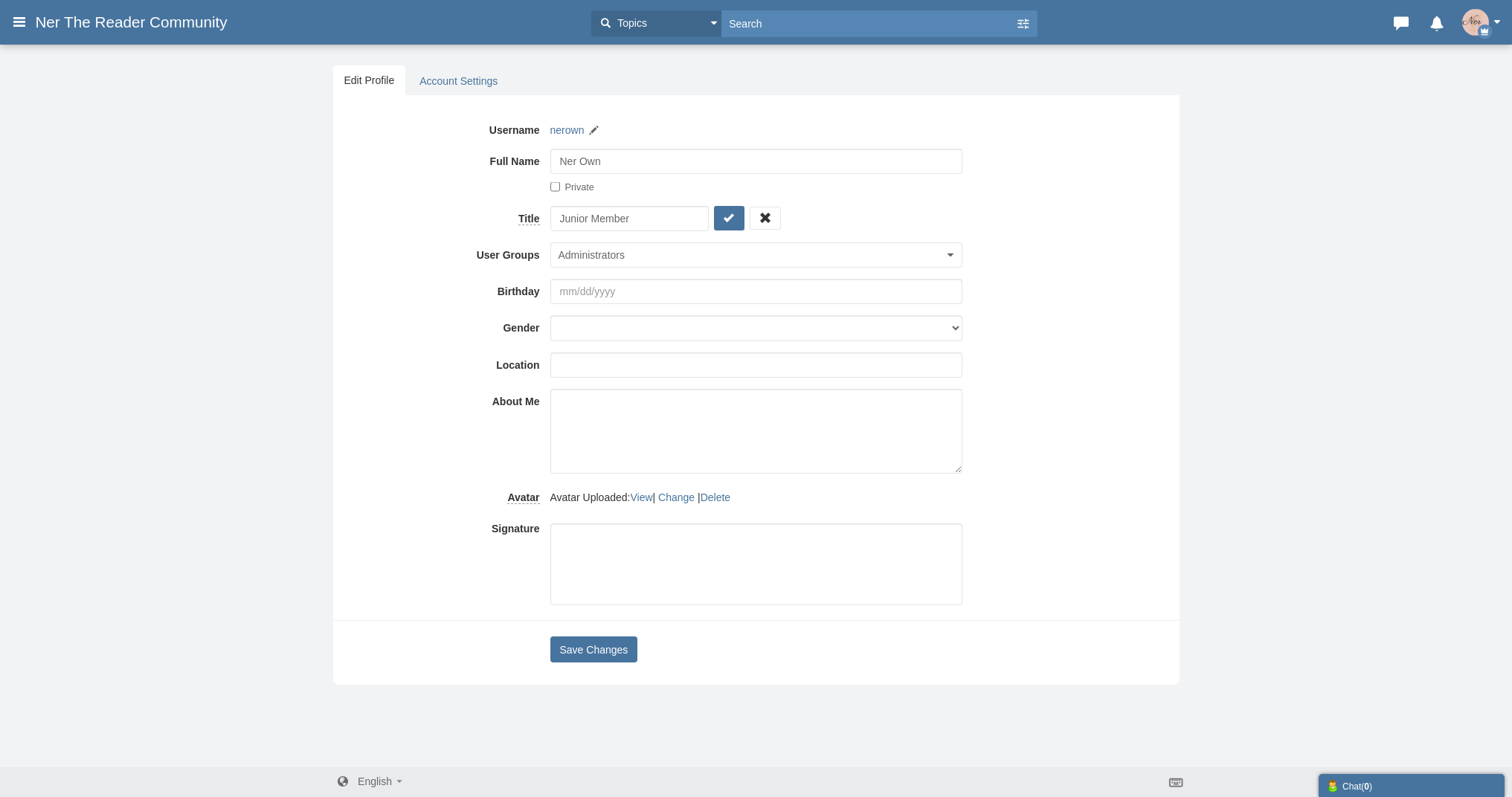
drag, startPoint x: 638, startPoint y: 220, endPoint x: 660, endPoint y: 219, distance: 22.0
click at [639, 220] on input "Junior Member" at bounding box center [629, 218] width 159 height 25
click at [680, 219] on input "Junior Member" at bounding box center [629, 218] width 159 height 25
type input "J"
type input "Intuitive Strategist"
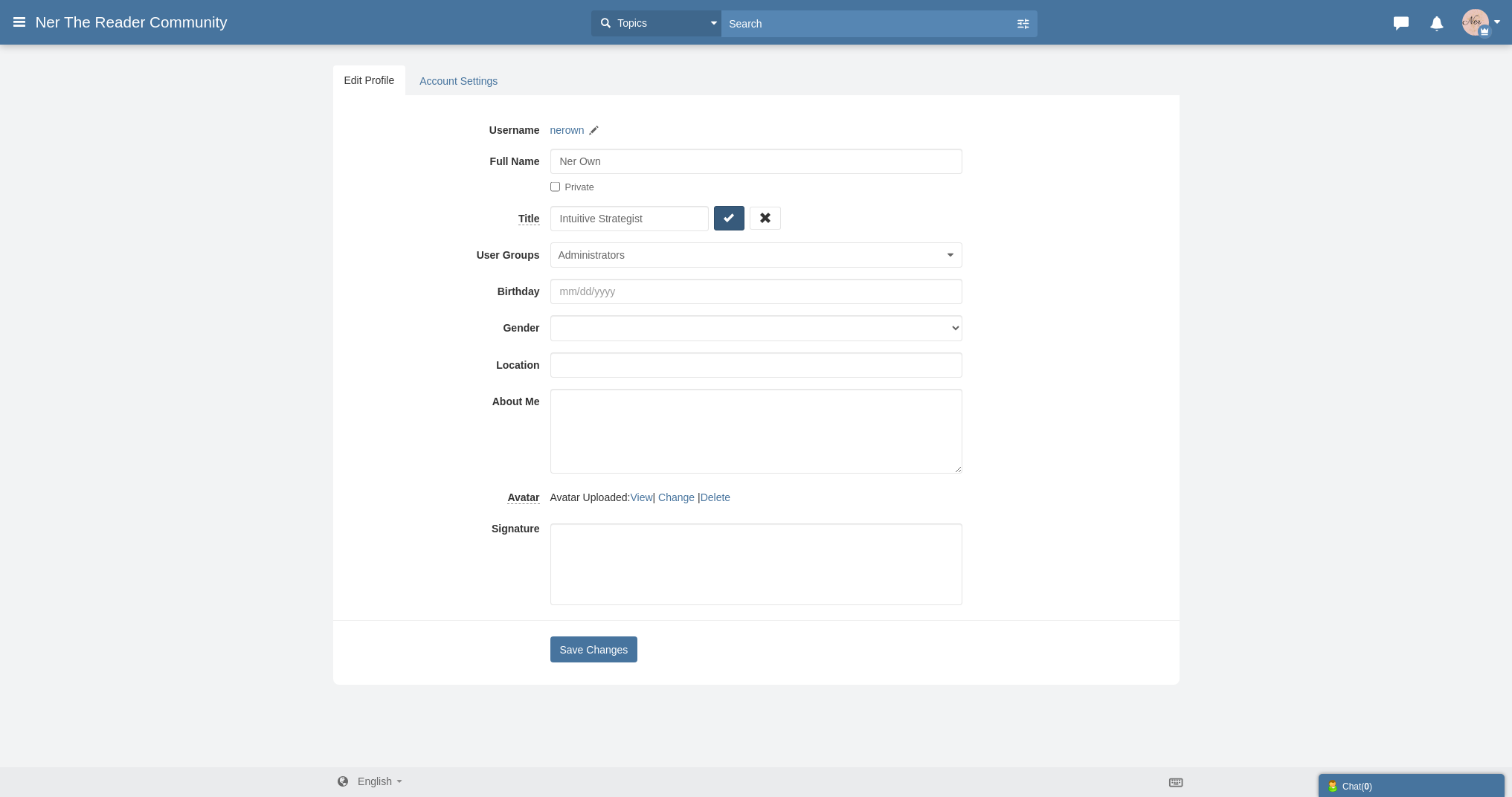
click at [723, 218] on icon "submit" at bounding box center [730, 218] width 14 height 15
click at [601, 638] on button "Save Changes" at bounding box center [594, 644] width 88 height 26
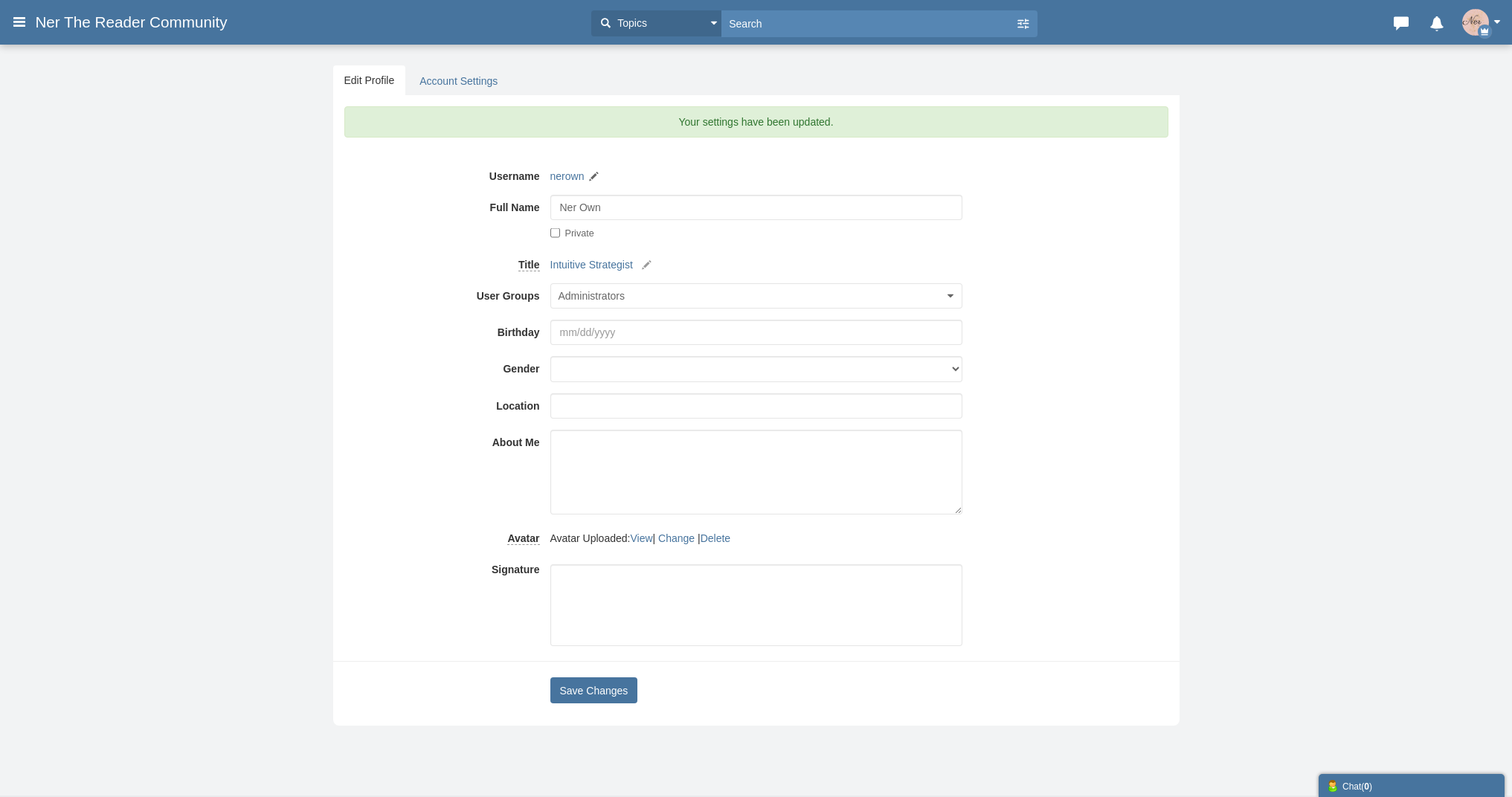
click at [76, 18] on span "Ner The Reader Community" at bounding box center [136, 23] width 203 height 18
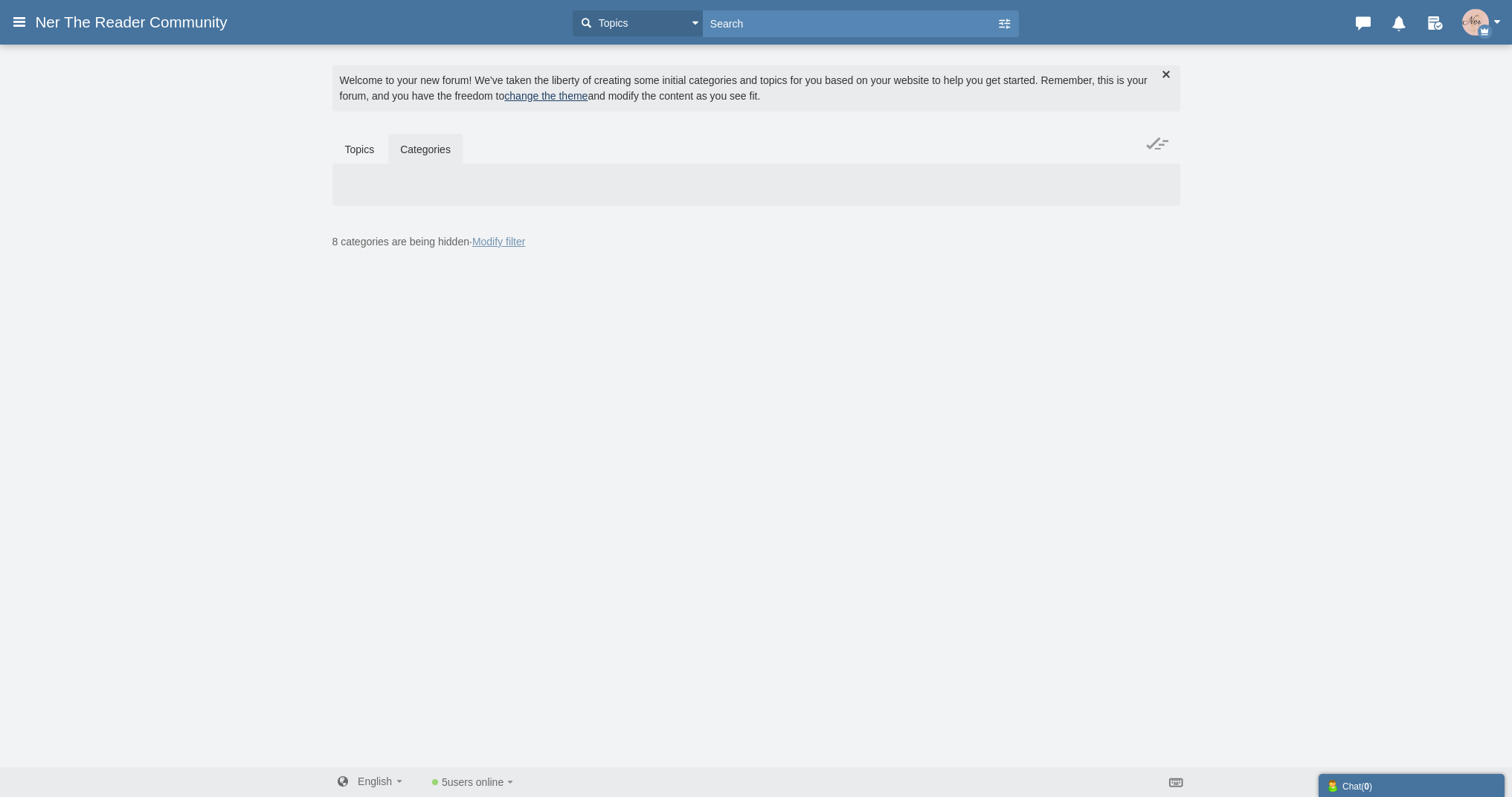
click at [569, 102] on div "Welcome to your new forum! We've taken the liberty of creating some initial cat…" at bounding box center [756, 88] width 848 height 46
click at [569, 97] on link "change the theme" at bounding box center [546, 96] width 84 height 12
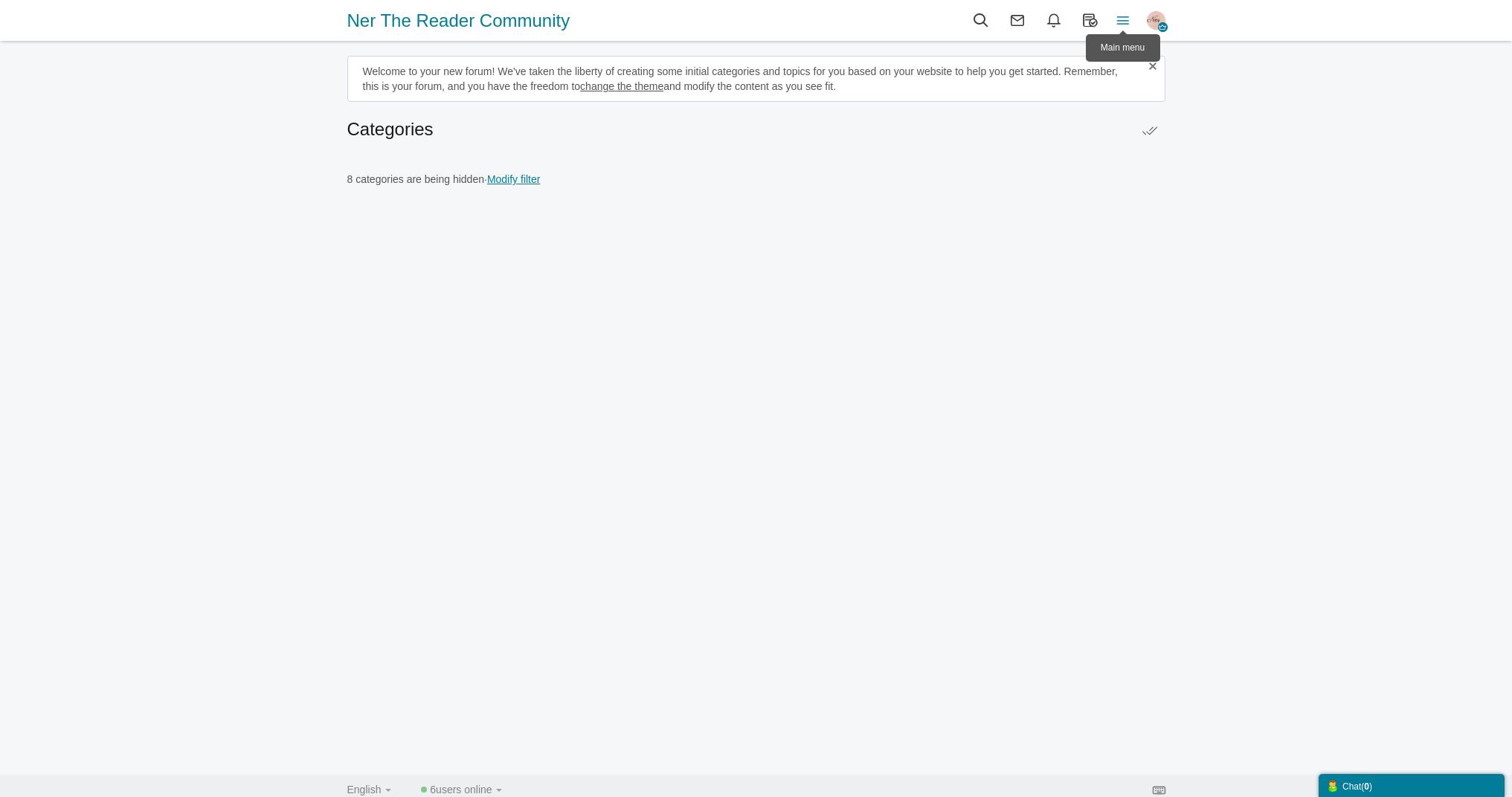
click at [1129, 21] on icon at bounding box center [1123, 20] width 33 height 16
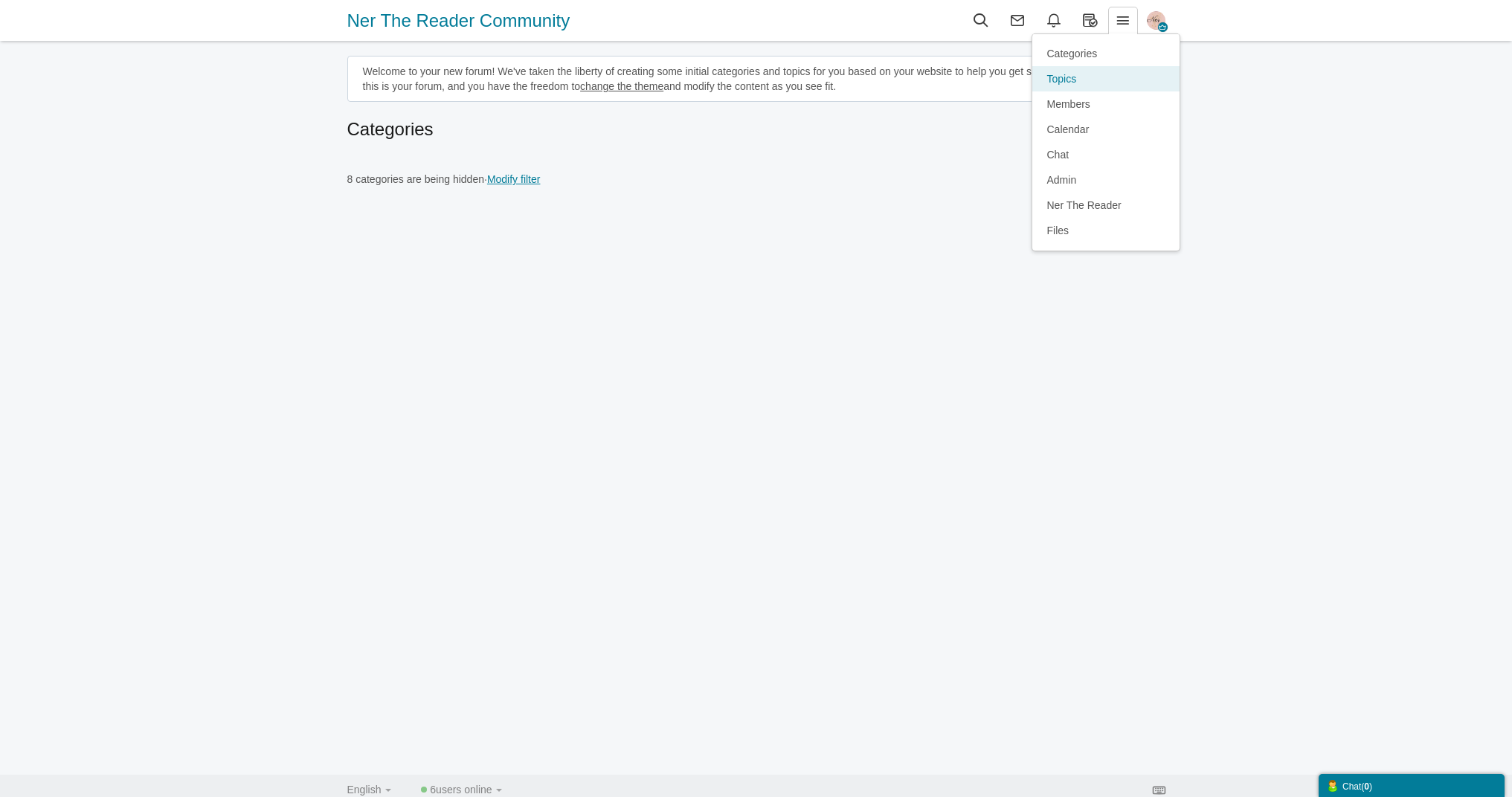
click at [1078, 73] on link "Topics" at bounding box center [1106, 78] width 147 height 25
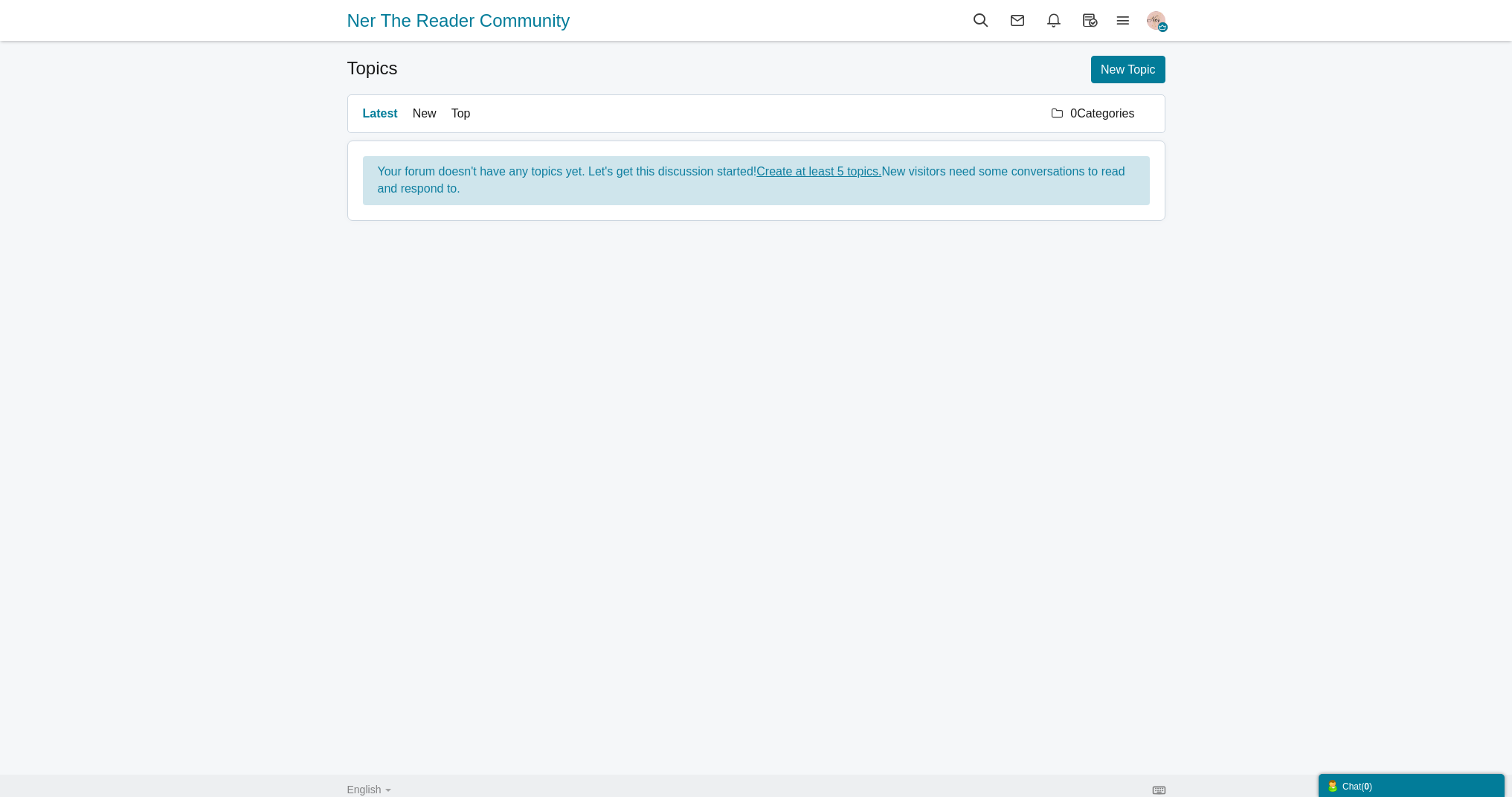
click at [851, 175] on link "Create at least 5 topics." at bounding box center [818, 171] width 125 height 13
click at [1102, 119] on span "Categories" at bounding box center [1106, 113] width 57 height 13
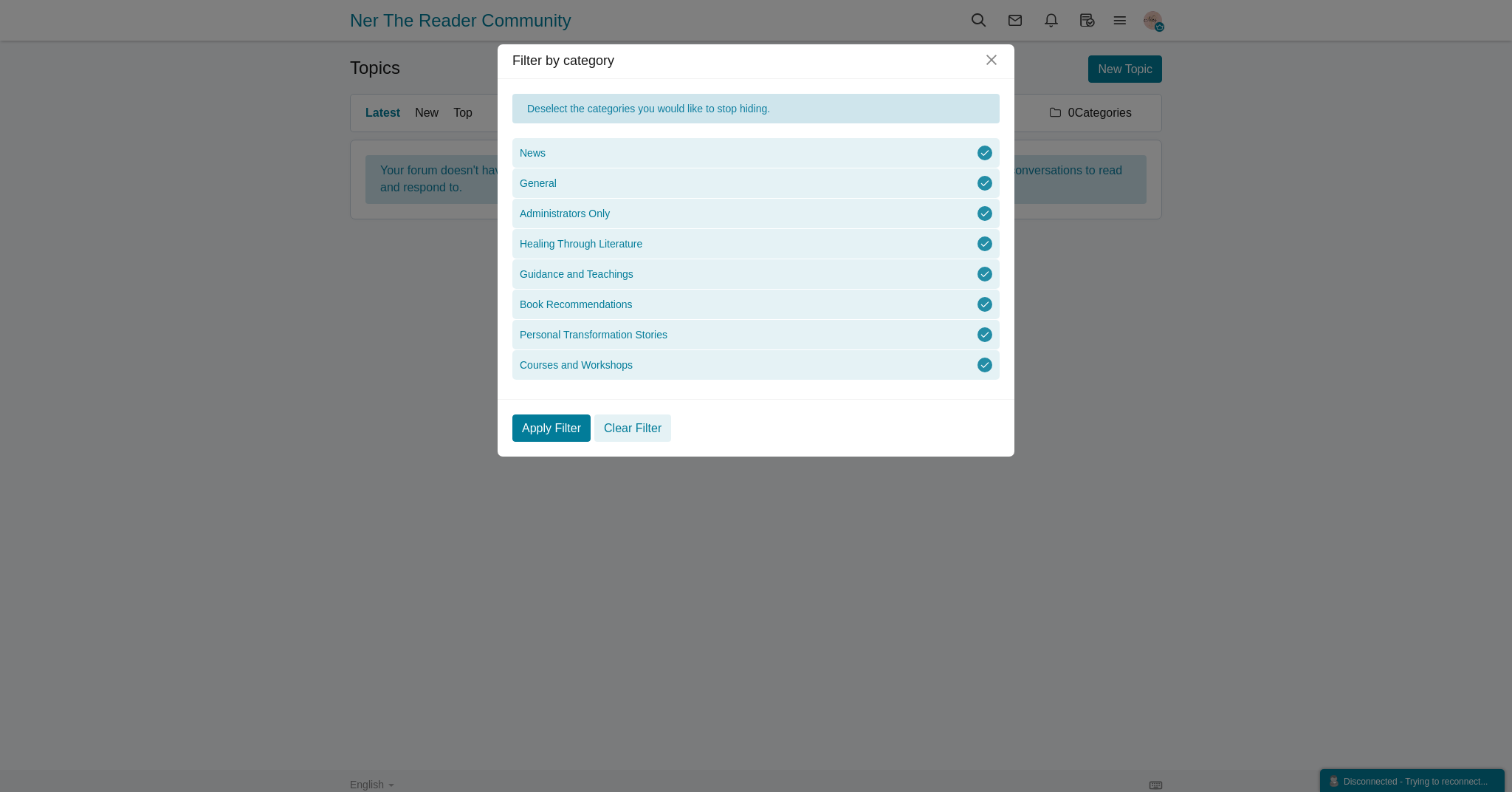
click at [976, 365] on li "Courses and Workshops" at bounding box center [756, 364] width 487 height 30
click at [975, 211] on li "Administrators Only" at bounding box center [756, 213] width 487 height 30
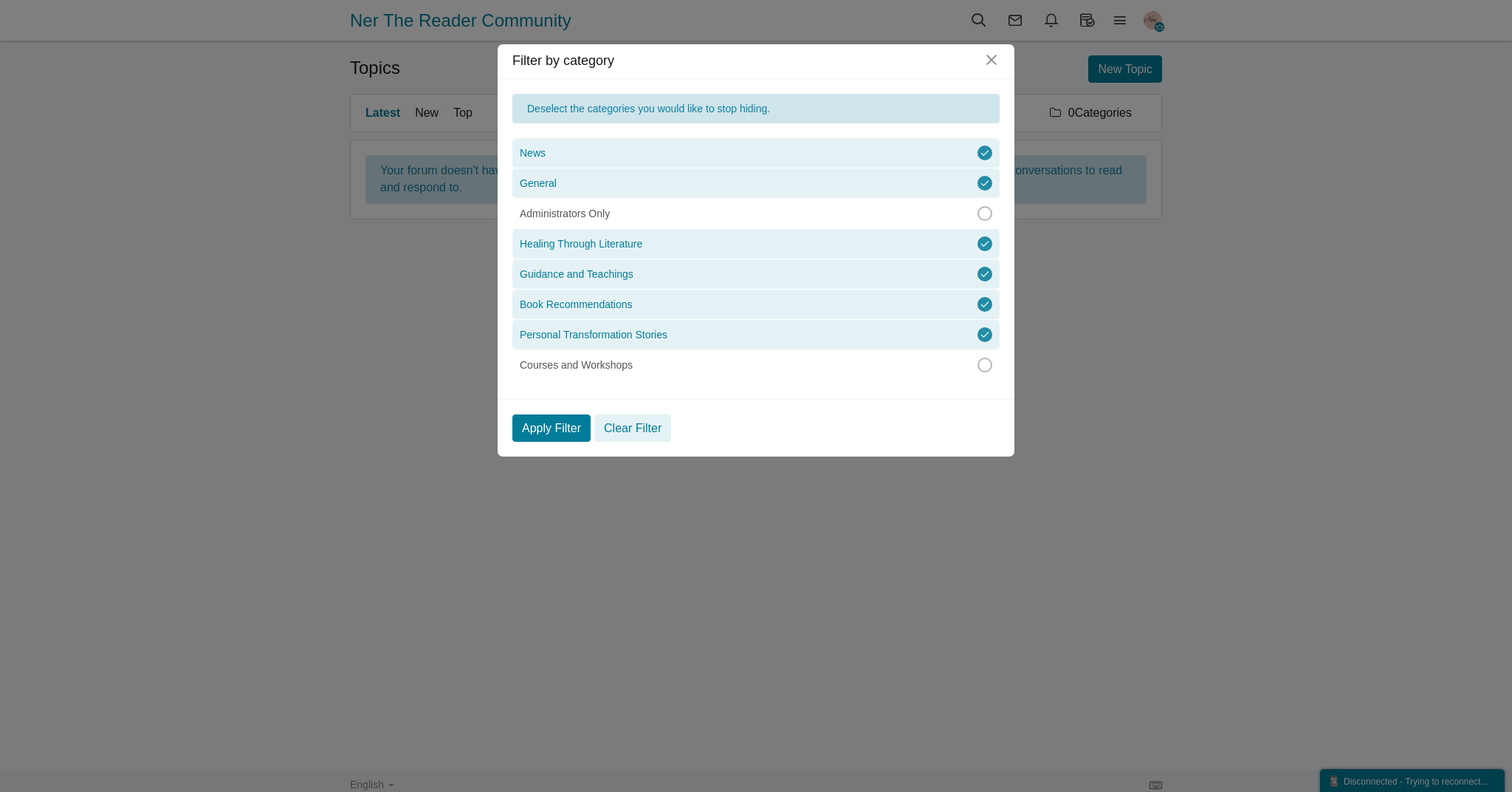
click at [982, 241] on li "Healing Through Literature" at bounding box center [756, 244] width 487 height 30
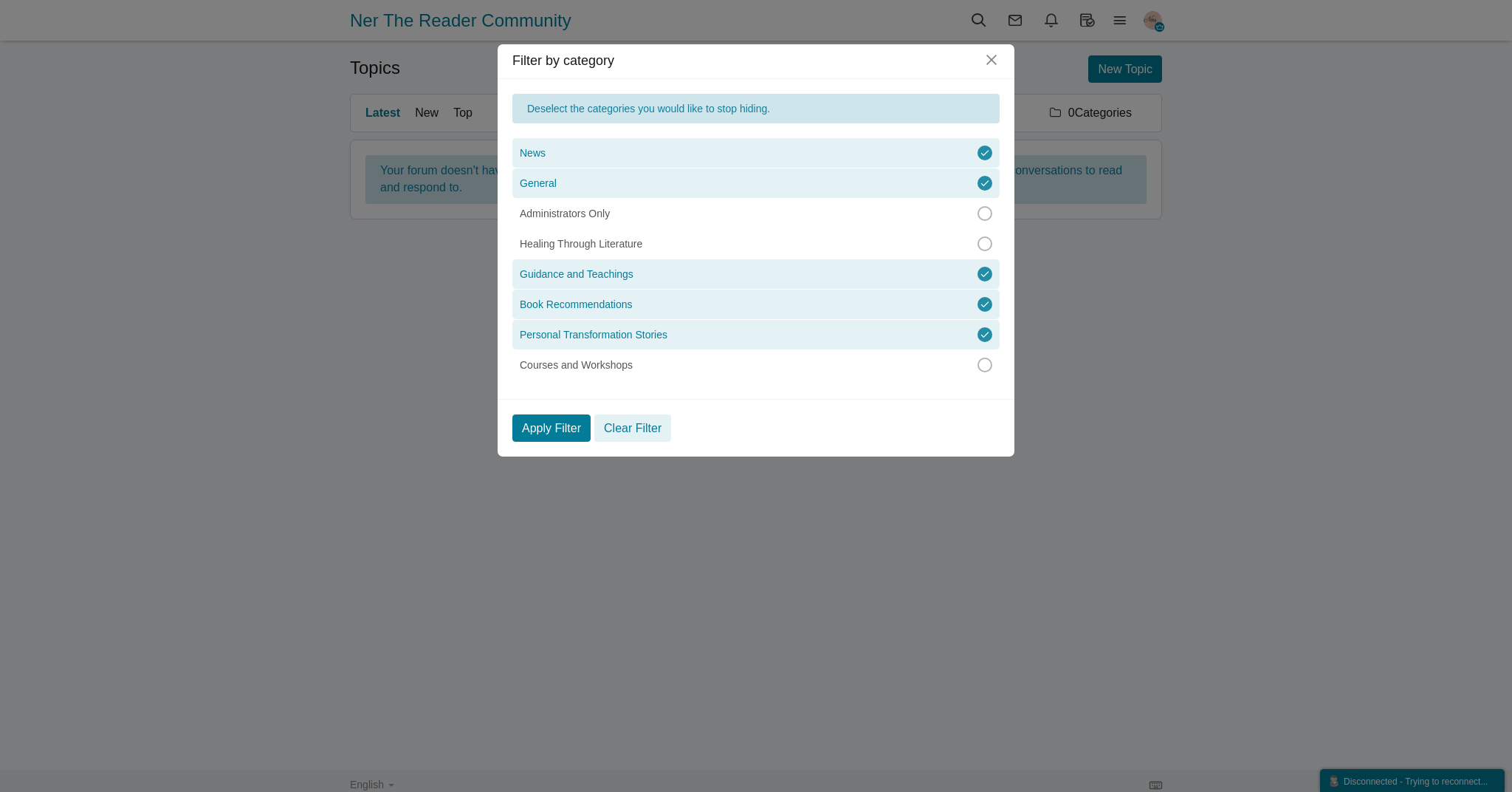
click at [978, 275] on li "Guidance and Teachings" at bounding box center [756, 273] width 487 height 30
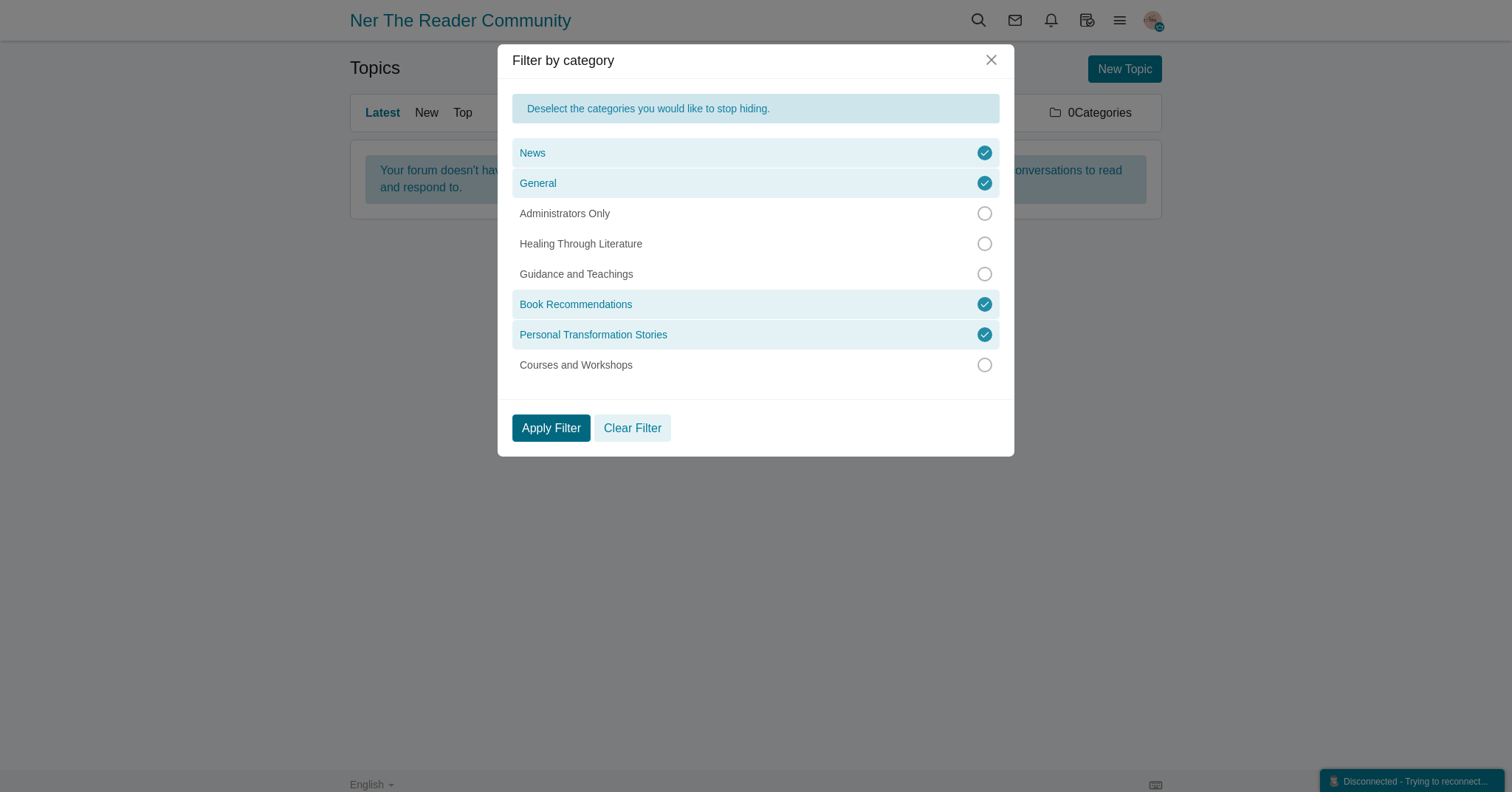
click at [546, 434] on link "Apply Filter" at bounding box center [552, 428] width 78 height 27
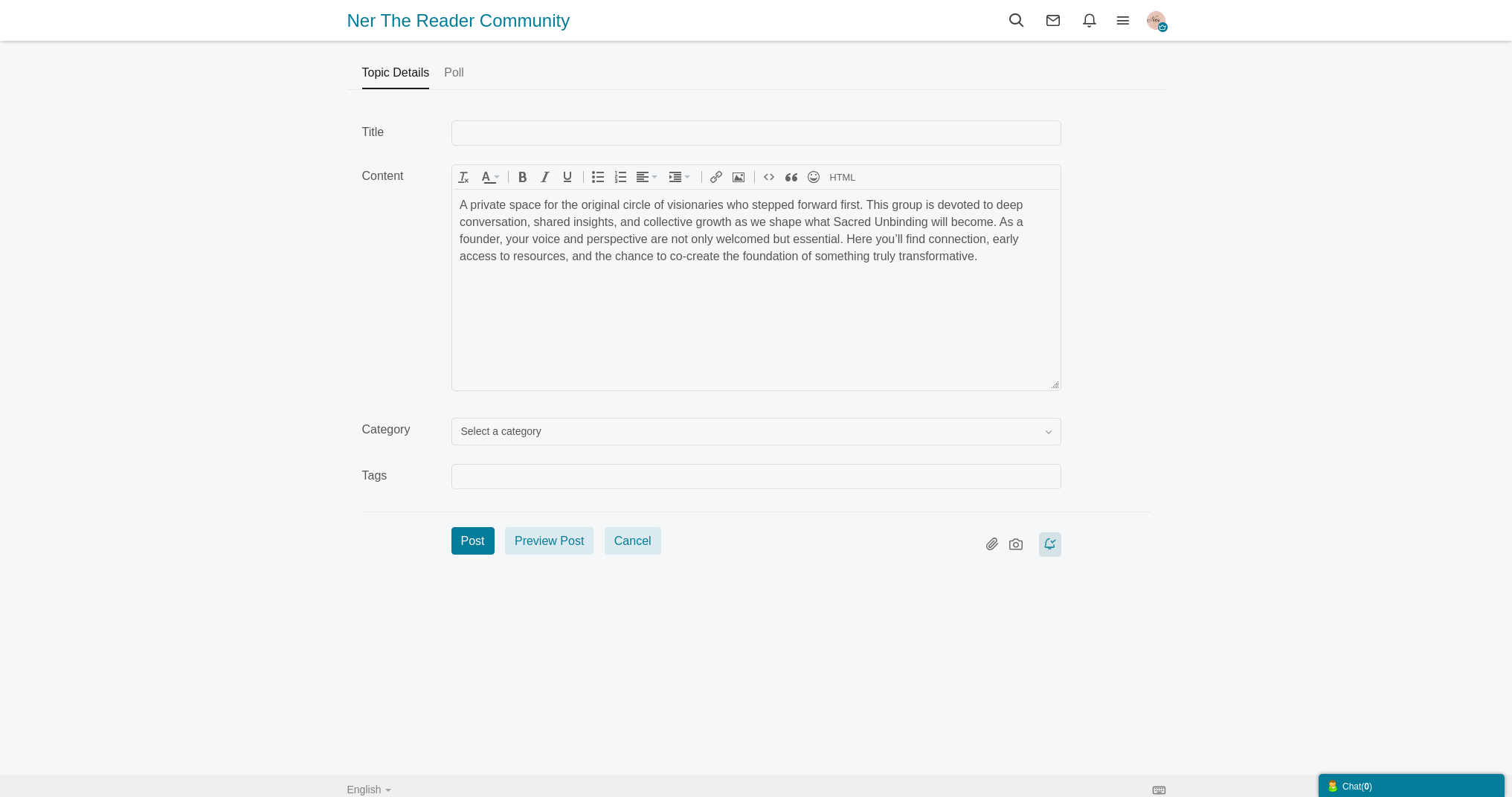
click at [1052, 429] on button "Select a category" at bounding box center [756, 432] width 610 height 27
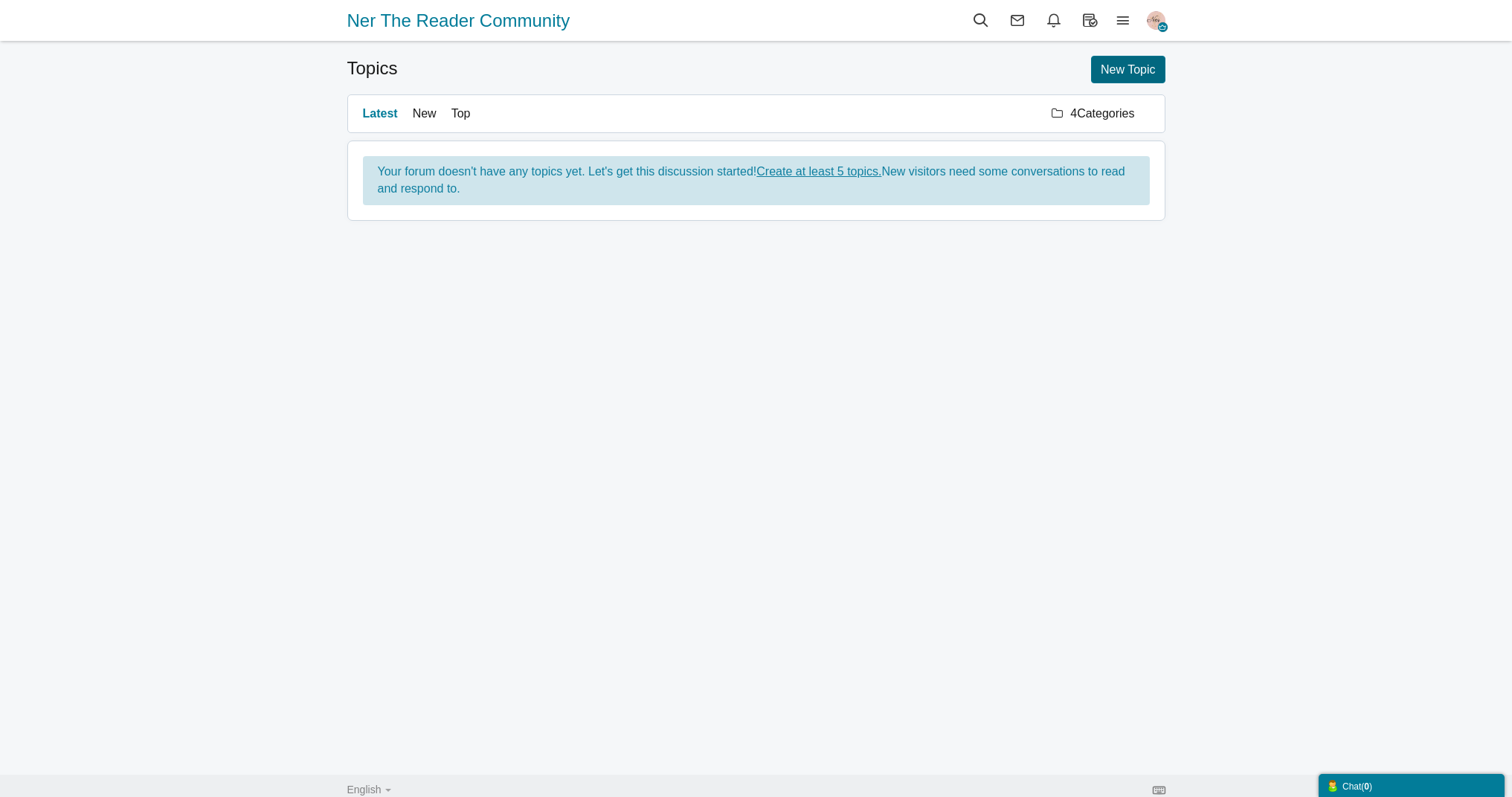
click at [1123, 67] on span "New Topic" at bounding box center [1128, 70] width 55 height 13
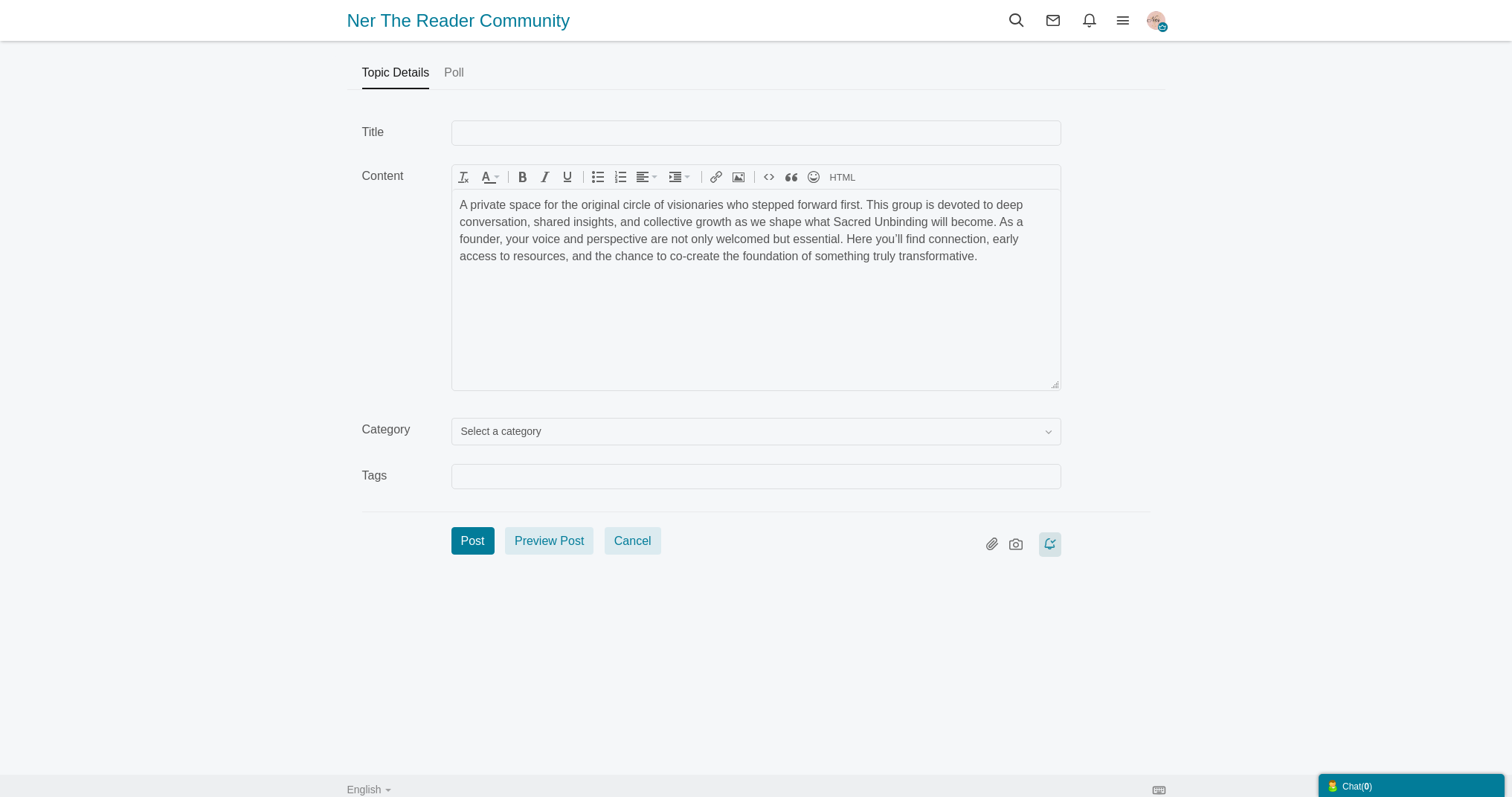
click at [521, 132] on input "text" at bounding box center [756, 133] width 610 height 25
type input "Welcome"
click at [634, 434] on button "Select a category" at bounding box center [756, 432] width 610 height 27
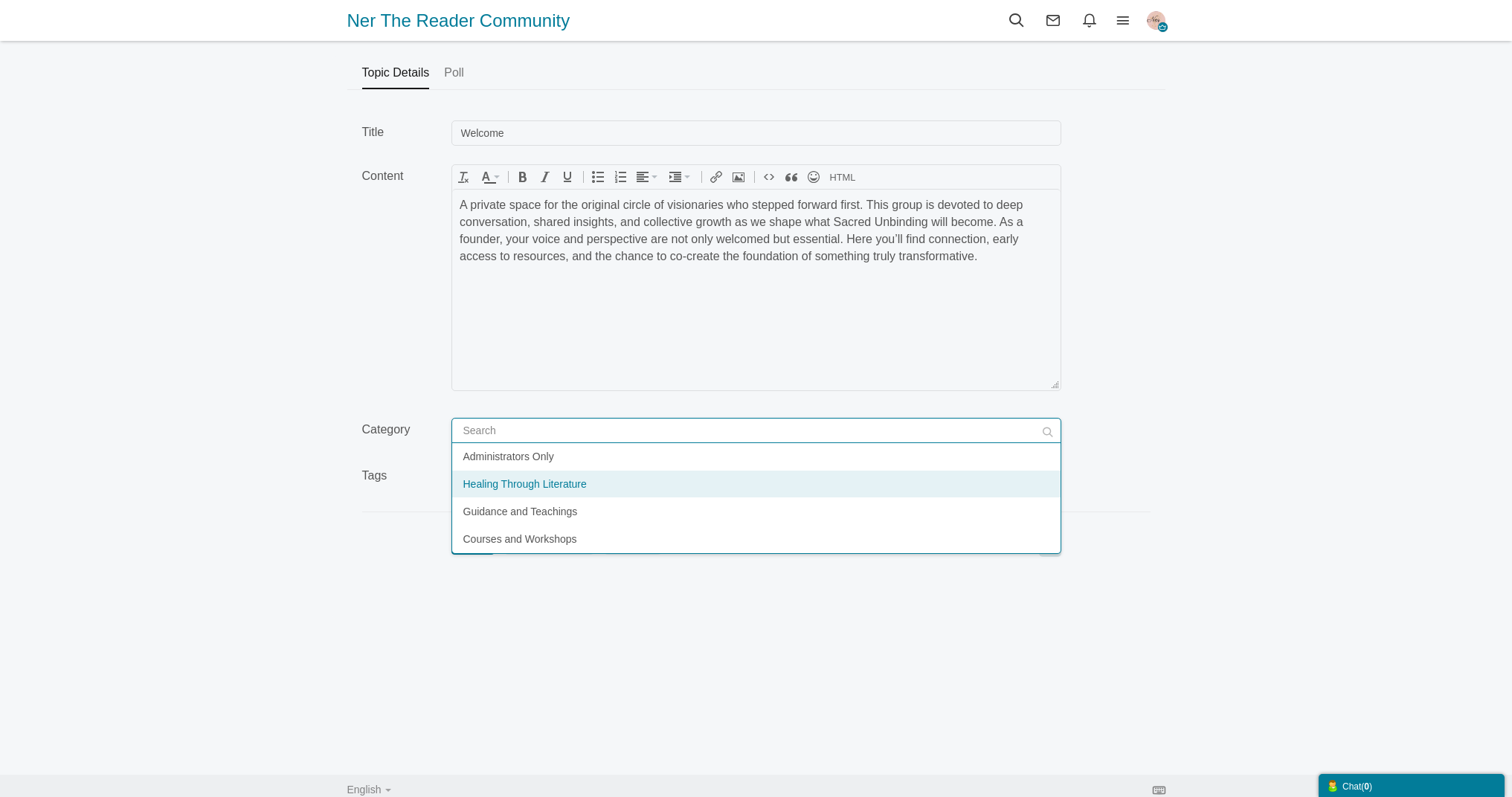
scroll to position [7, 0]
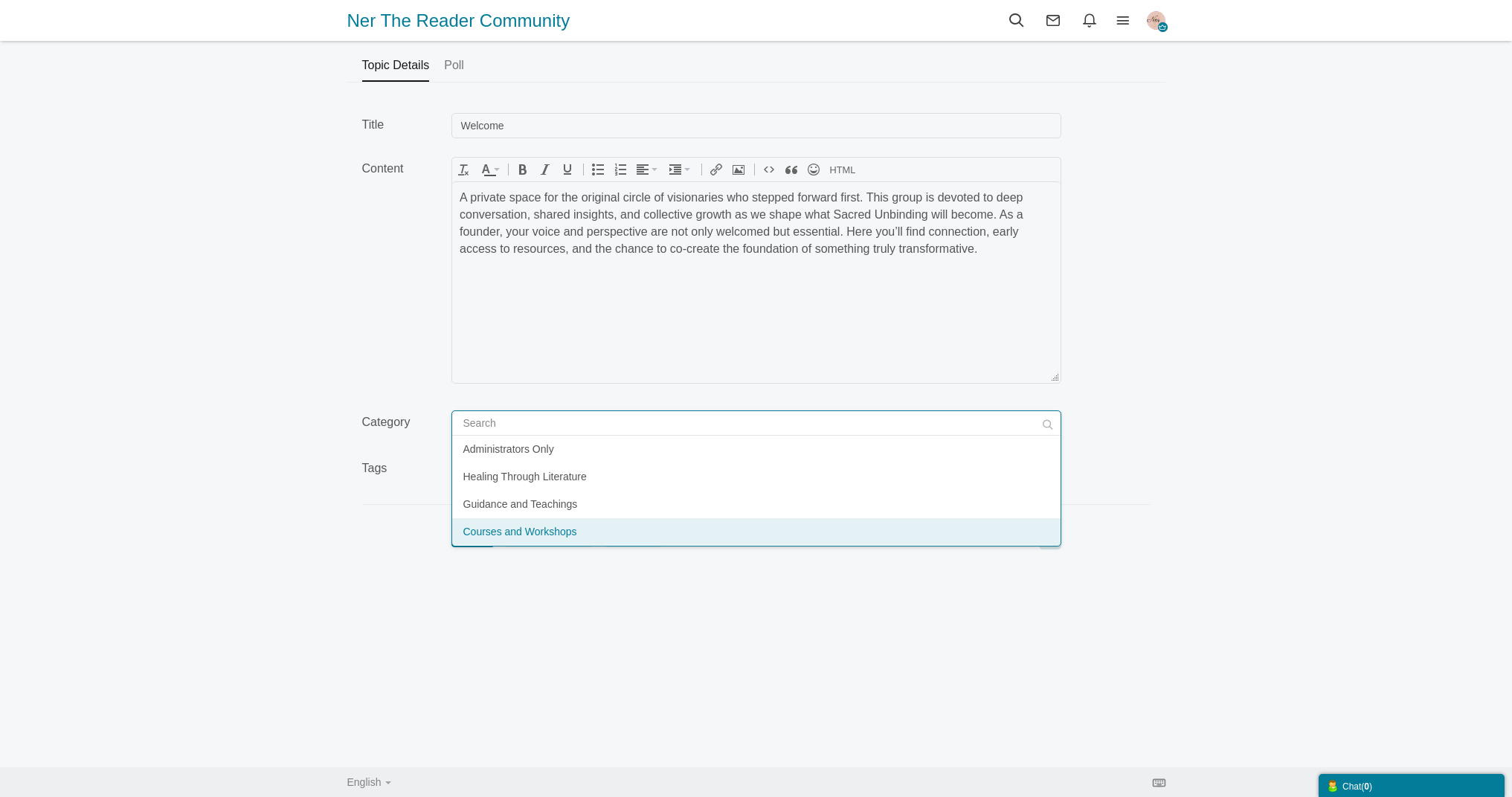
click at [645, 534] on li "Courses and Workshops" at bounding box center [756, 531] width 608 height 27
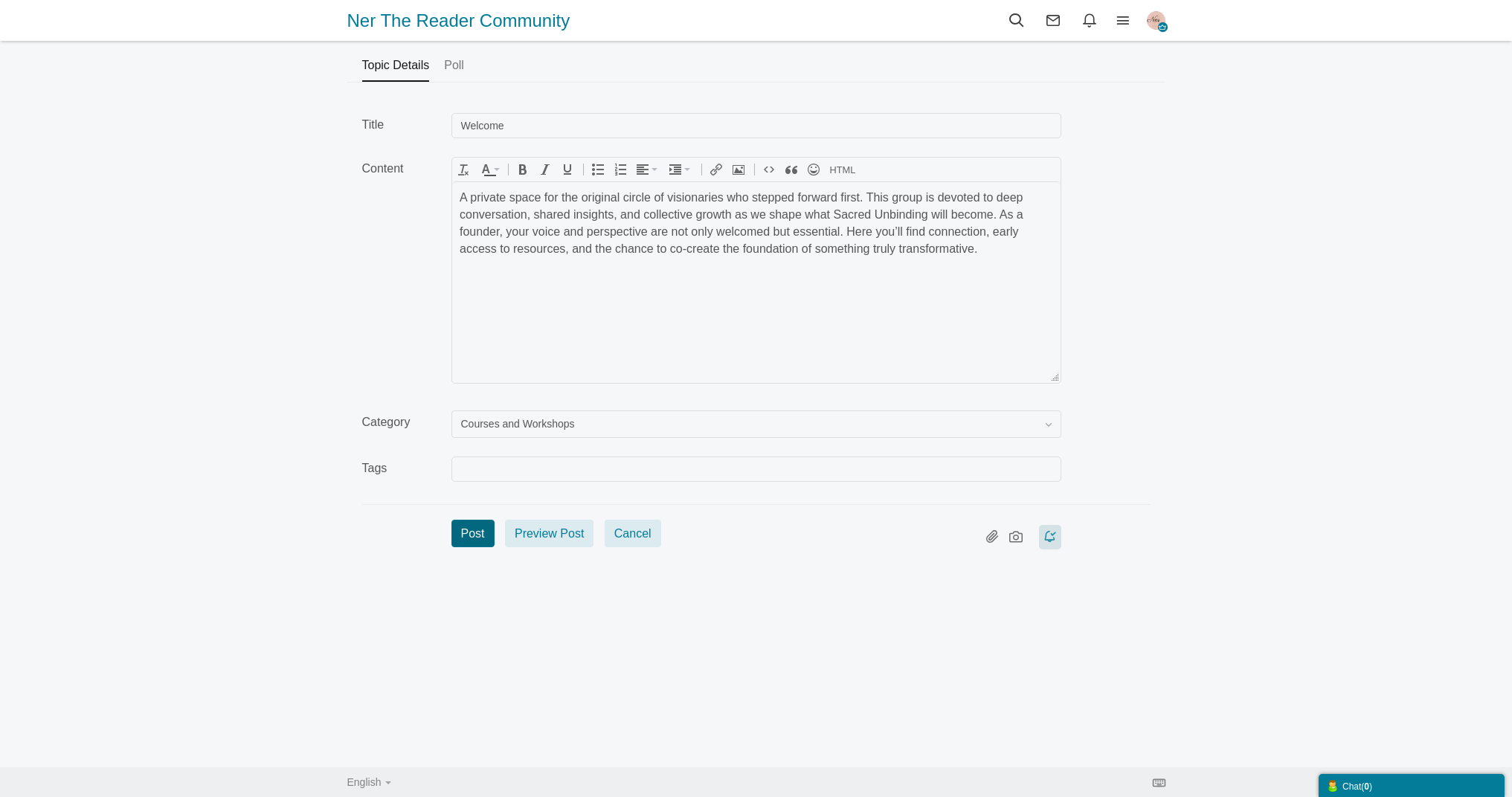
click at [480, 537] on button "Post" at bounding box center [473, 533] width 43 height 27
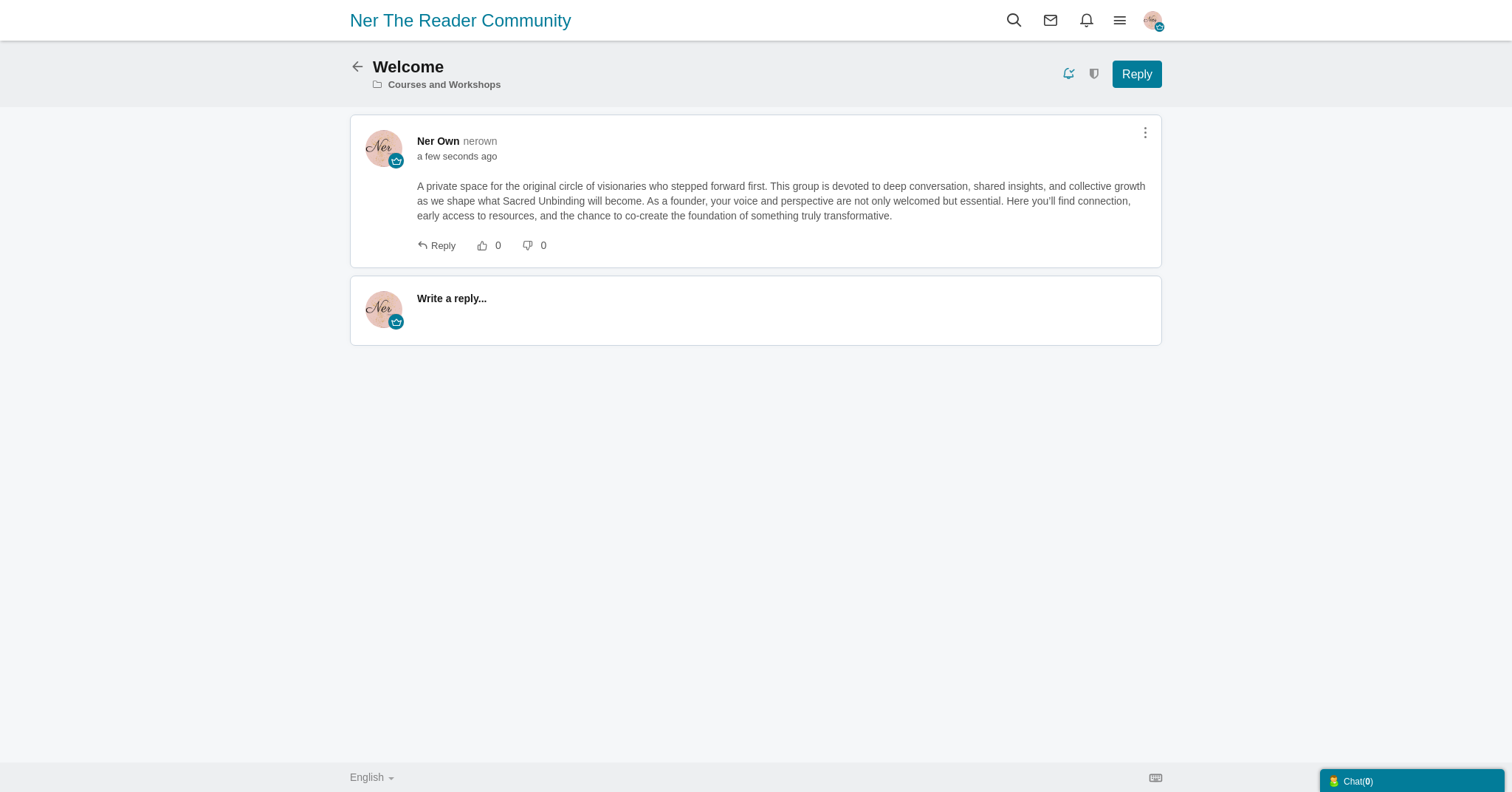
click at [355, 69] on icon at bounding box center [361, 65] width 23 height 13
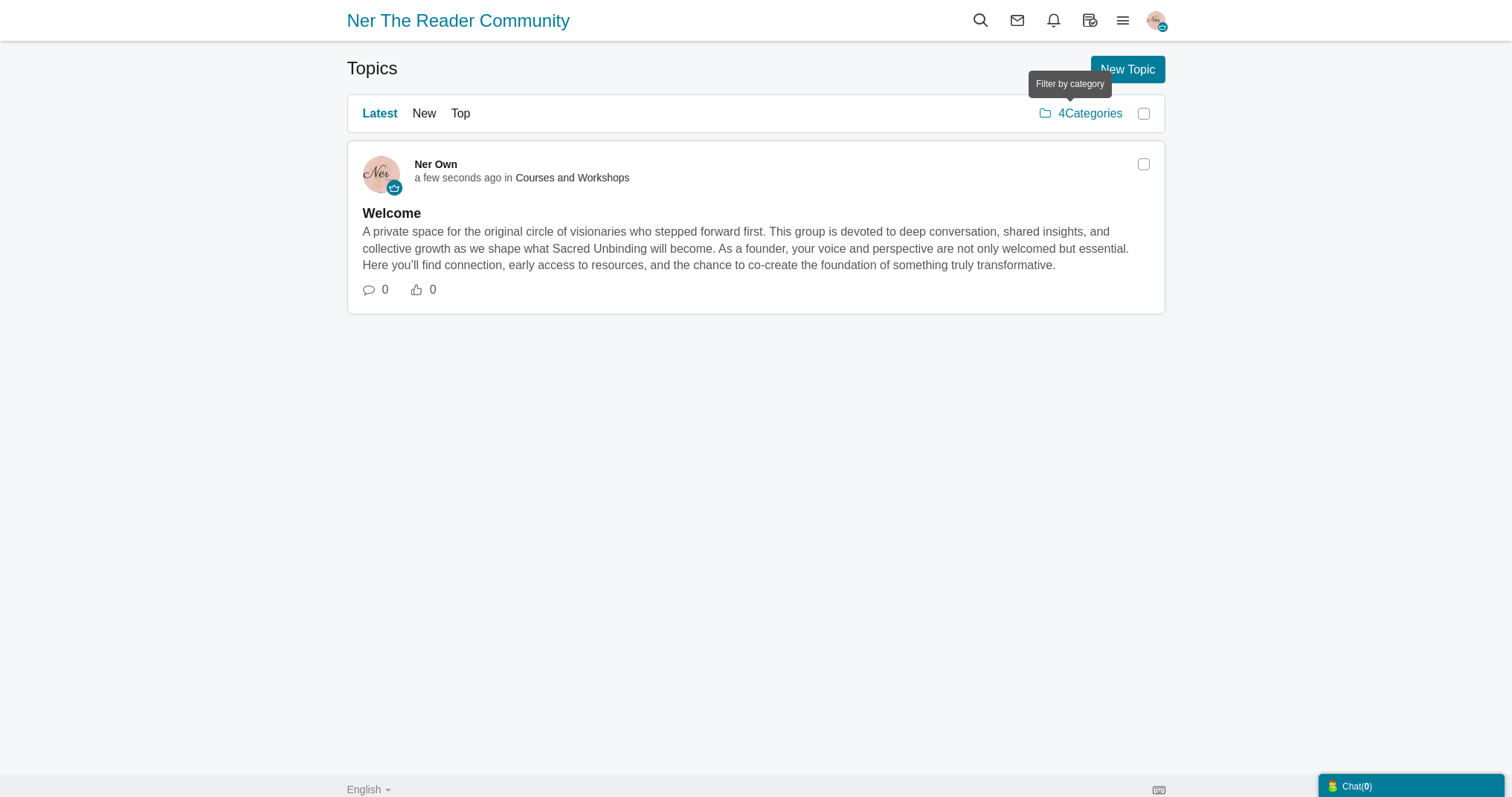
click at [1075, 115] on span "Categories" at bounding box center [1094, 113] width 57 height 13
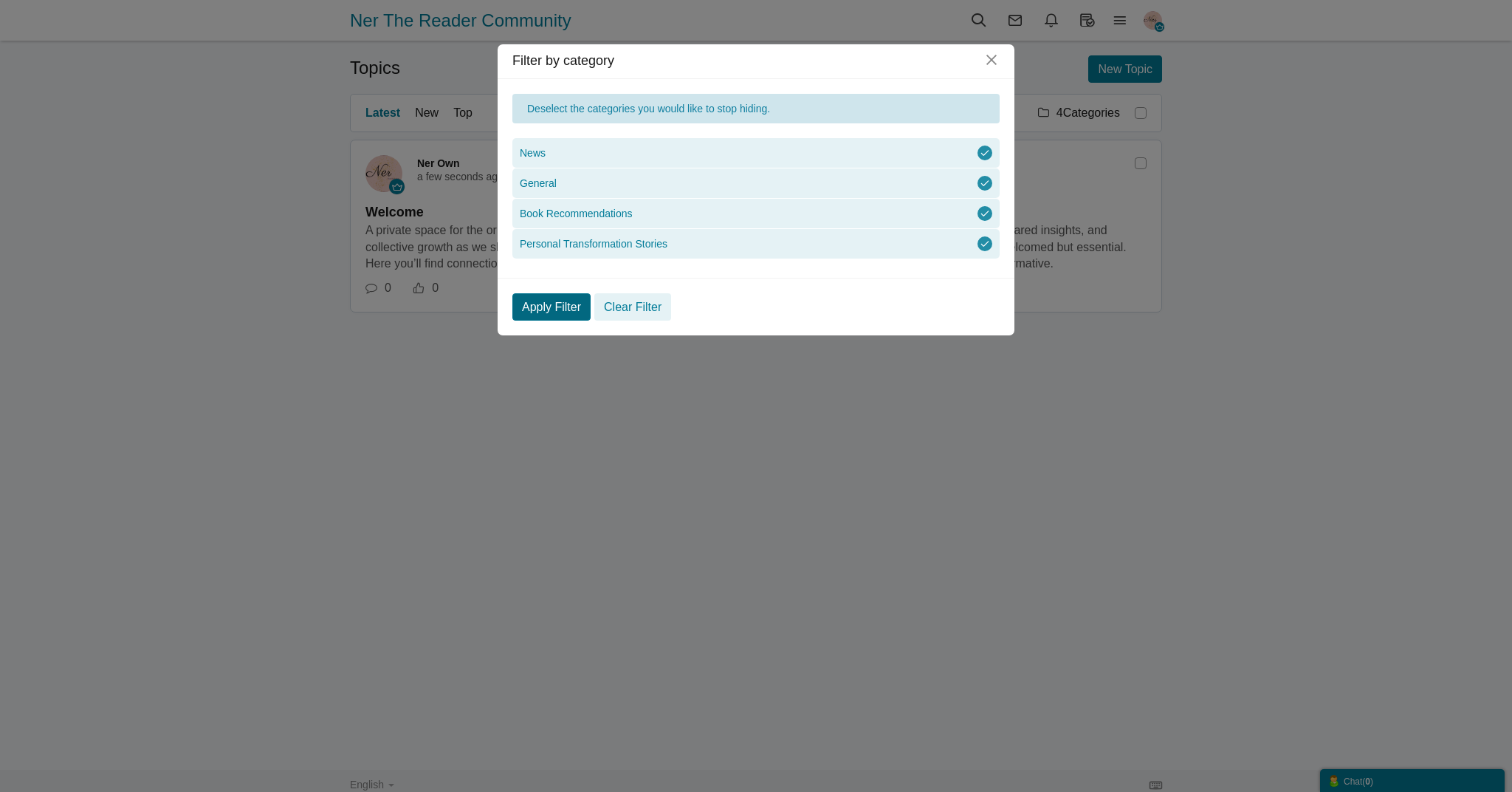
click at [540, 305] on link "Apply Filter" at bounding box center [552, 307] width 78 height 27
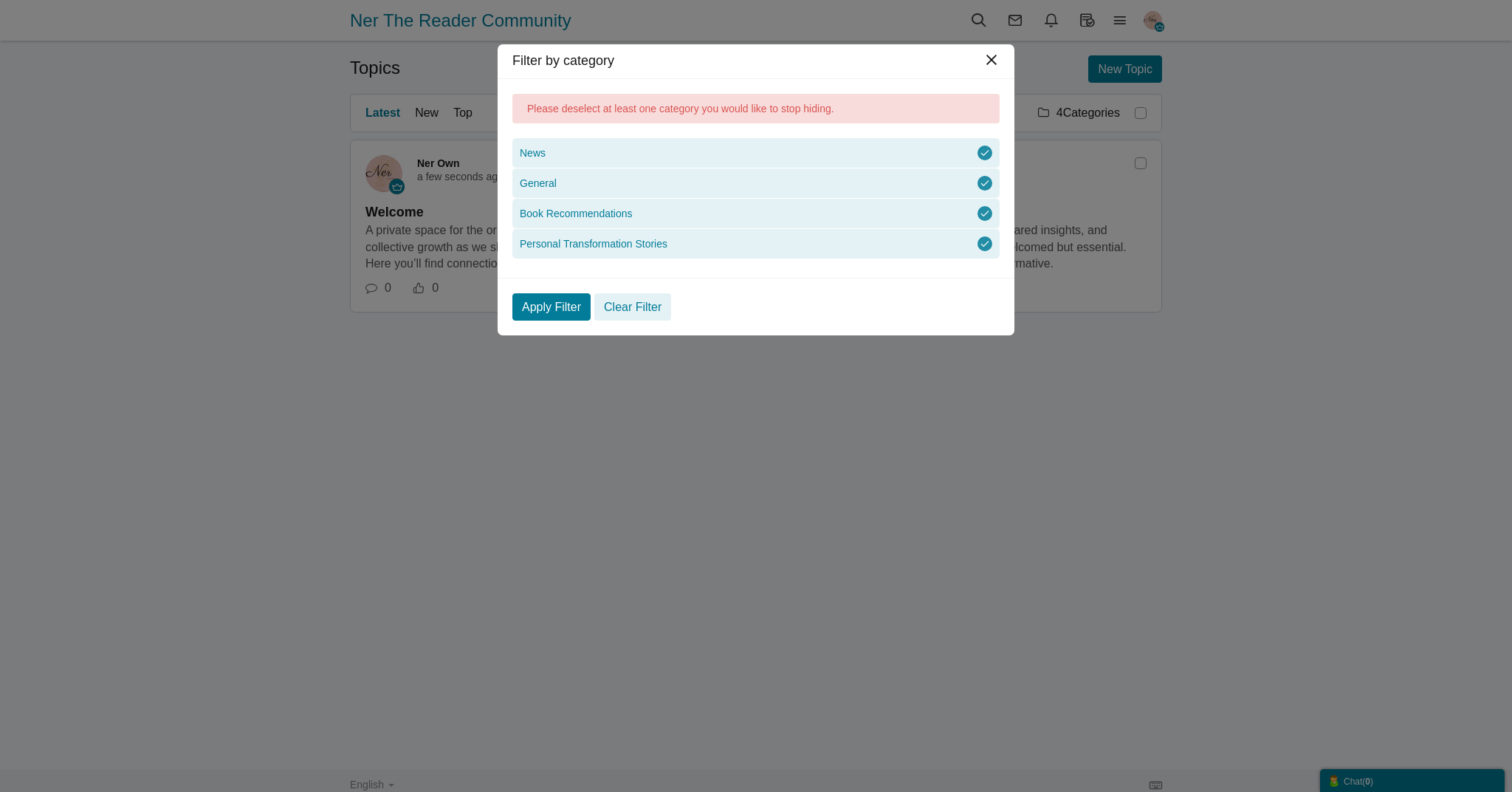
click at [997, 57] on button "×" at bounding box center [991, 60] width 16 height 16
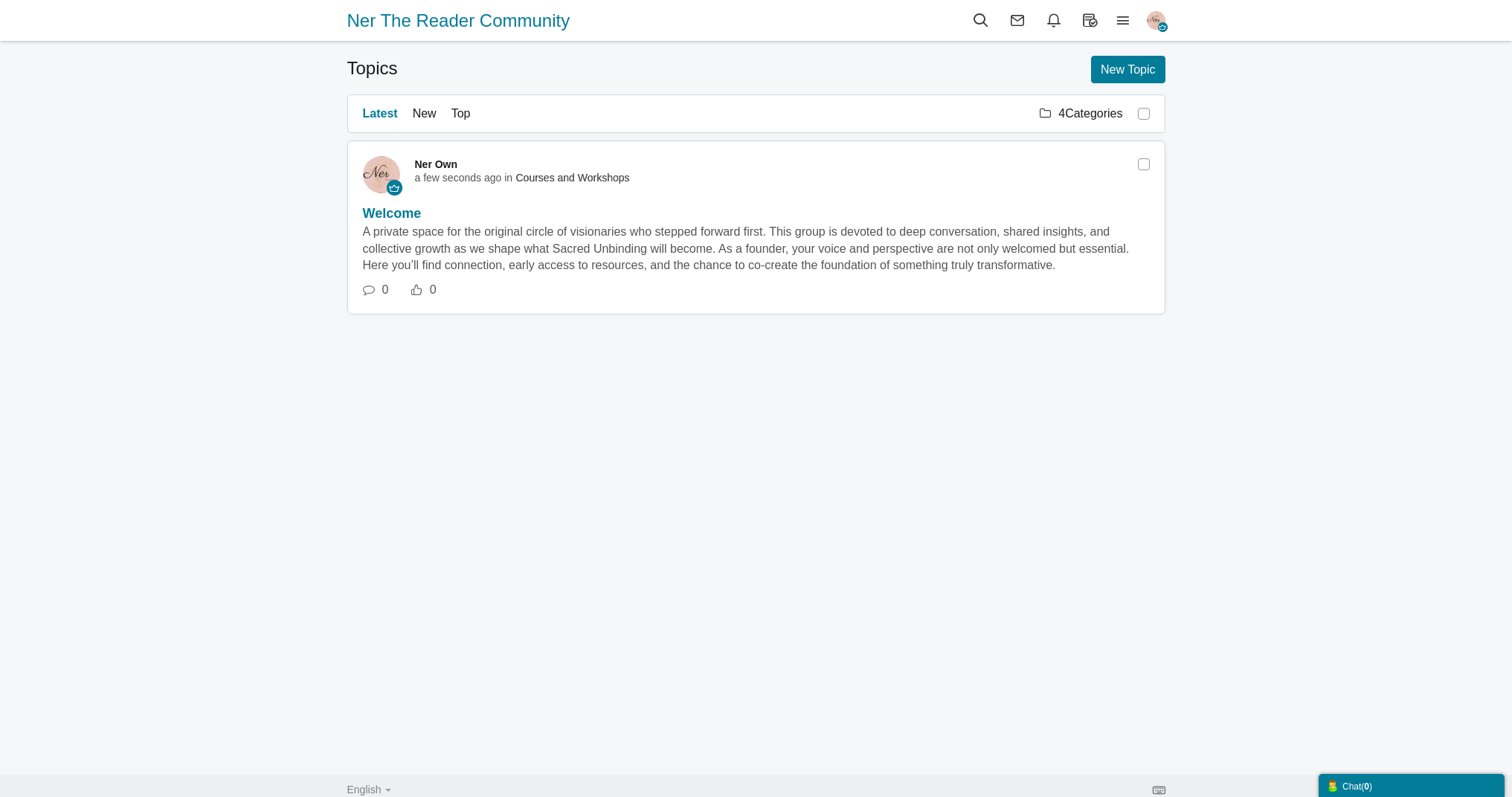
click at [422, 221] on span "Welcome" at bounding box center [392, 213] width 59 height 14
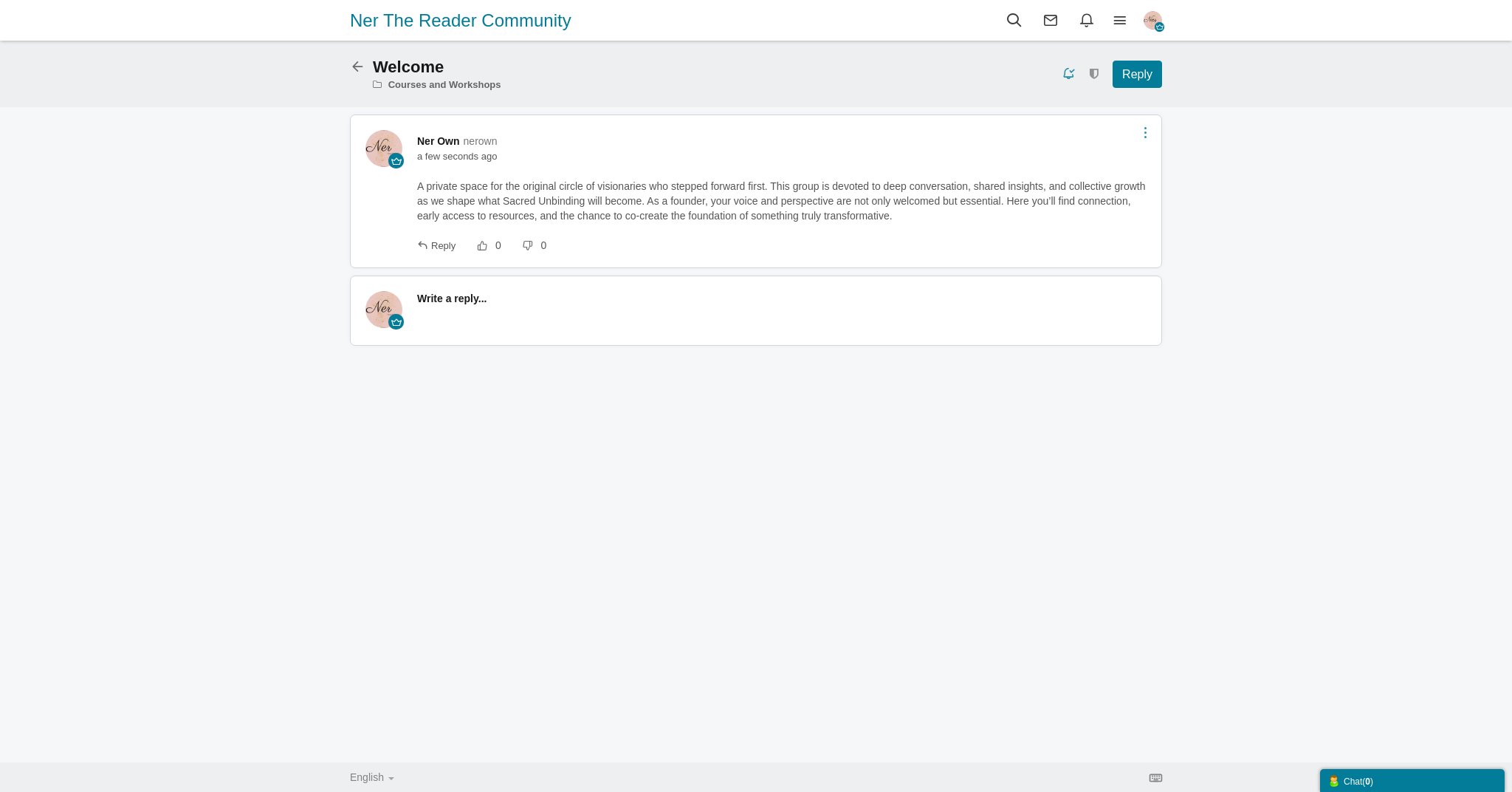
click at [1144, 133] on link at bounding box center [1145, 132] width 17 height 12
click at [1145, 195] on icon at bounding box center [1146, 193] width 26 height 24
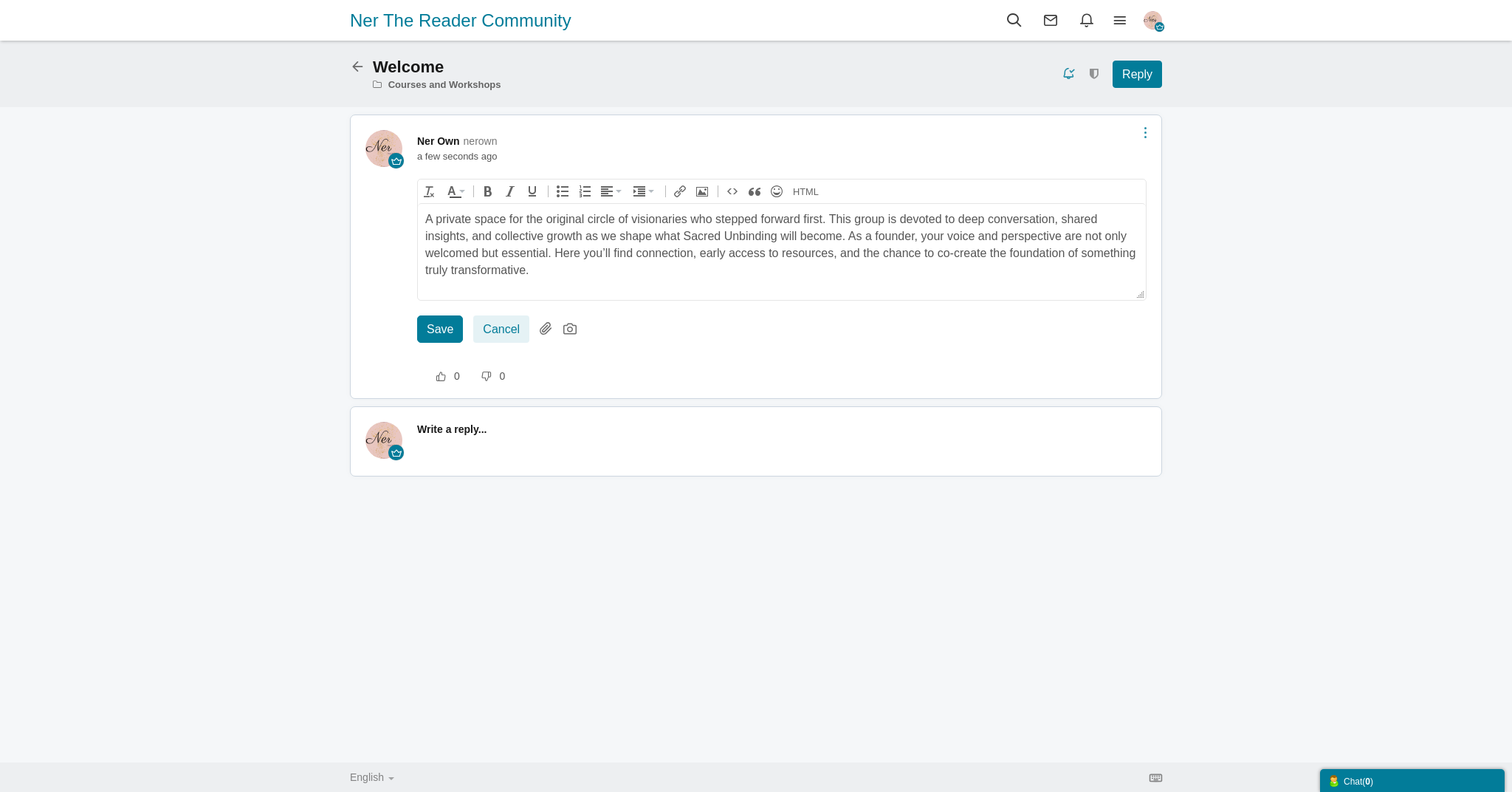
click at [1145, 135] on icon at bounding box center [1145, 132] width 2 height 12
click at [1150, 261] on icon at bounding box center [1146, 255] width 26 height 24
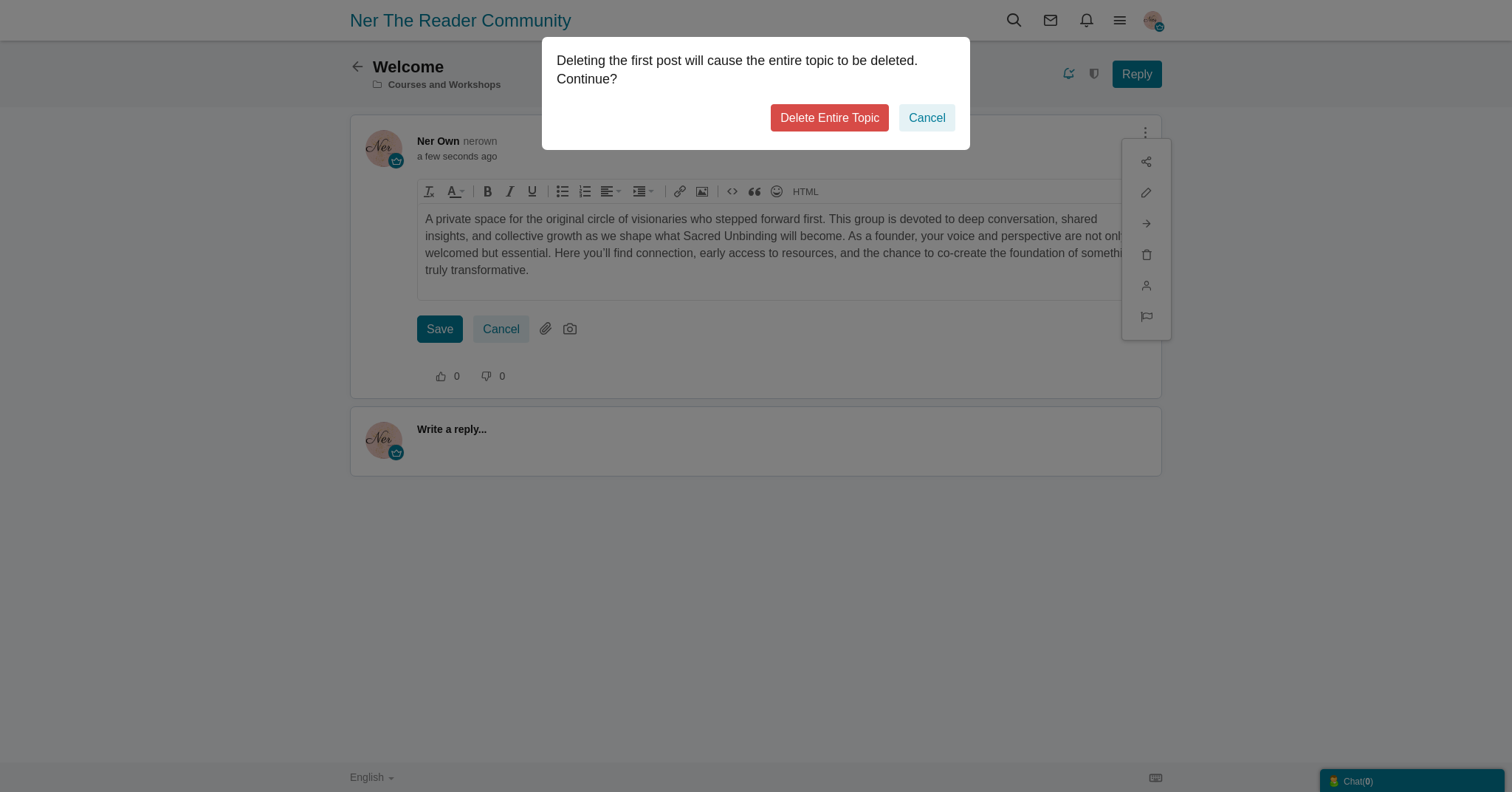
click at [859, 125] on link "Delete Entire Topic" at bounding box center [830, 117] width 118 height 27
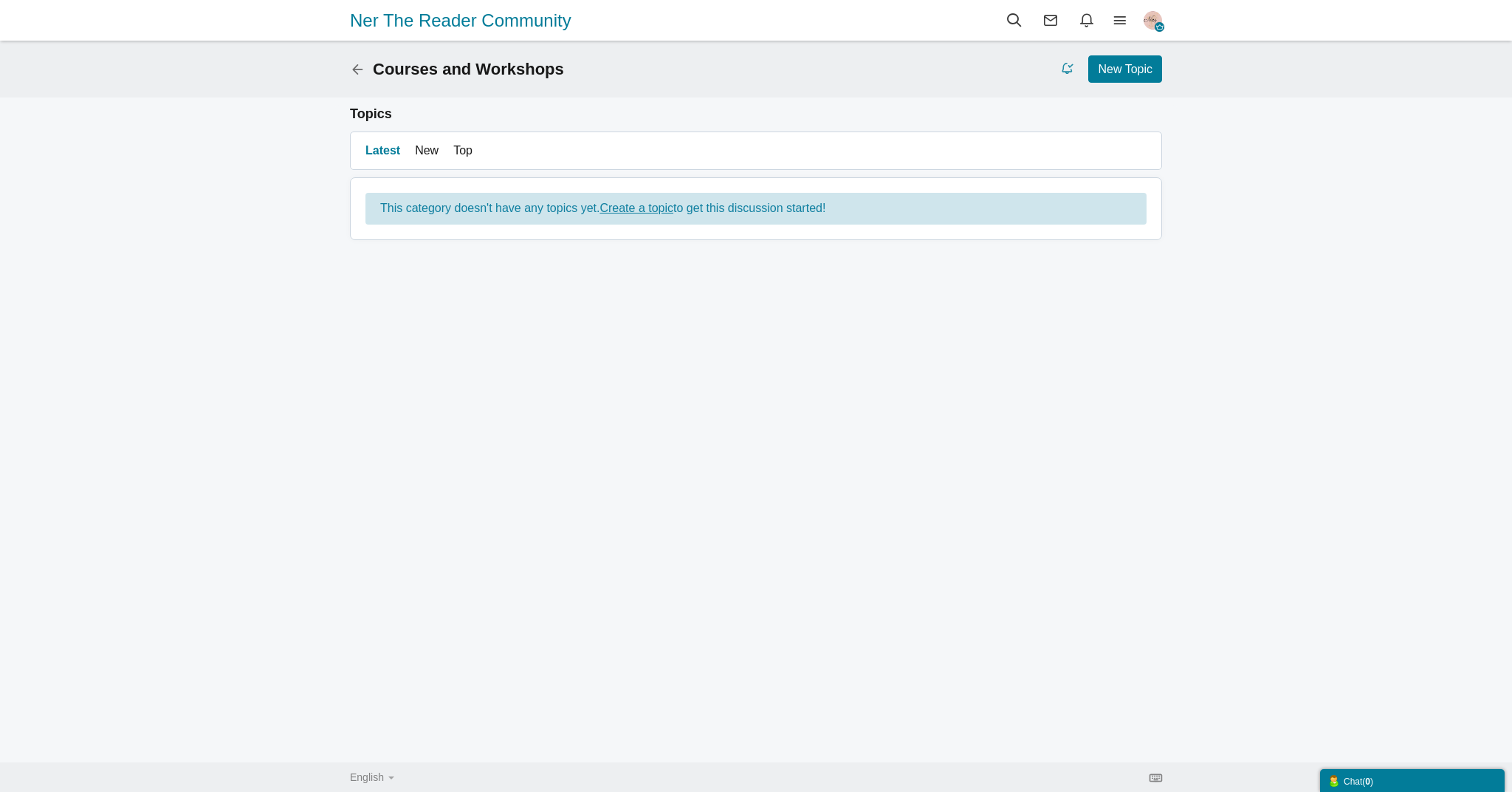
click at [349, 69] on div "Courses and Workshops New Topic None Topics Posts" at bounding box center [756, 69] width 842 height 27
click at [352, 69] on icon at bounding box center [361, 68] width 23 height 13
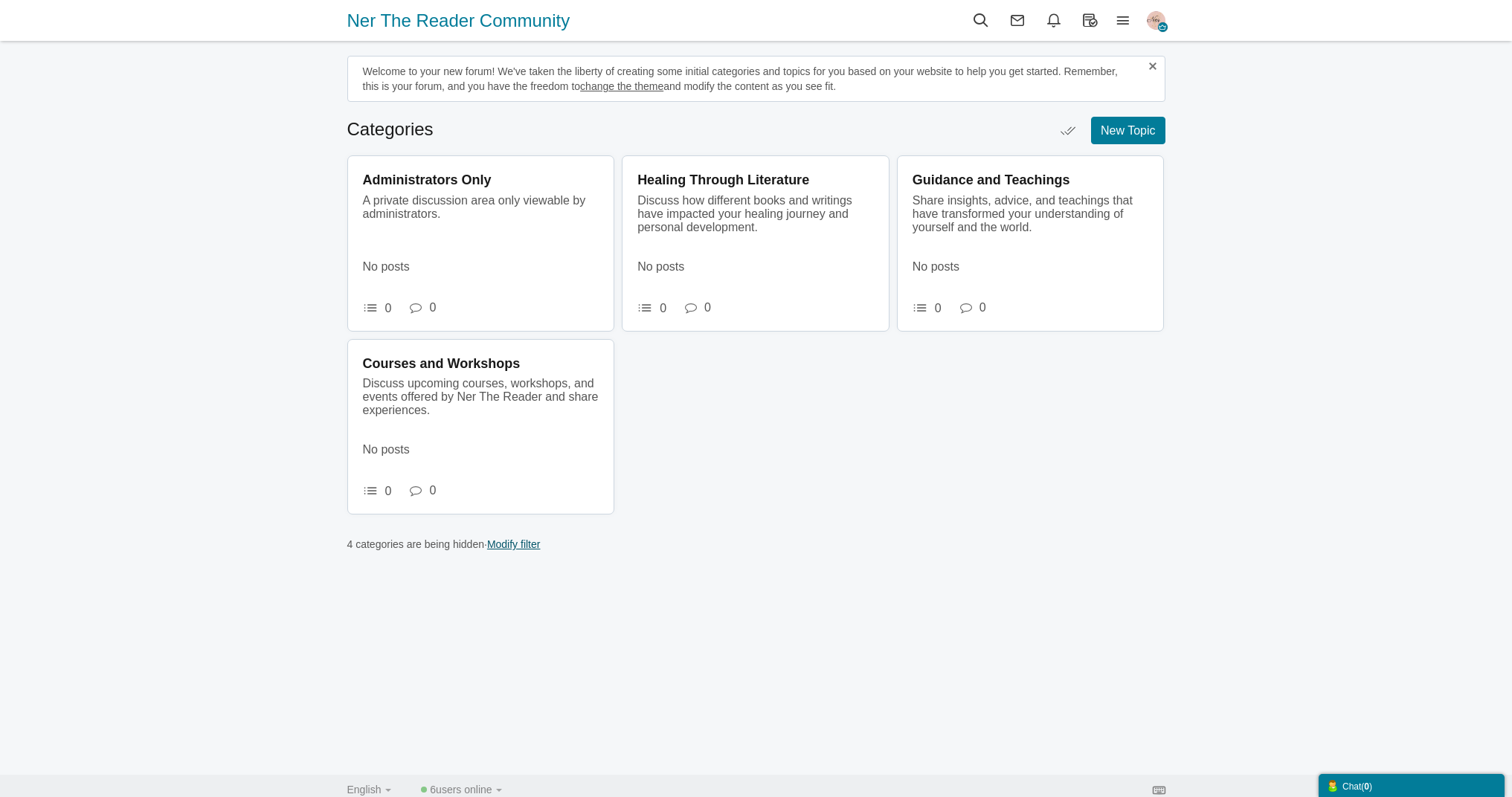
click at [512, 544] on link "Modify filter" at bounding box center [514, 544] width 54 height 12
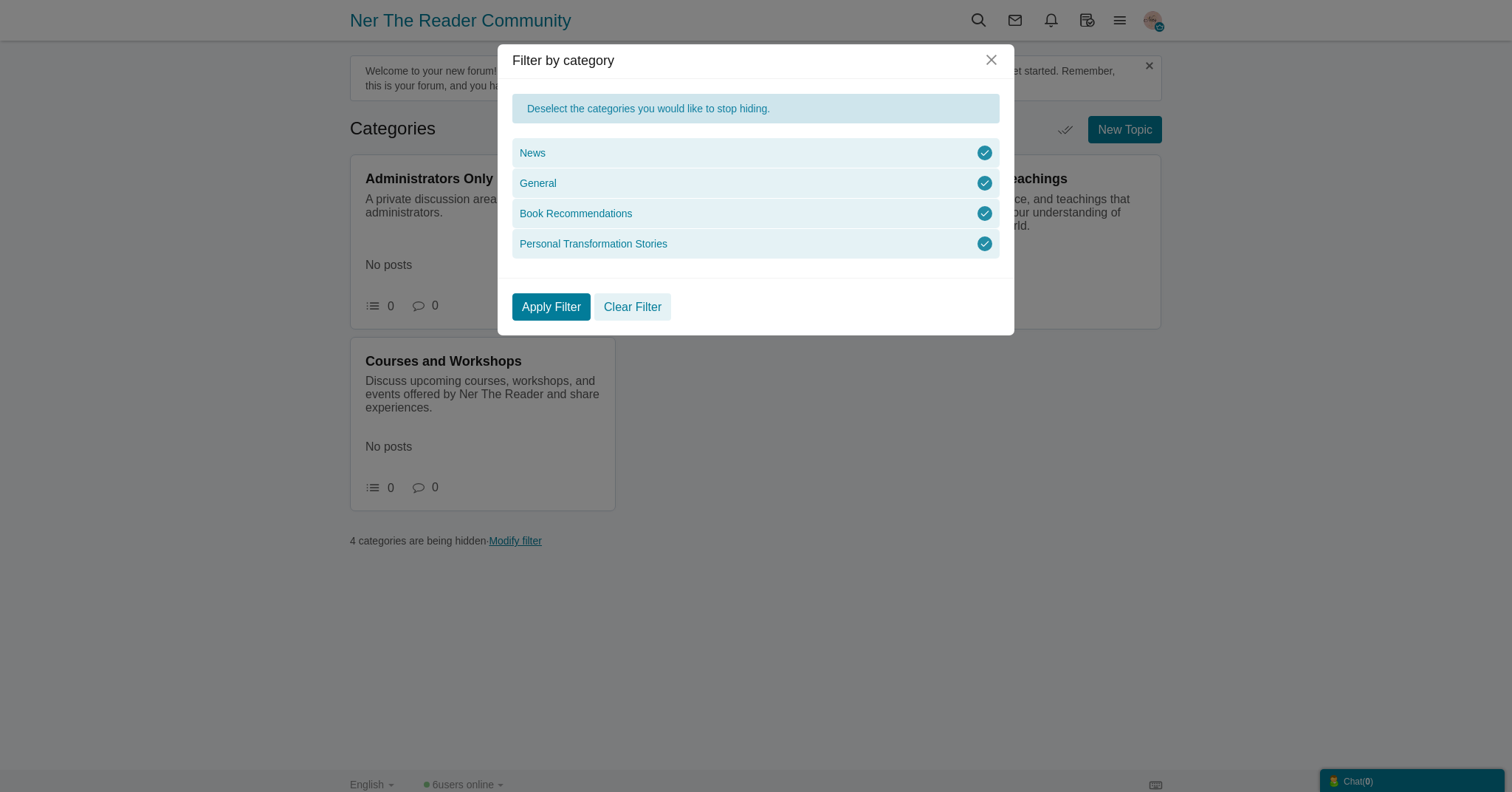
click at [973, 148] on li "News" at bounding box center [756, 153] width 487 height 30
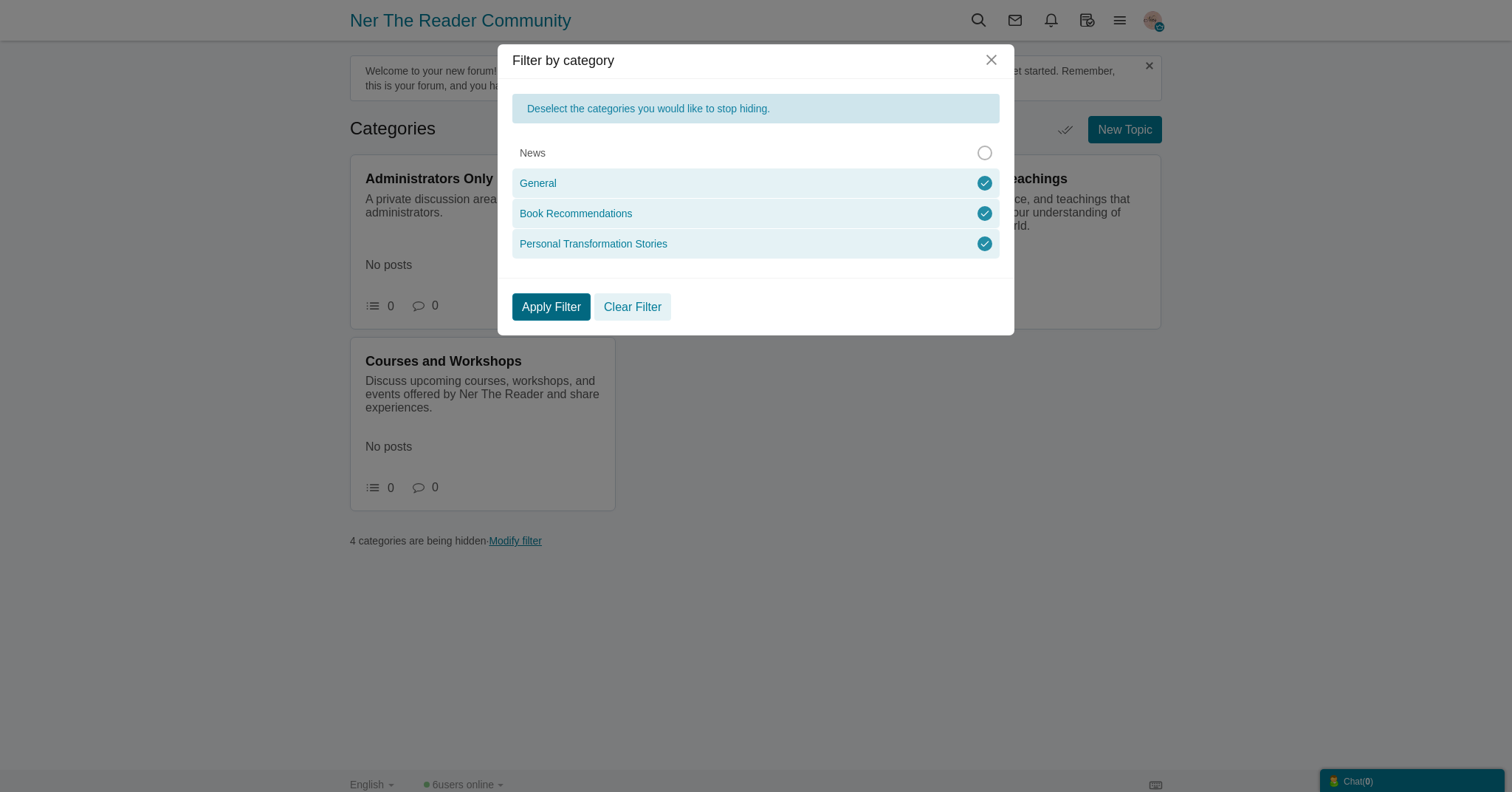
click at [537, 308] on link "Apply Filter" at bounding box center [552, 307] width 78 height 27
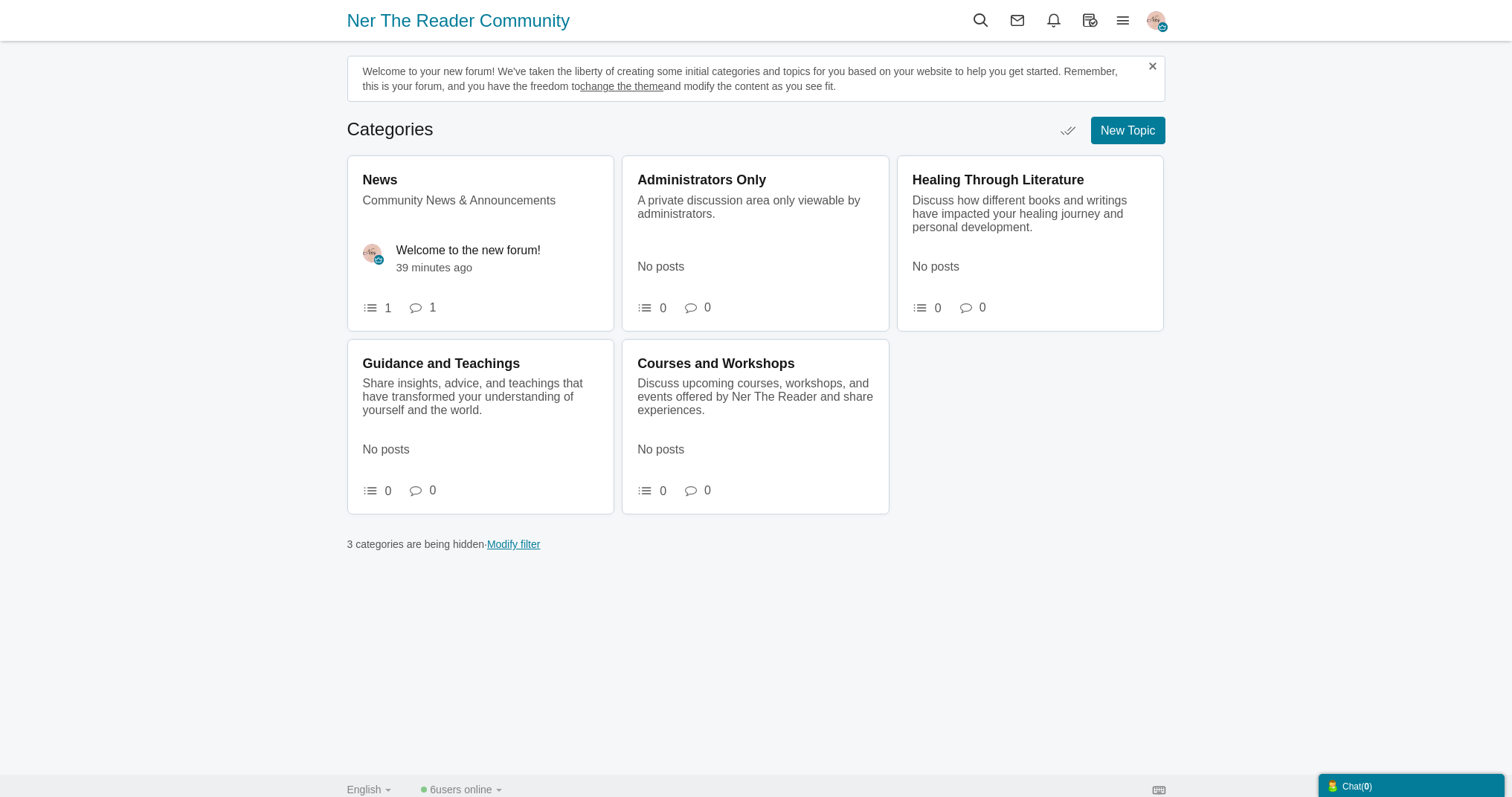
click at [538, 541] on link "Modify filter" at bounding box center [514, 544] width 54 height 12
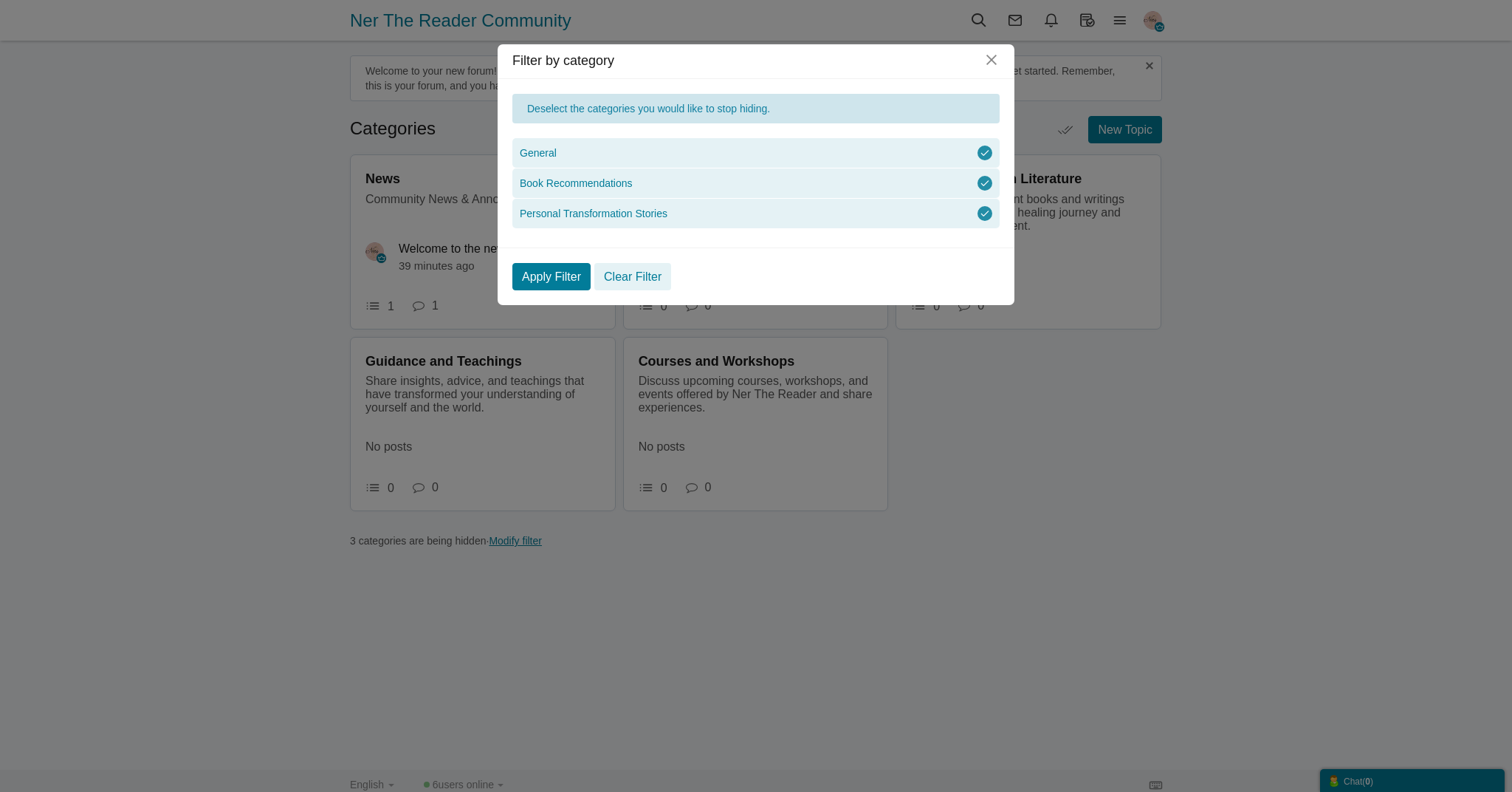
click at [985, 149] on li "General" at bounding box center [756, 153] width 487 height 30
click at [978, 182] on li "Book Recommendations" at bounding box center [756, 183] width 487 height 30
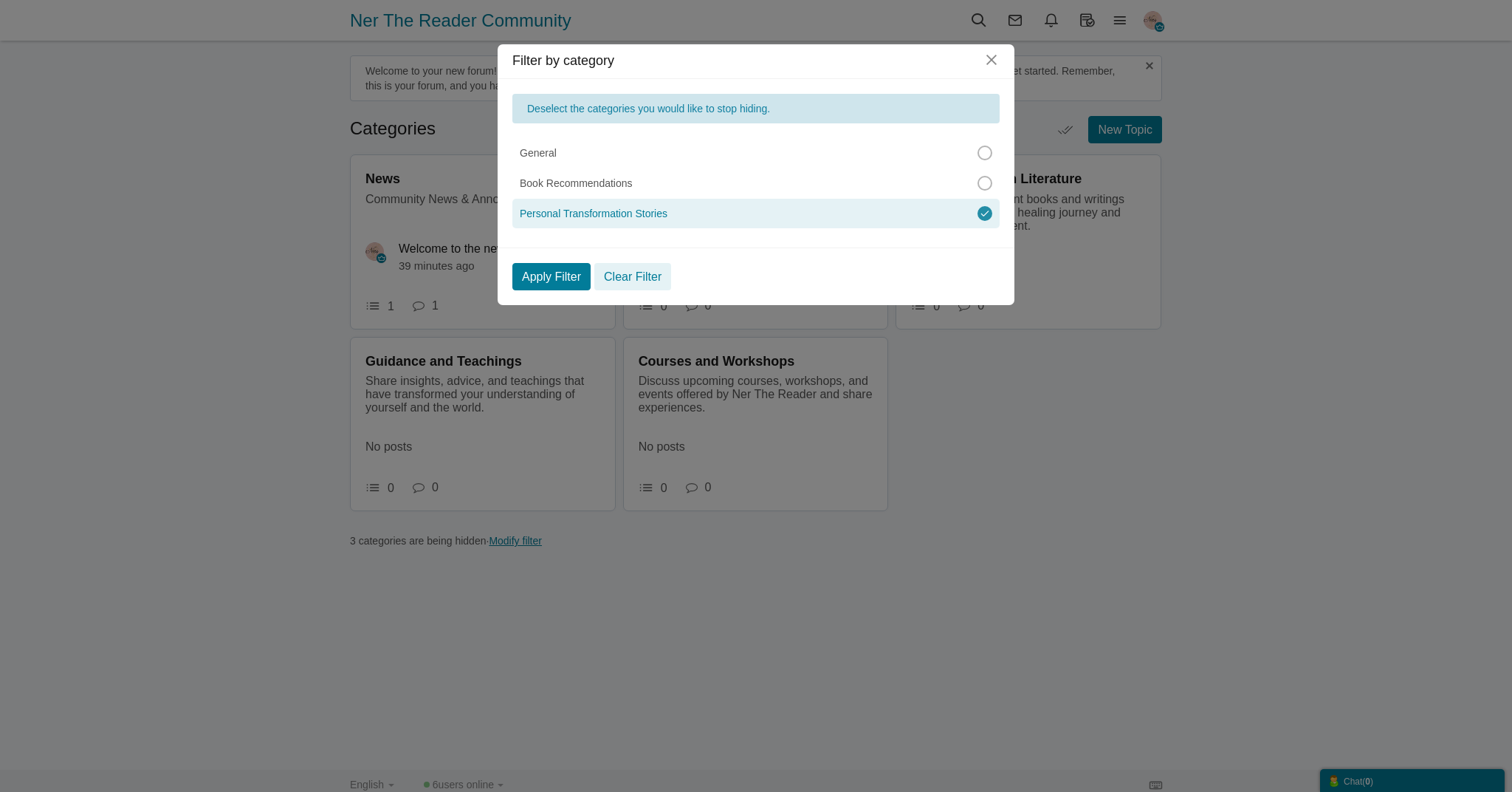
click at [978, 206] on li "Personal Transformation Stories" at bounding box center [756, 213] width 487 height 30
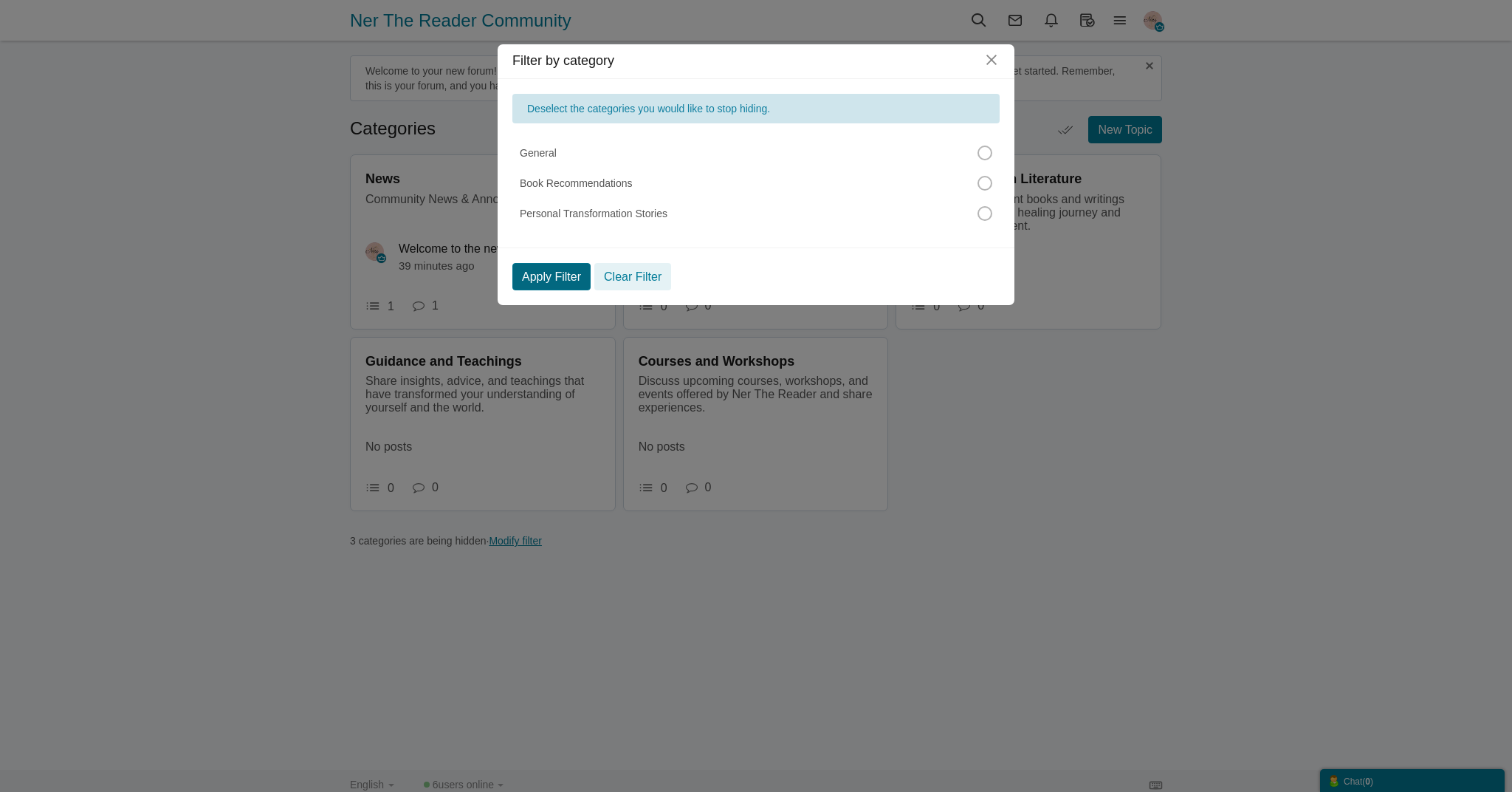
click at [540, 279] on link "Apply Filter" at bounding box center [552, 277] width 78 height 27
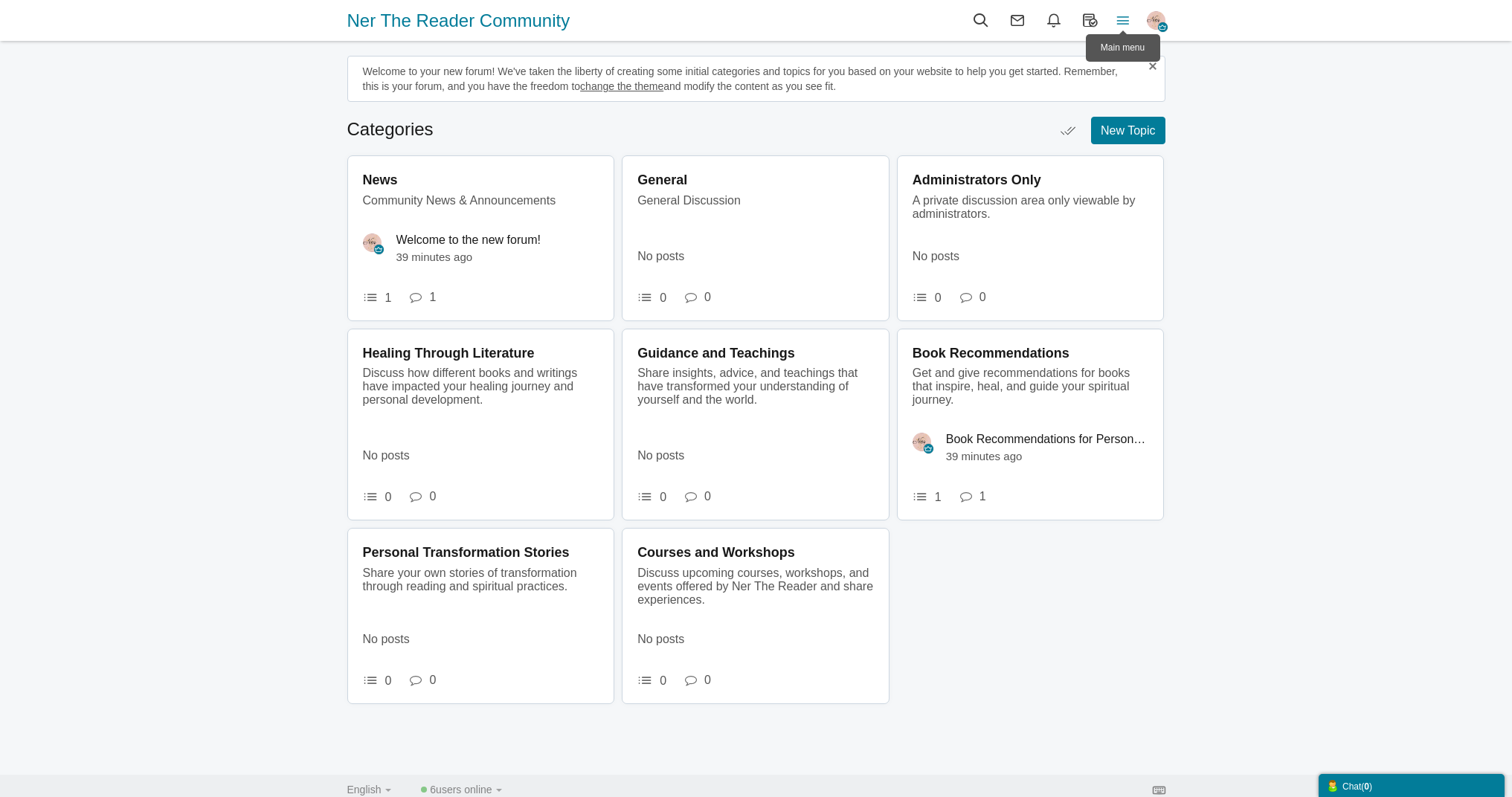
click at [1133, 25] on icon at bounding box center [1123, 20] width 33 height 16
click at [1110, 46] on link "Categories" at bounding box center [1106, 53] width 147 height 25
click at [1041, 173] on span "Administrators Only" at bounding box center [977, 179] width 129 height 14
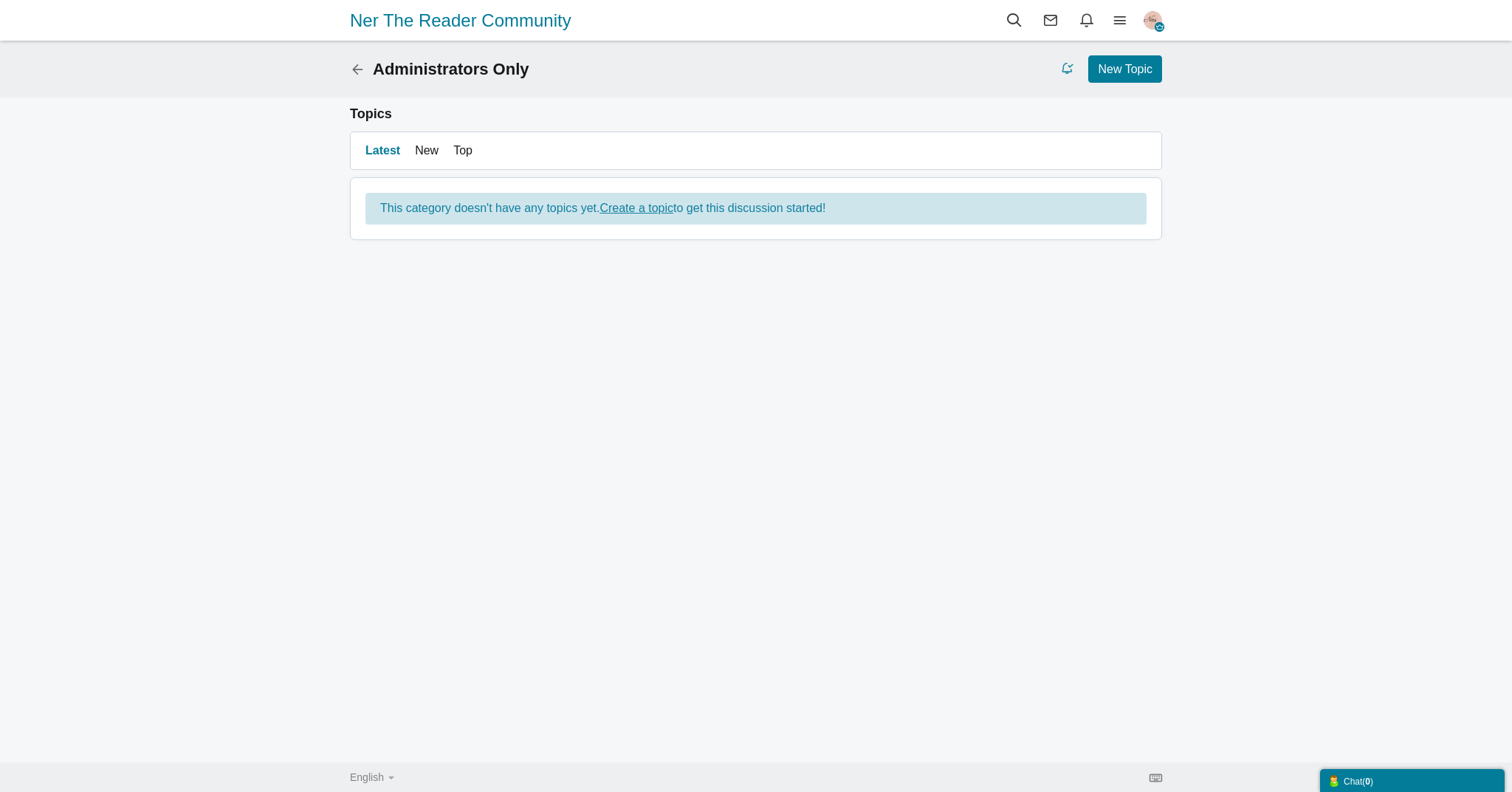
click at [361, 74] on icon at bounding box center [361, 68] width 23 height 13
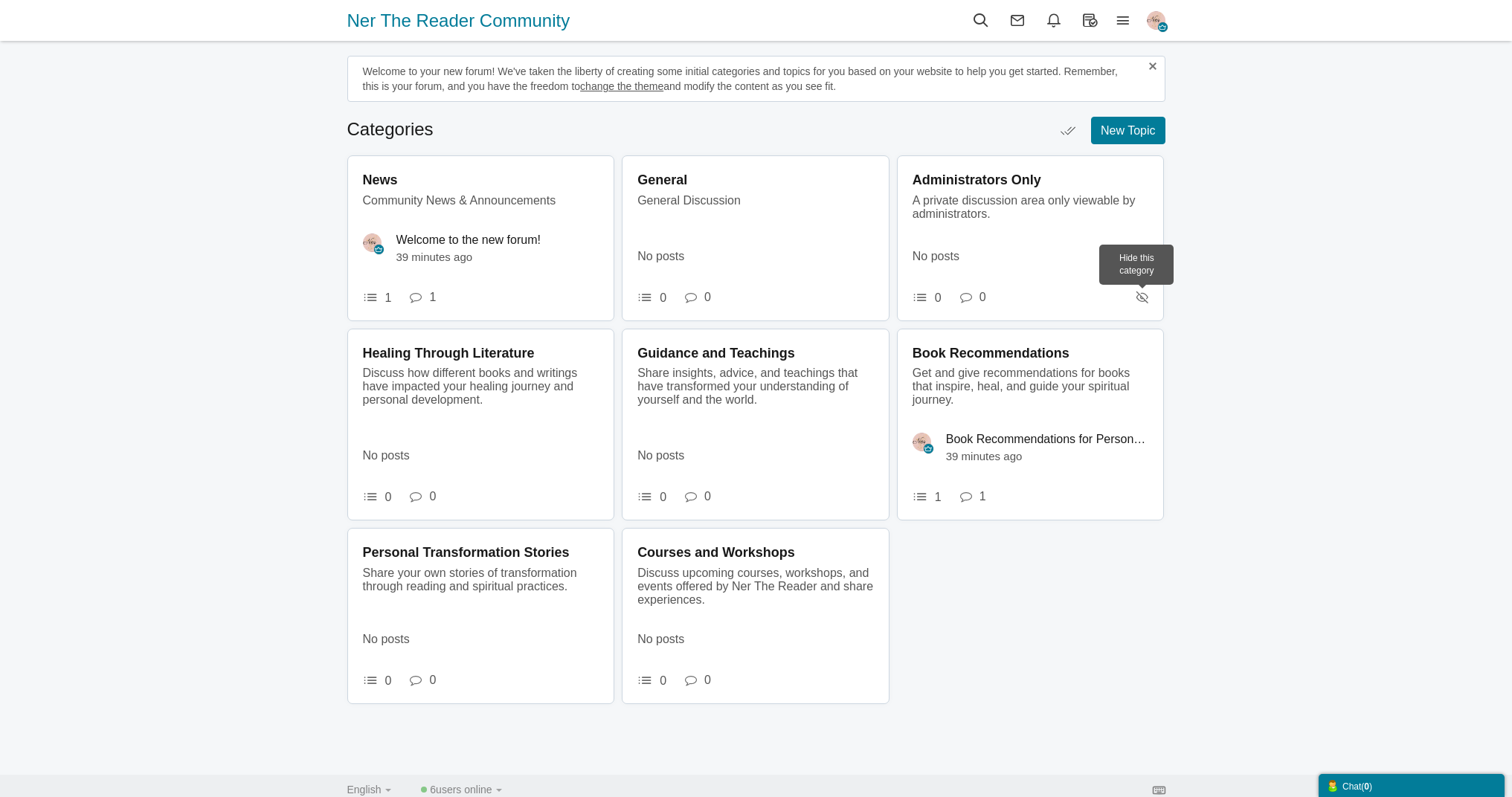
click at [1146, 296] on icon at bounding box center [1143, 297] width 12 height 13
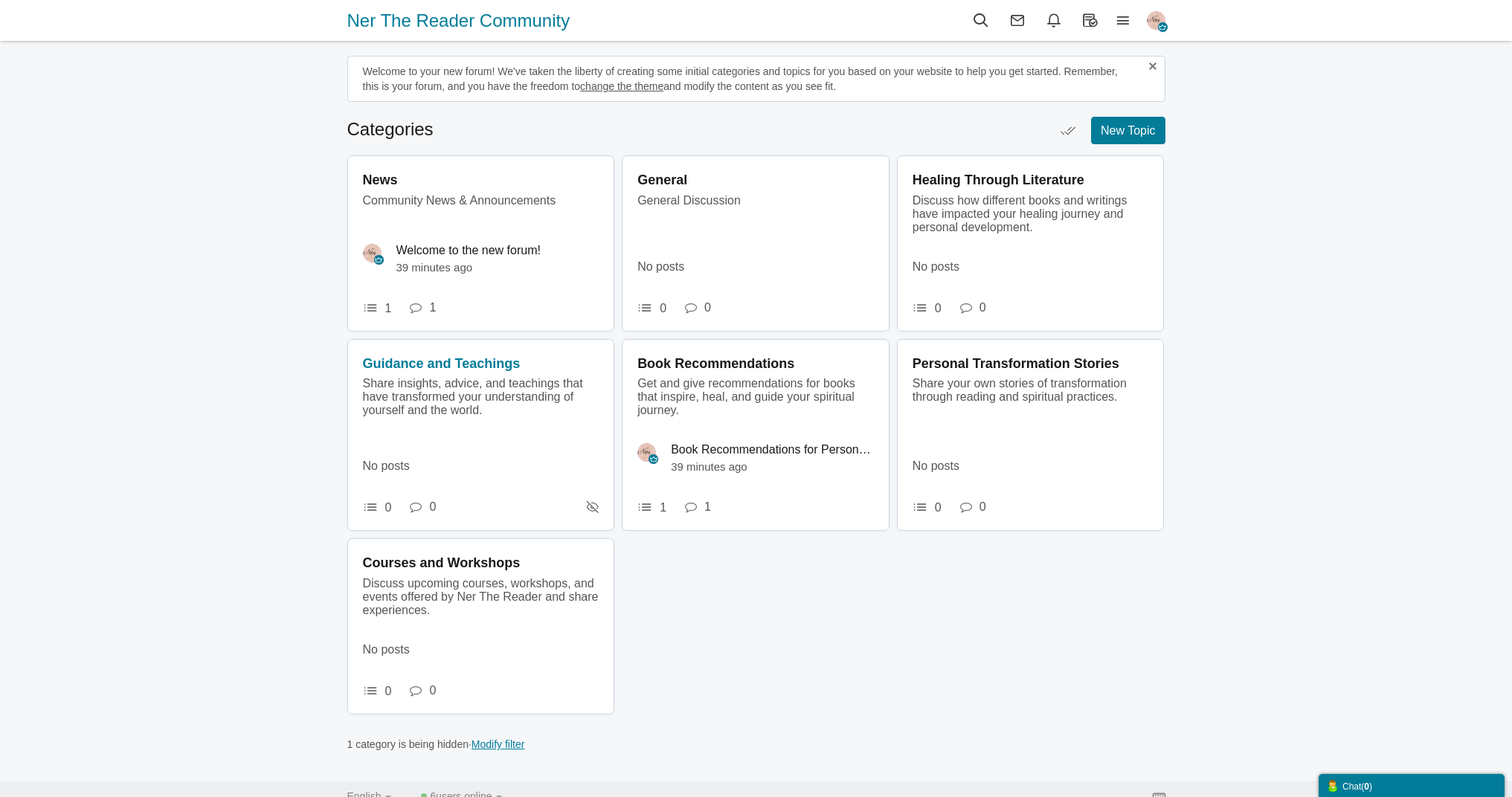
click at [521, 371] on span "Guidance and Teachings" at bounding box center [442, 364] width 158 height 14
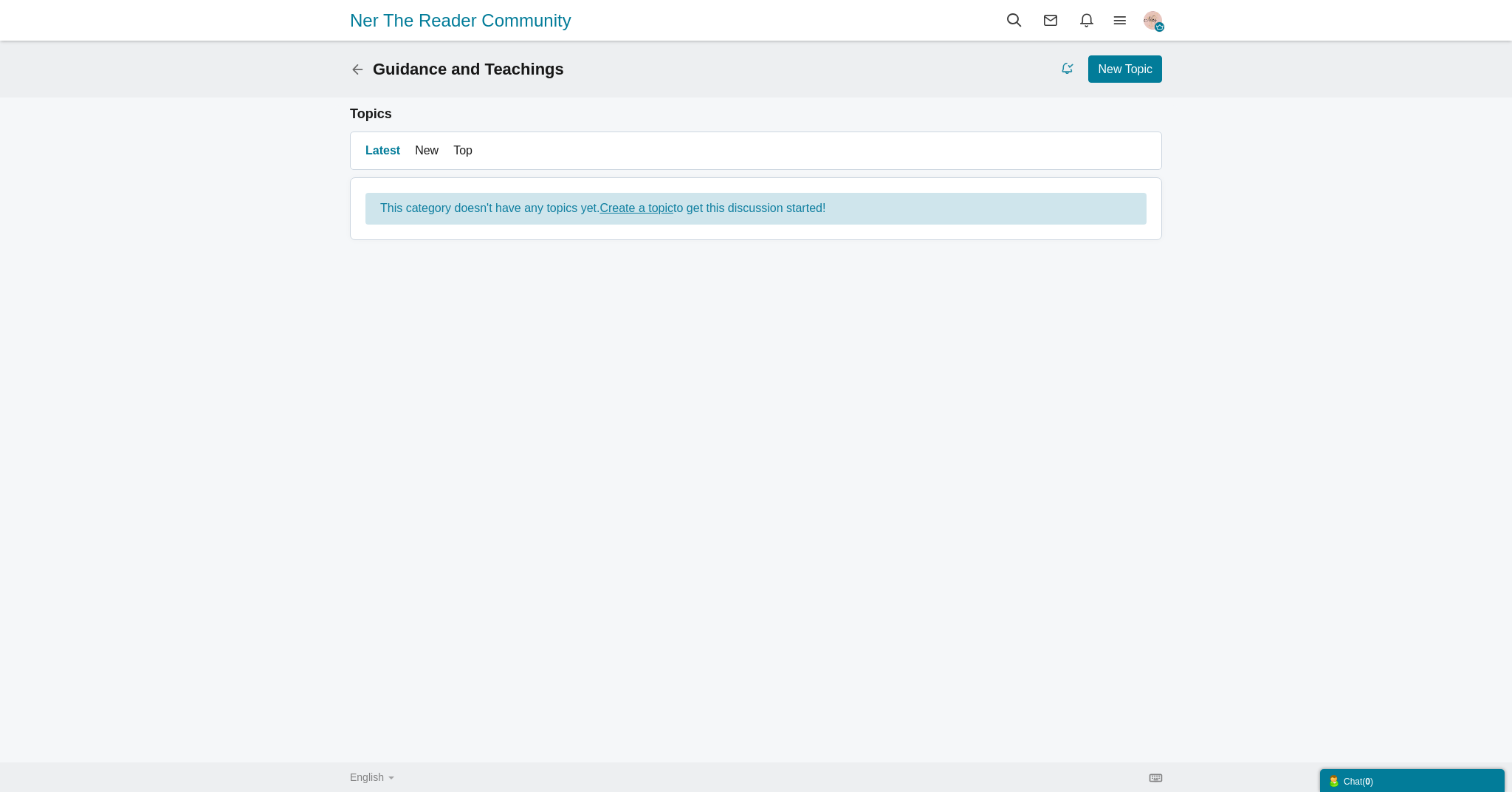
click at [363, 74] on icon at bounding box center [361, 68] width 23 height 13
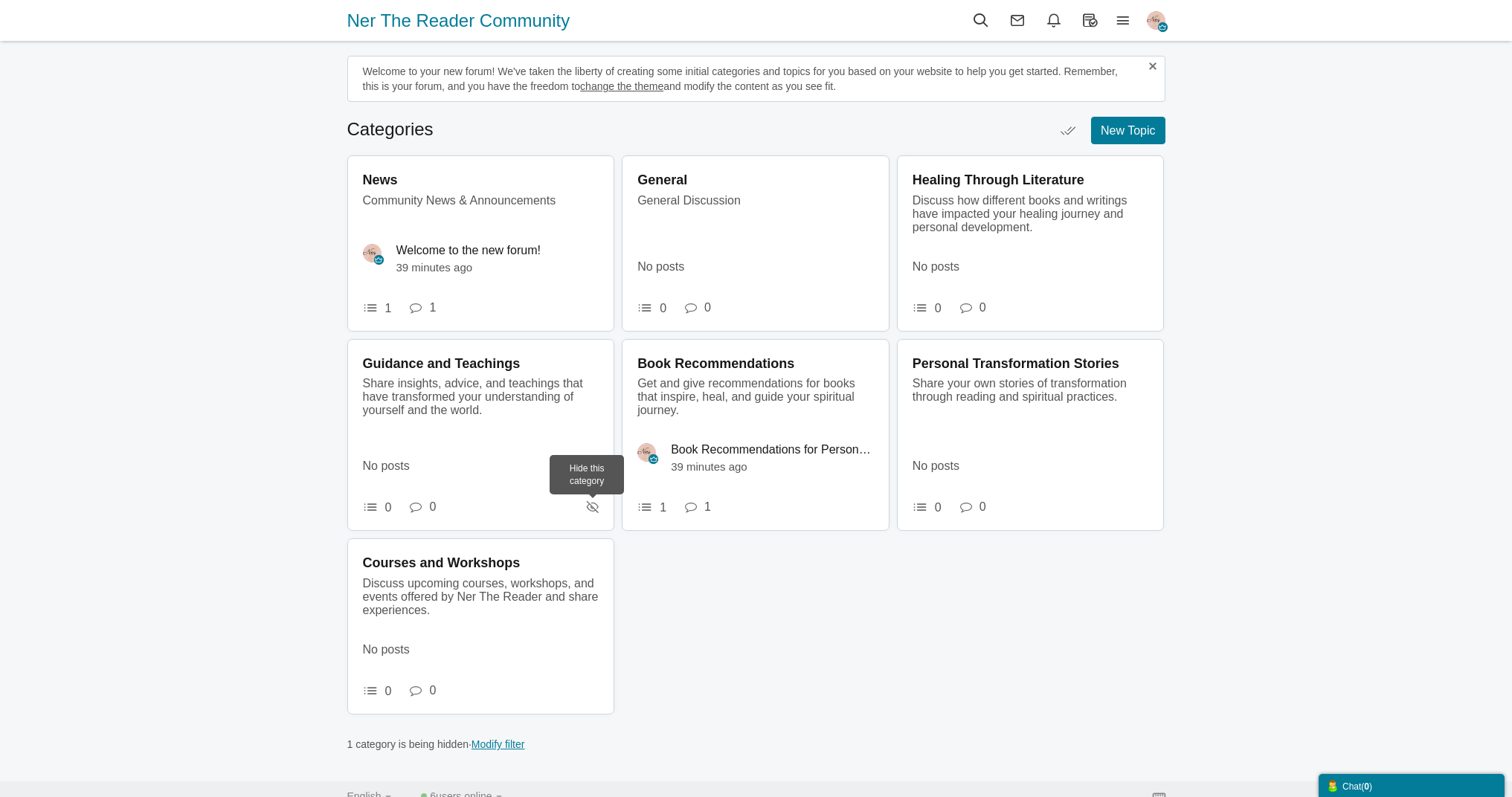
click at [592, 507] on icon at bounding box center [592, 507] width 12 height 13
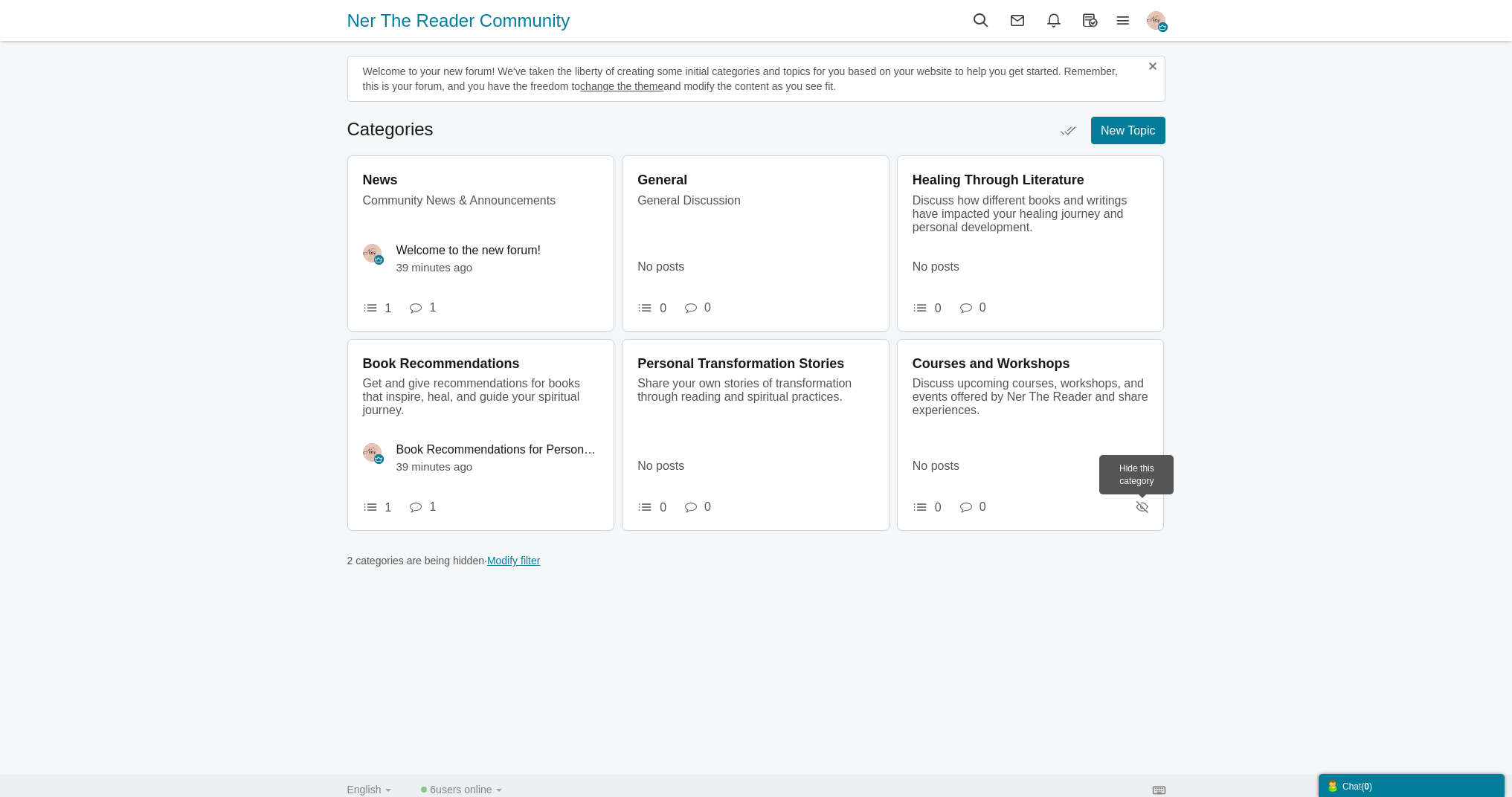
click at [1144, 507] on icon at bounding box center [1143, 507] width 12 height 13
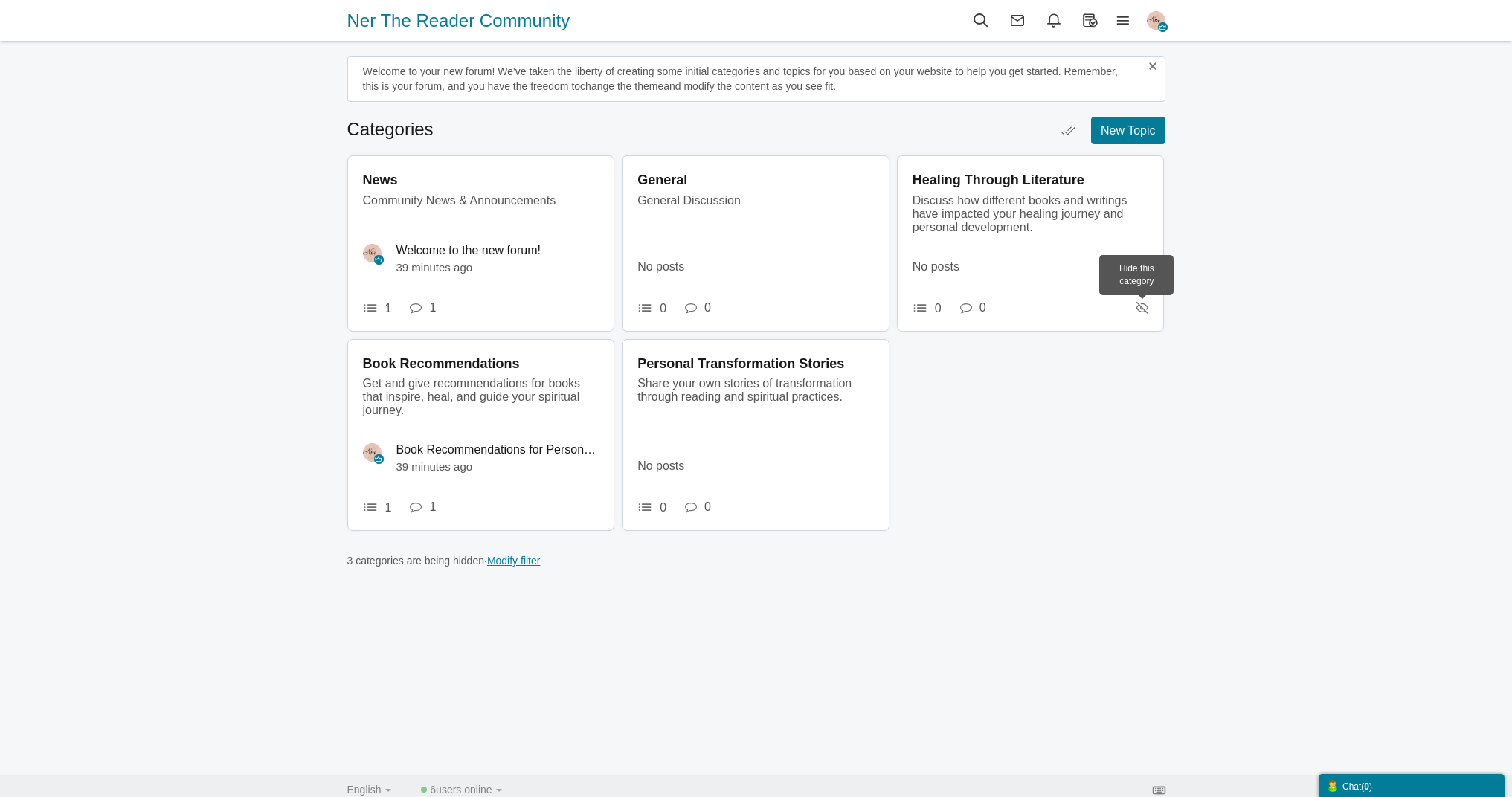
click at [1143, 306] on icon at bounding box center [1143, 307] width 12 height 13
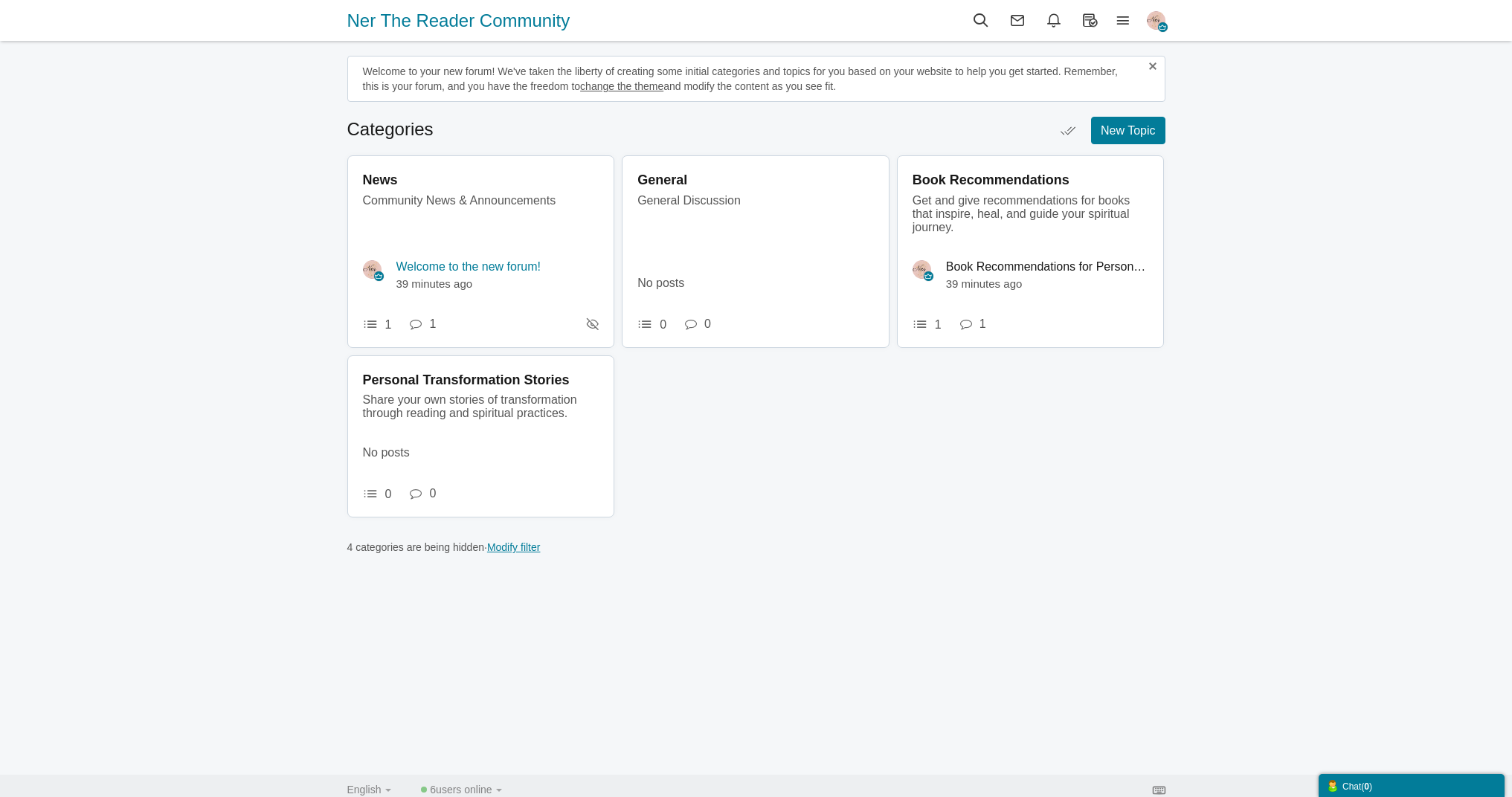
click at [468, 261] on link "Welcome to the new forum!" at bounding box center [468, 267] width 144 height 14
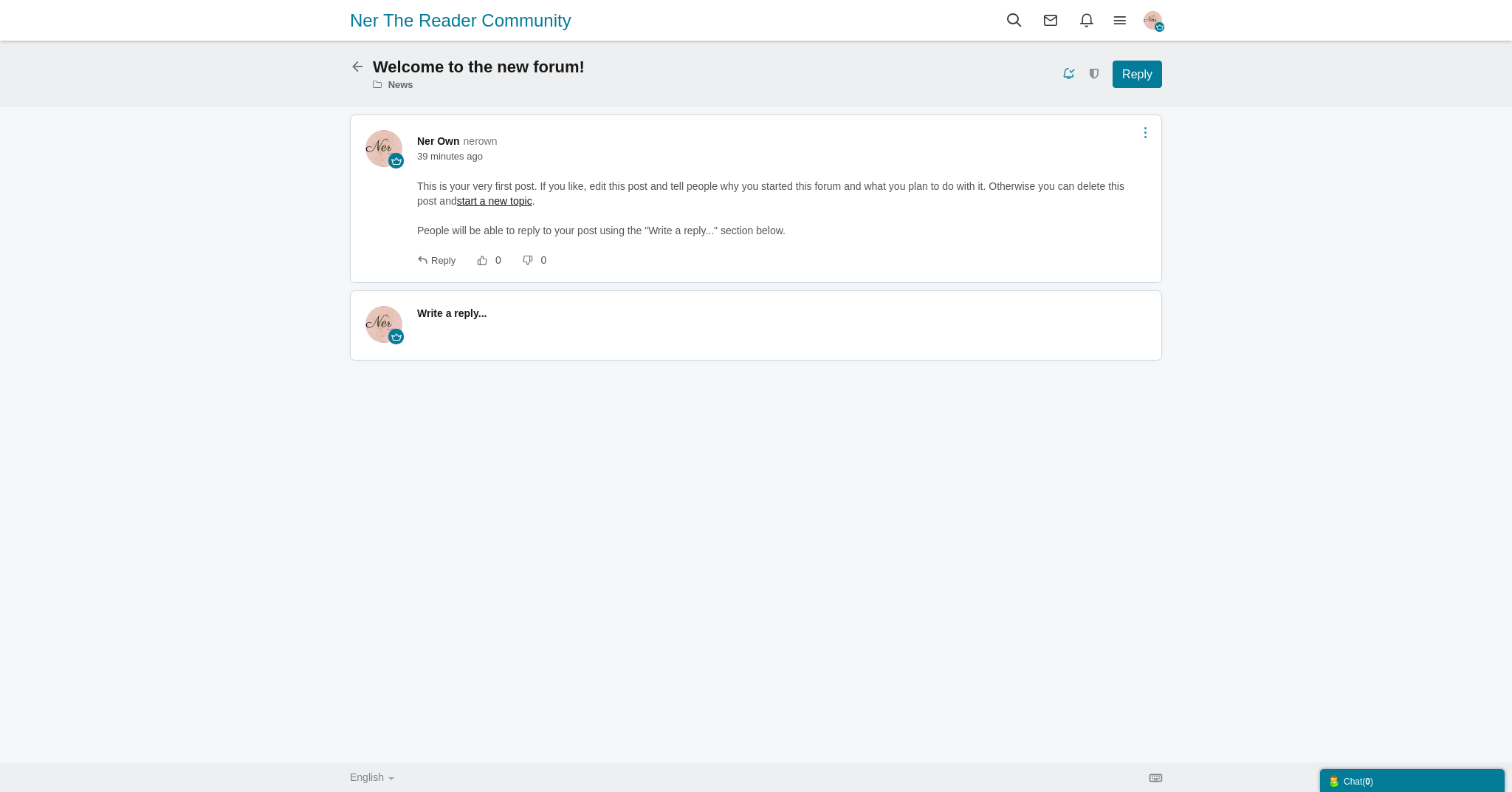
click at [1145, 131] on link at bounding box center [1145, 132] width 17 height 12
click at [1160, 200] on link "Edit" at bounding box center [1146, 193] width 49 height 31
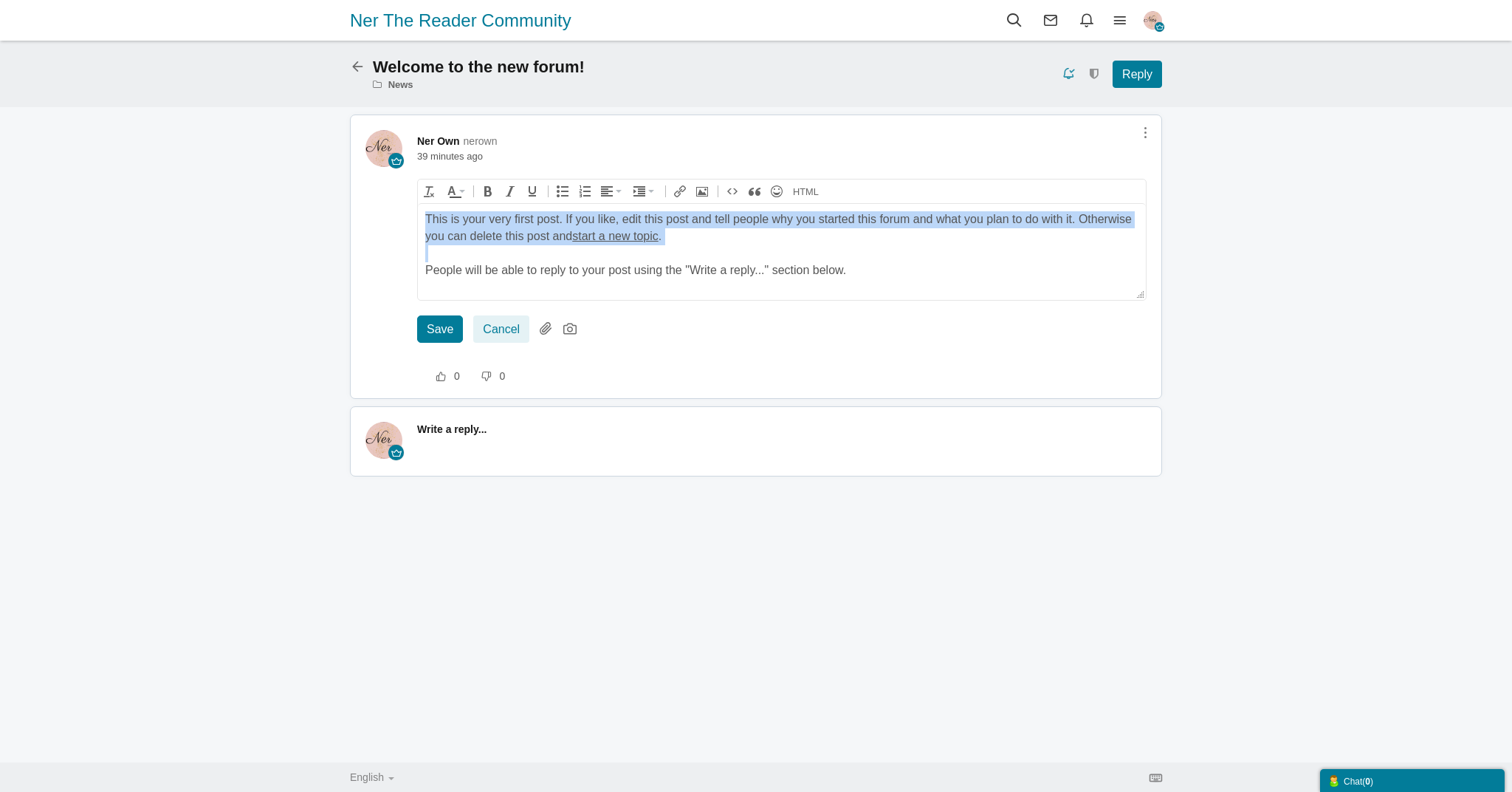
drag, startPoint x: 871, startPoint y: 268, endPoint x: 428, endPoint y: 195, distance: 449.0
click at [428, 203] on html "This is your very first post. If you like, edit this post and tell people why y…" at bounding box center [781, 251] width 728 height 96
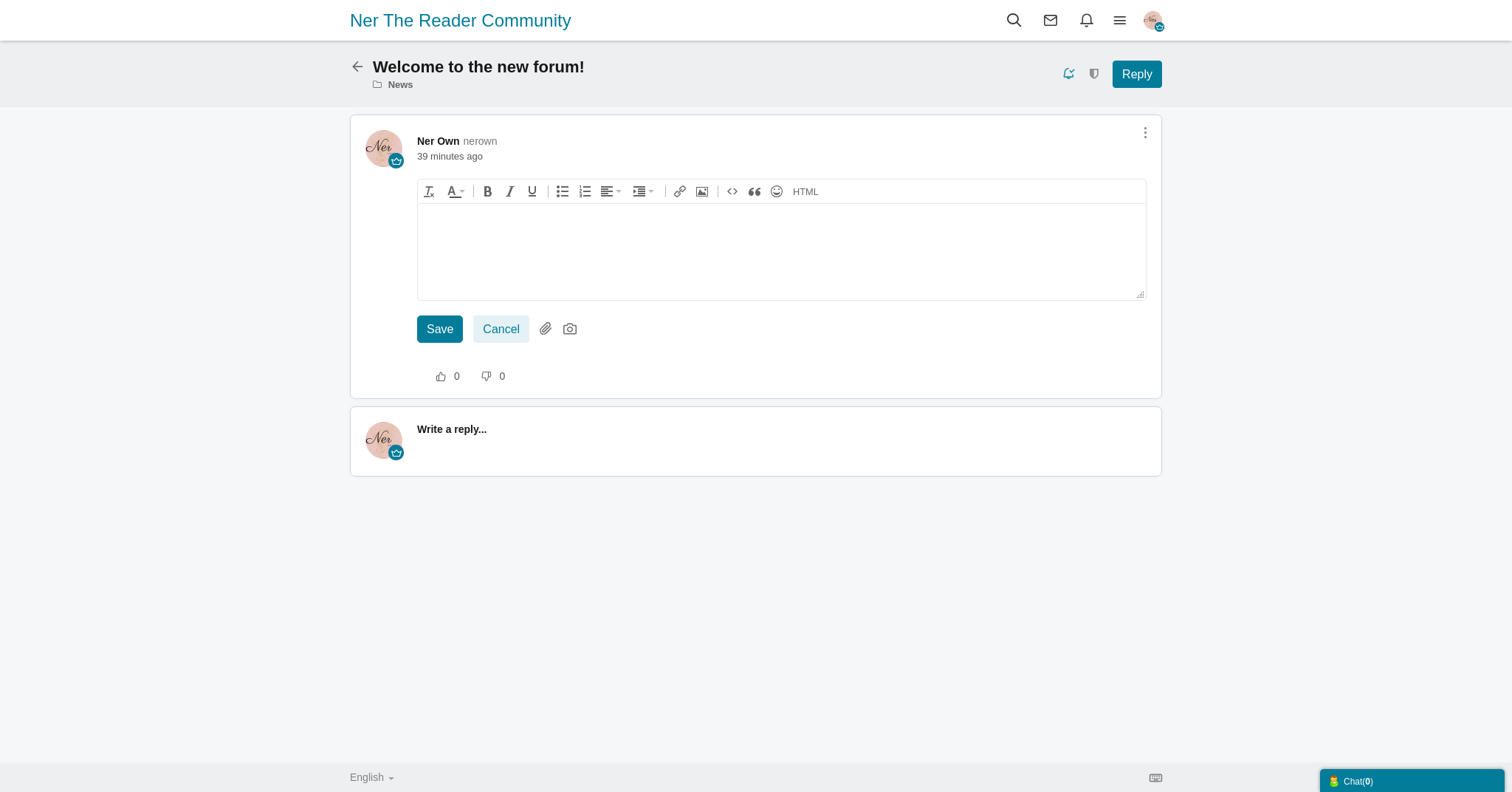
click at [569, 241] on body at bounding box center [781, 251] width 728 height 96
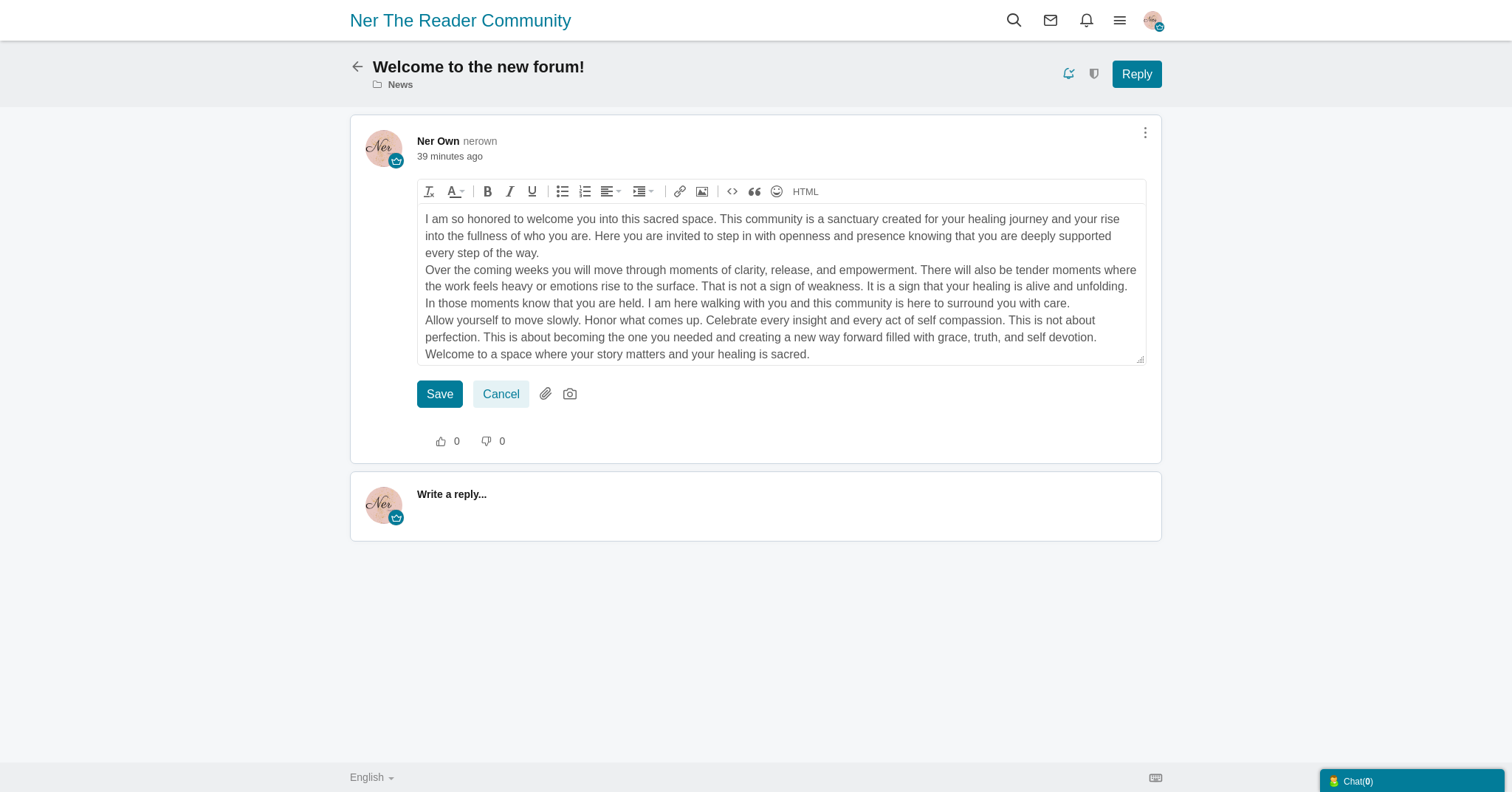
click at [425, 215] on body "I am so honored to welcome you into this sacred space. This community is a sanc…" at bounding box center [781, 286] width 728 height 167
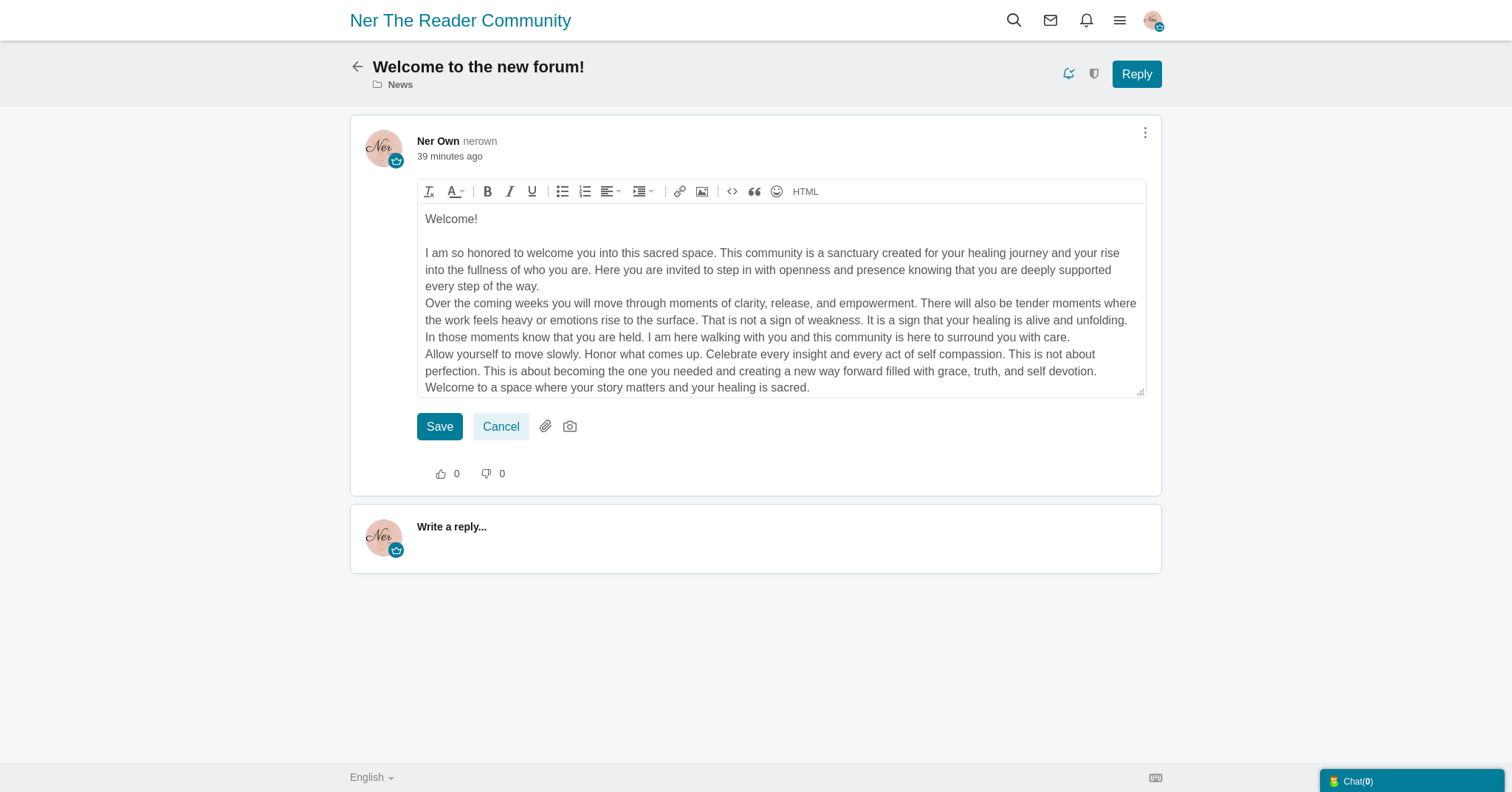
click at [552, 287] on div "I am so honored to welcome you into this sacred space. This community is a sanc…" at bounding box center [781, 270] width 713 height 51
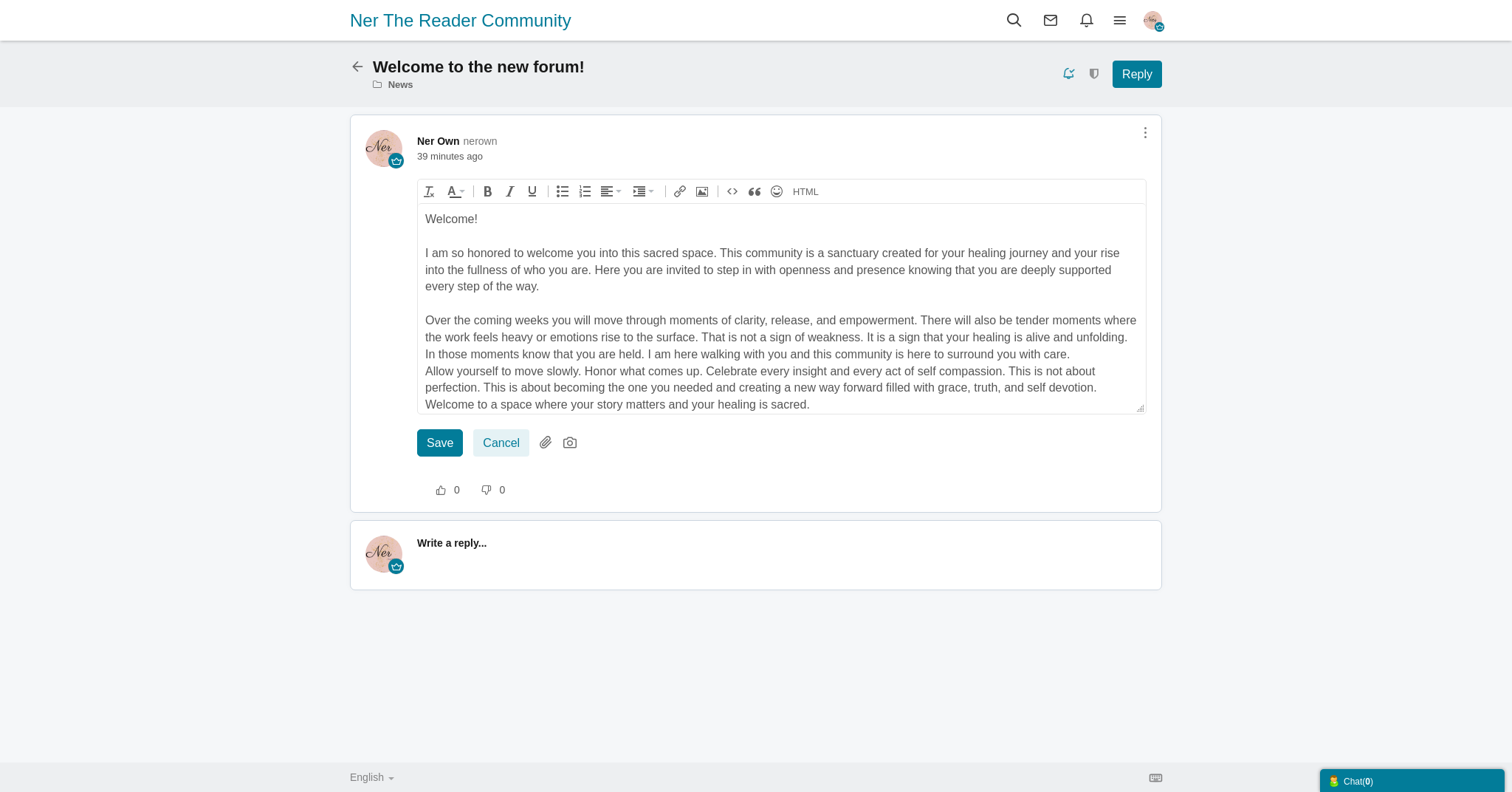
click at [1089, 352] on div "Over the coming weeks you will move through moments of clarity, release, and em…" at bounding box center [781, 337] width 713 height 51
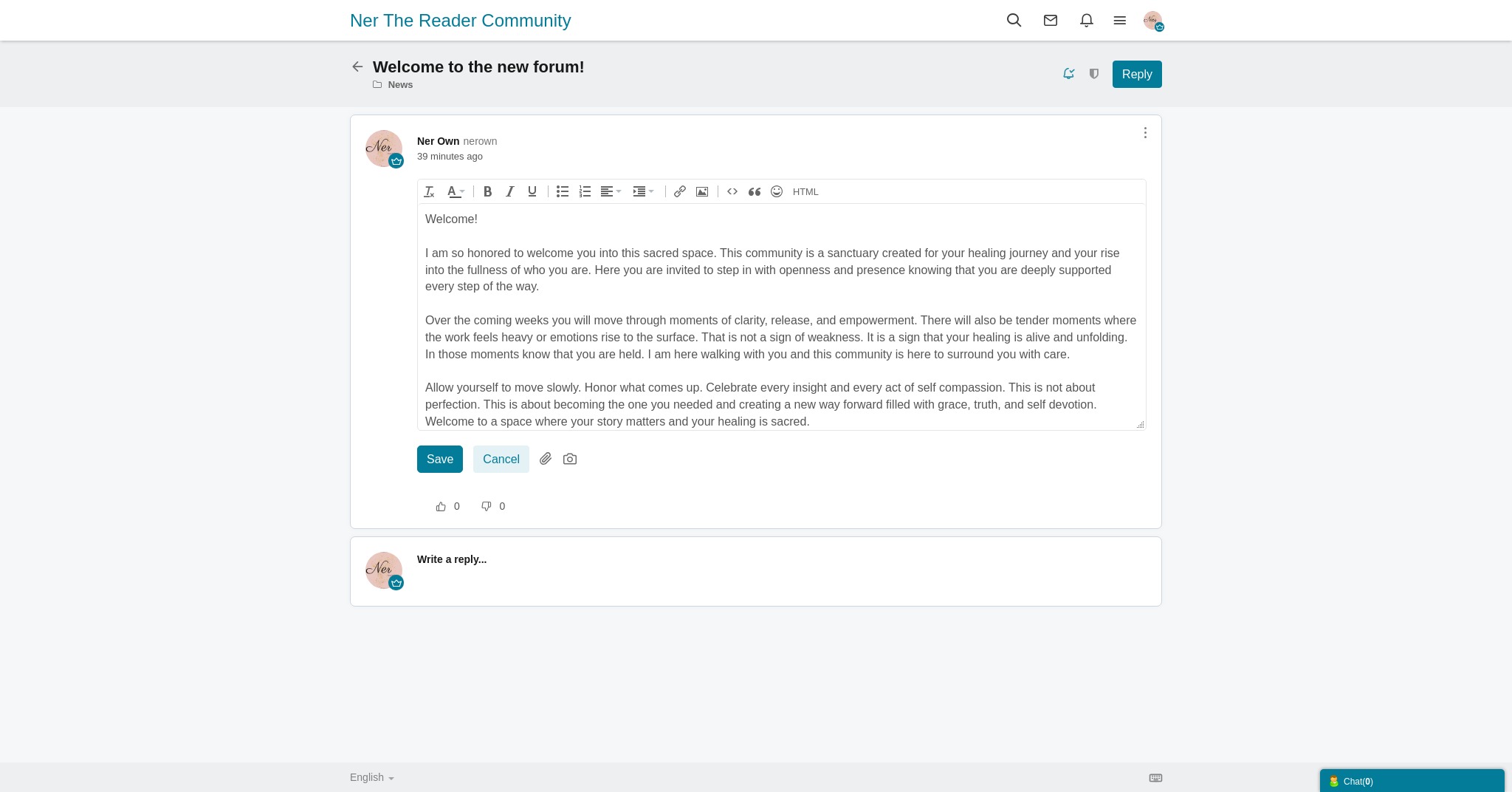
click at [1109, 401] on div "Allow yourself to move slowly. Honor what comes up. Celebrate every insight and…" at bounding box center [781, 396] width 713 height 34
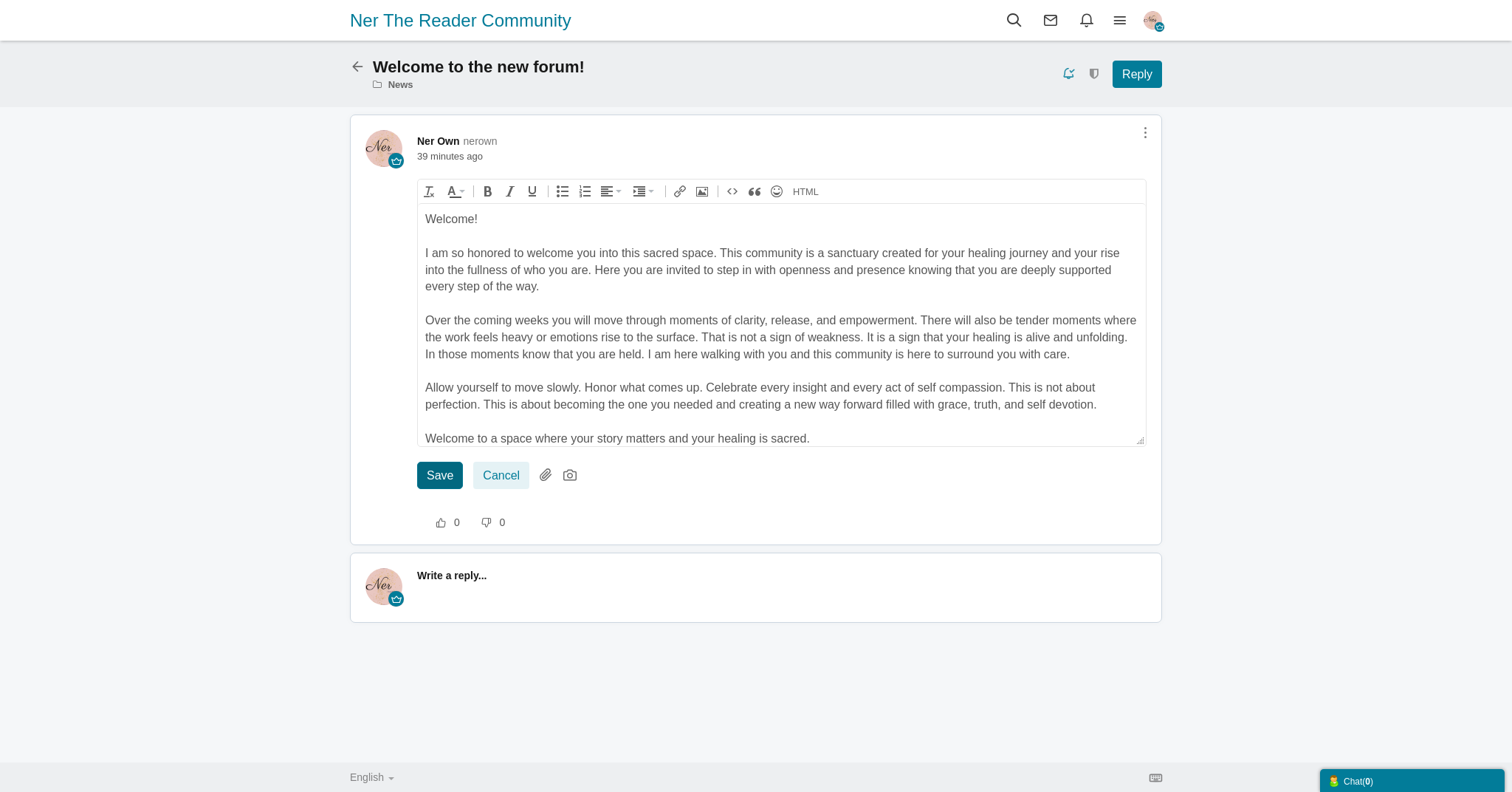
click at [431, 472] on input "Save" at bounding box center [439, 476] width 46 height 27
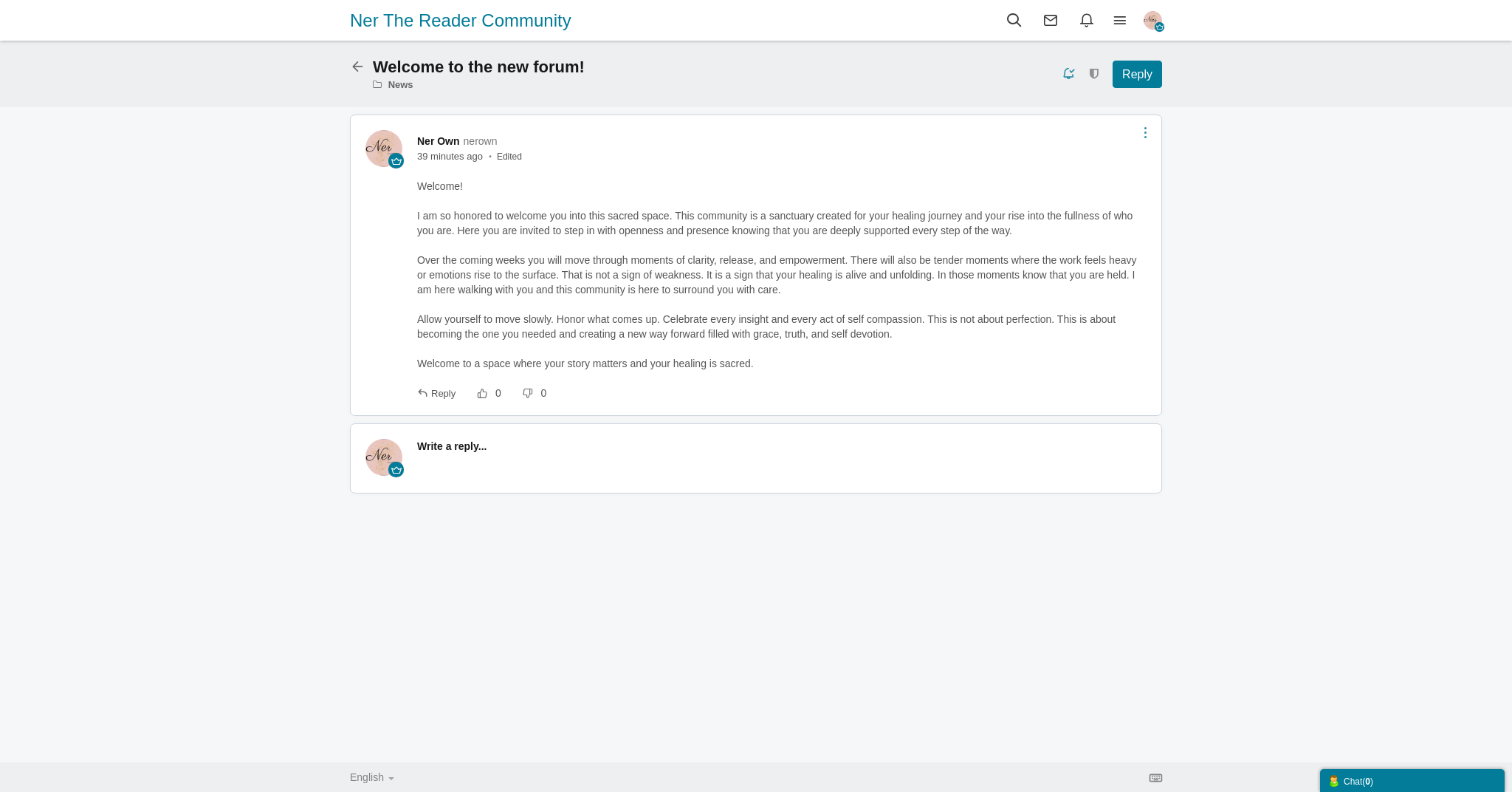
click at [1149, 130] on link at bounding box center [1145, 132] width 17 height 12
click at [357, 64] on icon at bounding box center [361, 65] width 23 height 13
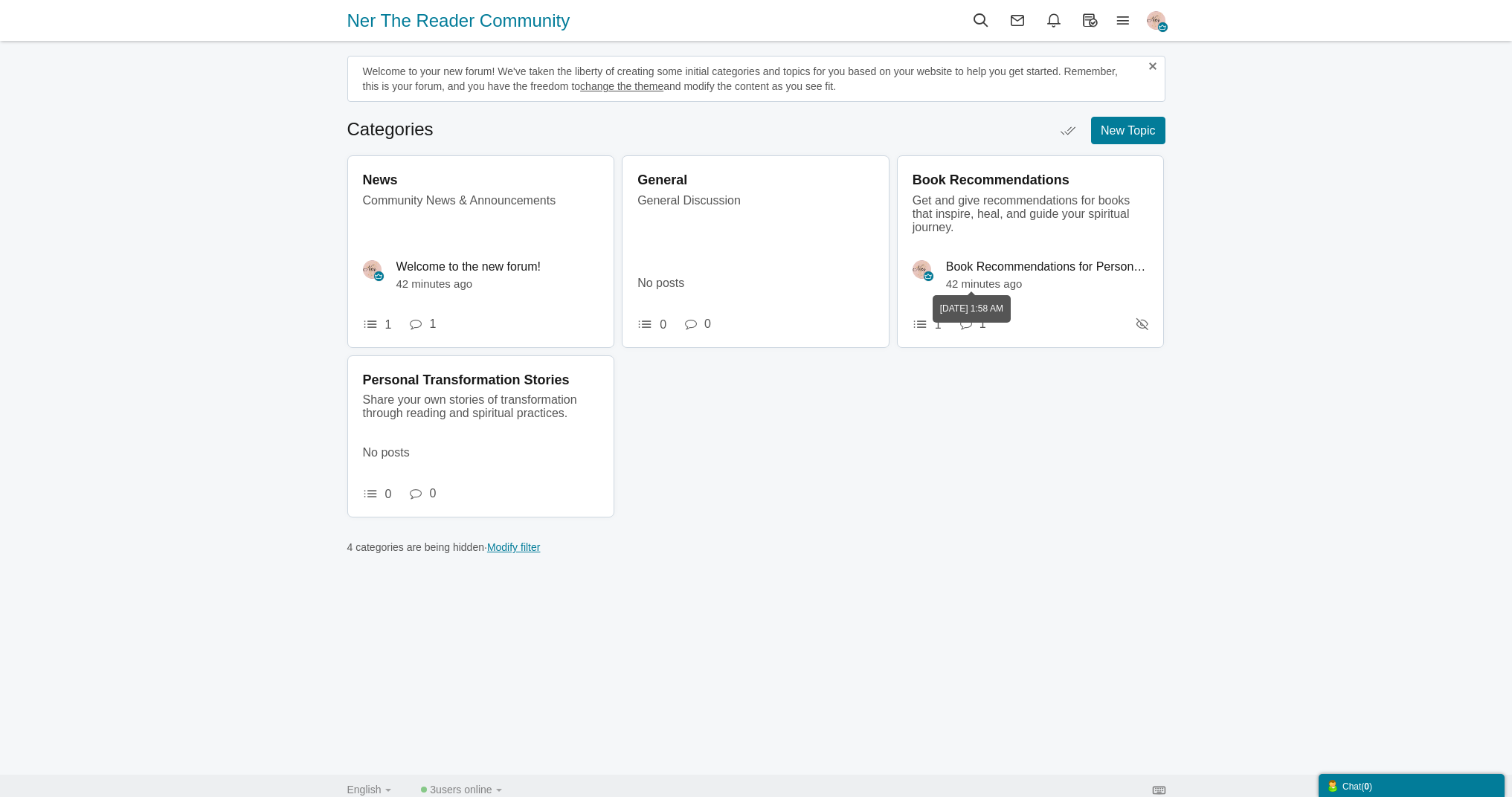
click at [1021, 281] on time "42 minutes ago" at bounding box center [984, 284] width 76 height 13
click at [991, 277] on time "42 minutes ago" at bounding box center [984, 284] width 76 height 13
click at [1115, 20] on icon at bounding box center [1123, 20] width 33 height 16
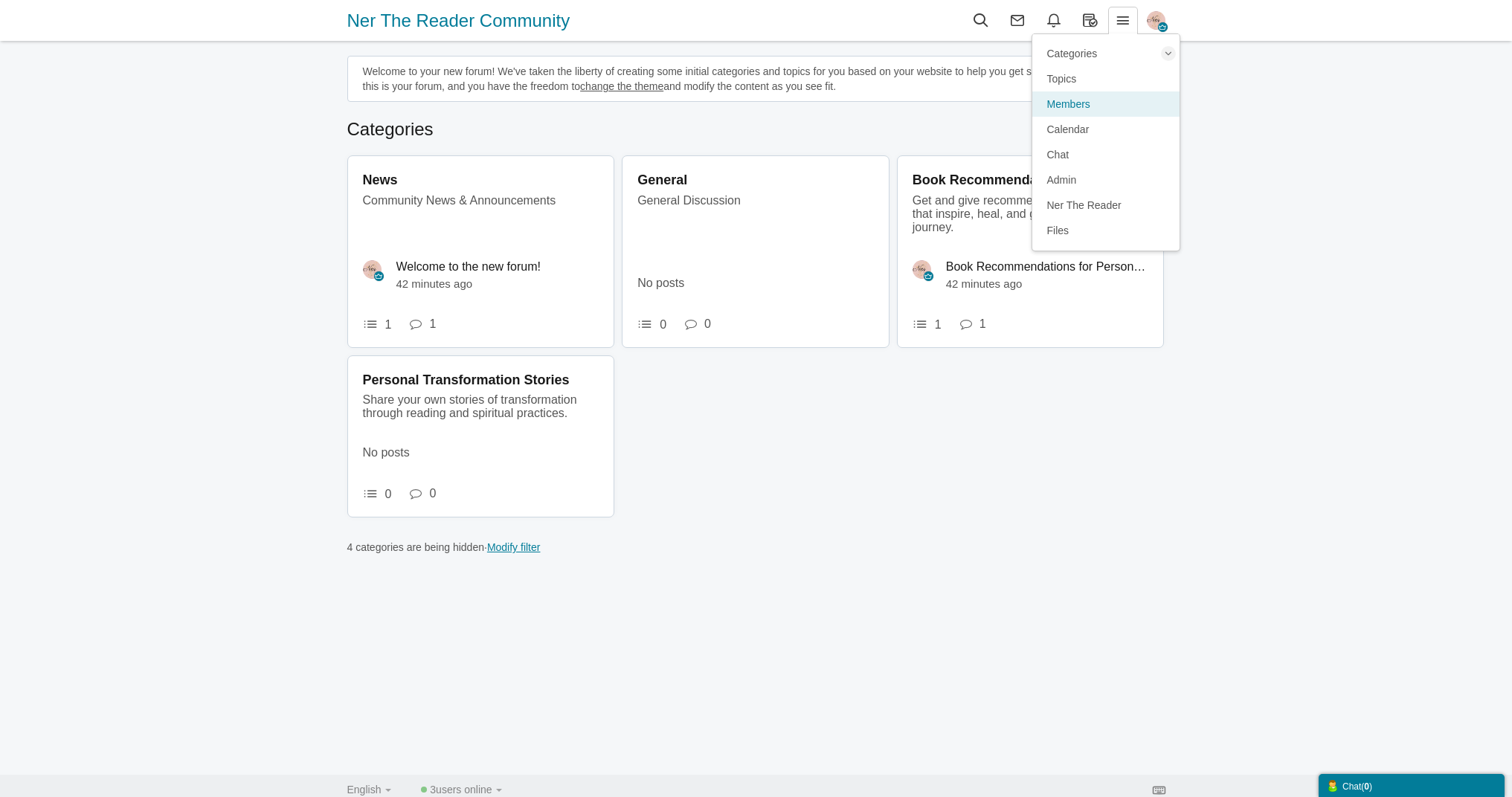
click at [1107, 110] on link "Members" at bounding box center [1106, 104] width 147 height 25
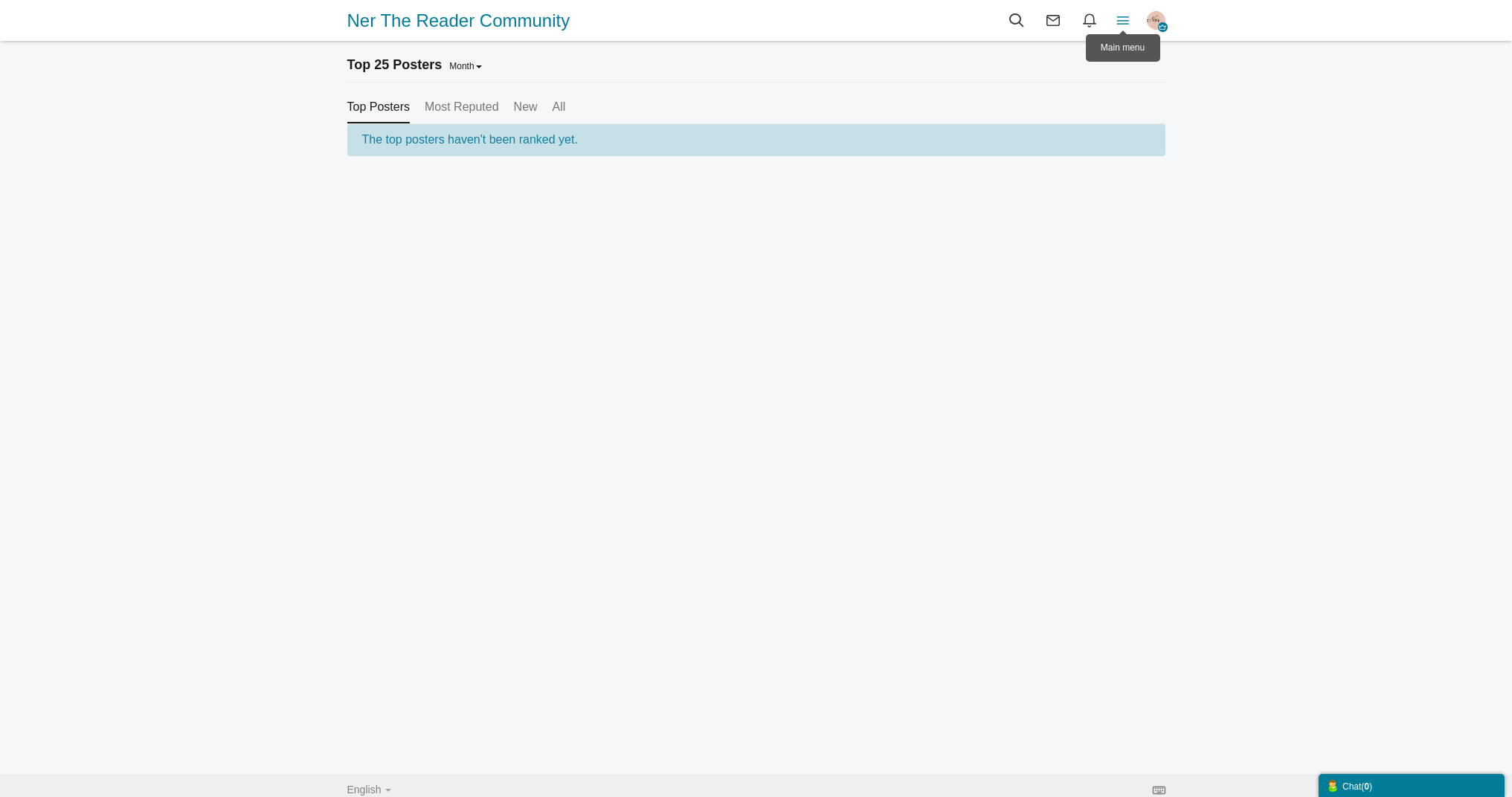
click at [1127, 27] on icon at bounding box center [1123, 20] width 33 height 16
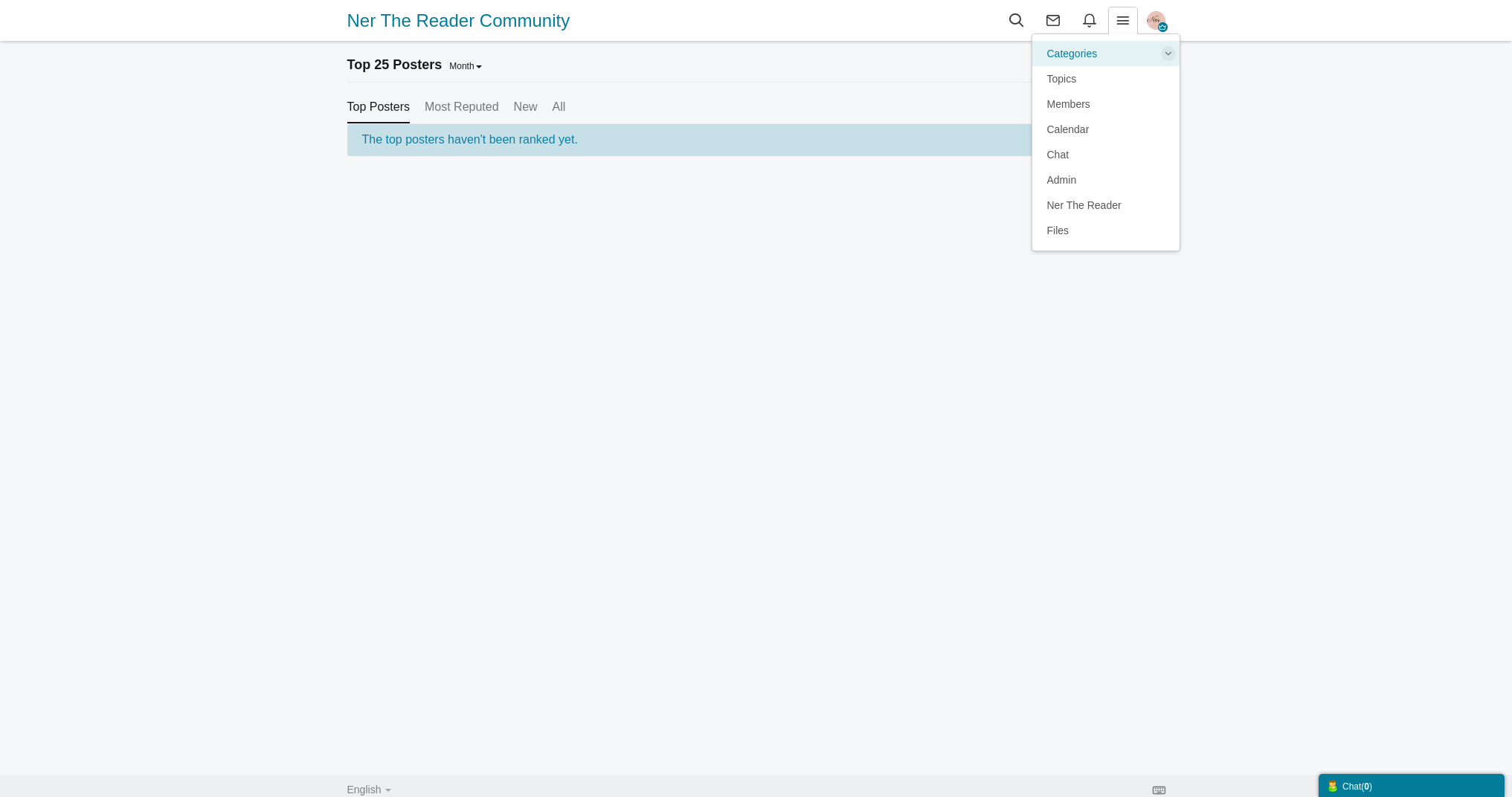
click at [1119, 49] on link "Categories" at bounding box center [1106, 53] width 147 height 25
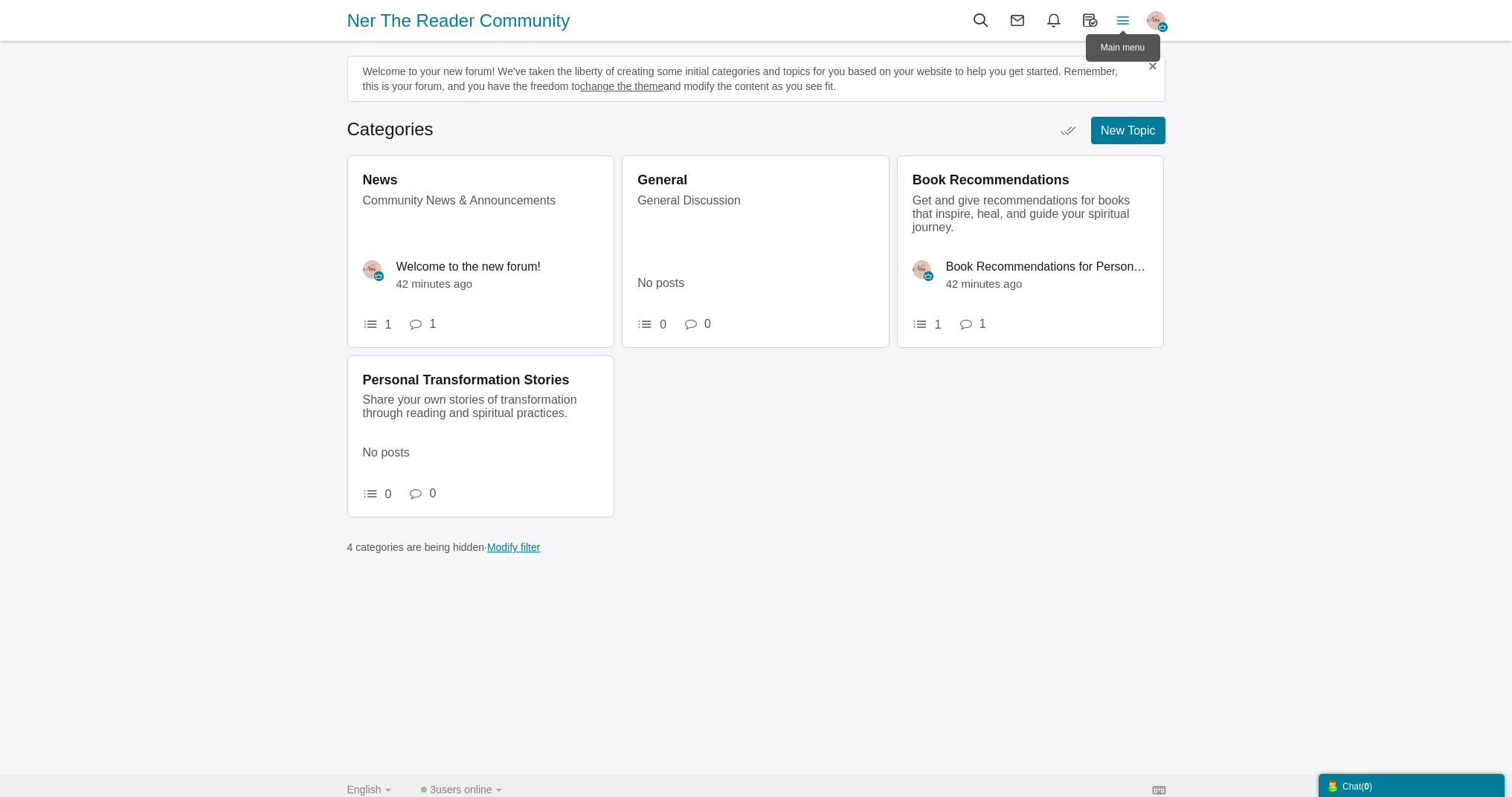
click at [1127, 25] on icon at bounding box center [1123, 20] width 33 height 16
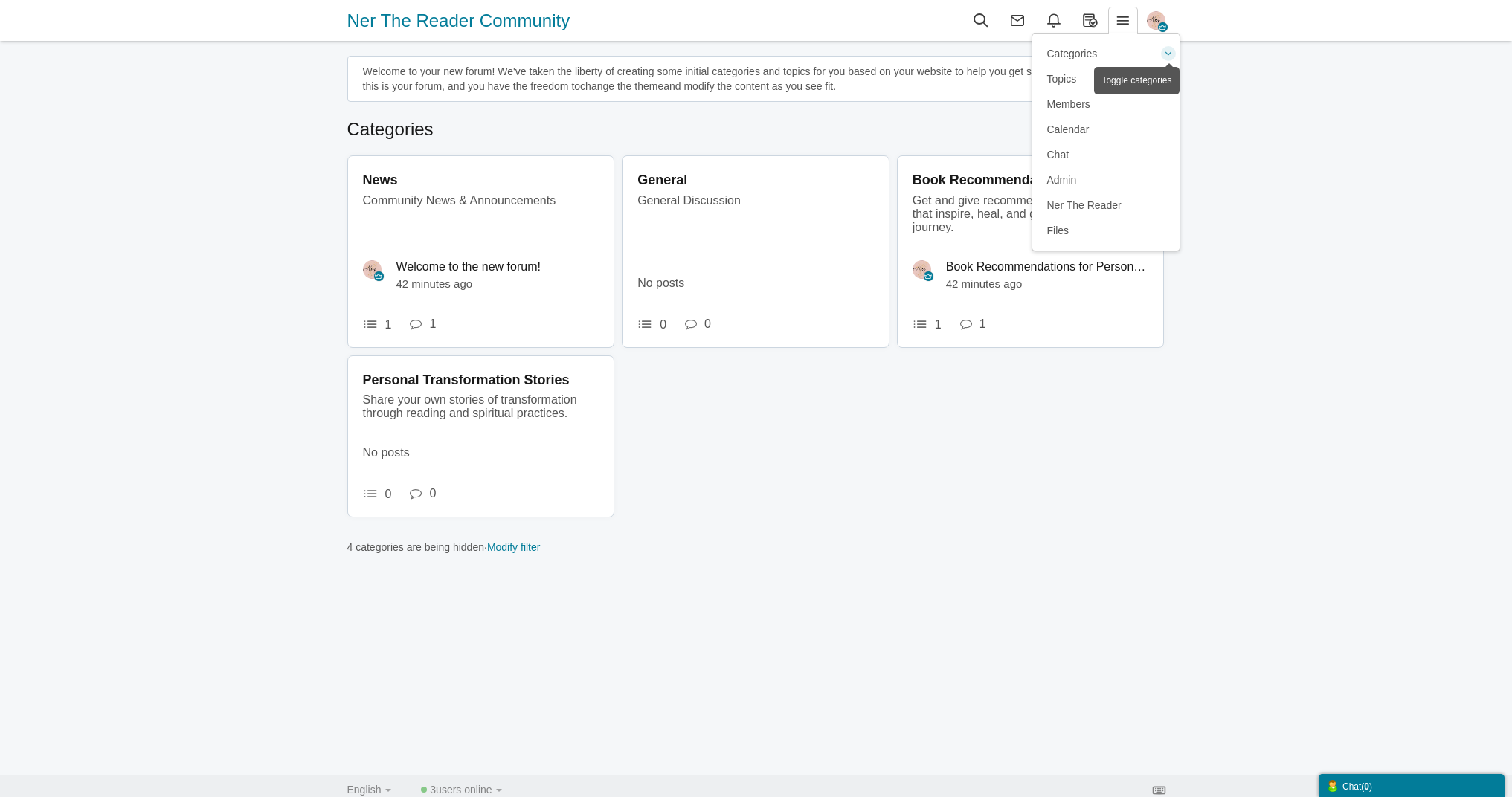
click at [1169, 54] on link at bounding box center [1168, 53] width 14 height 14
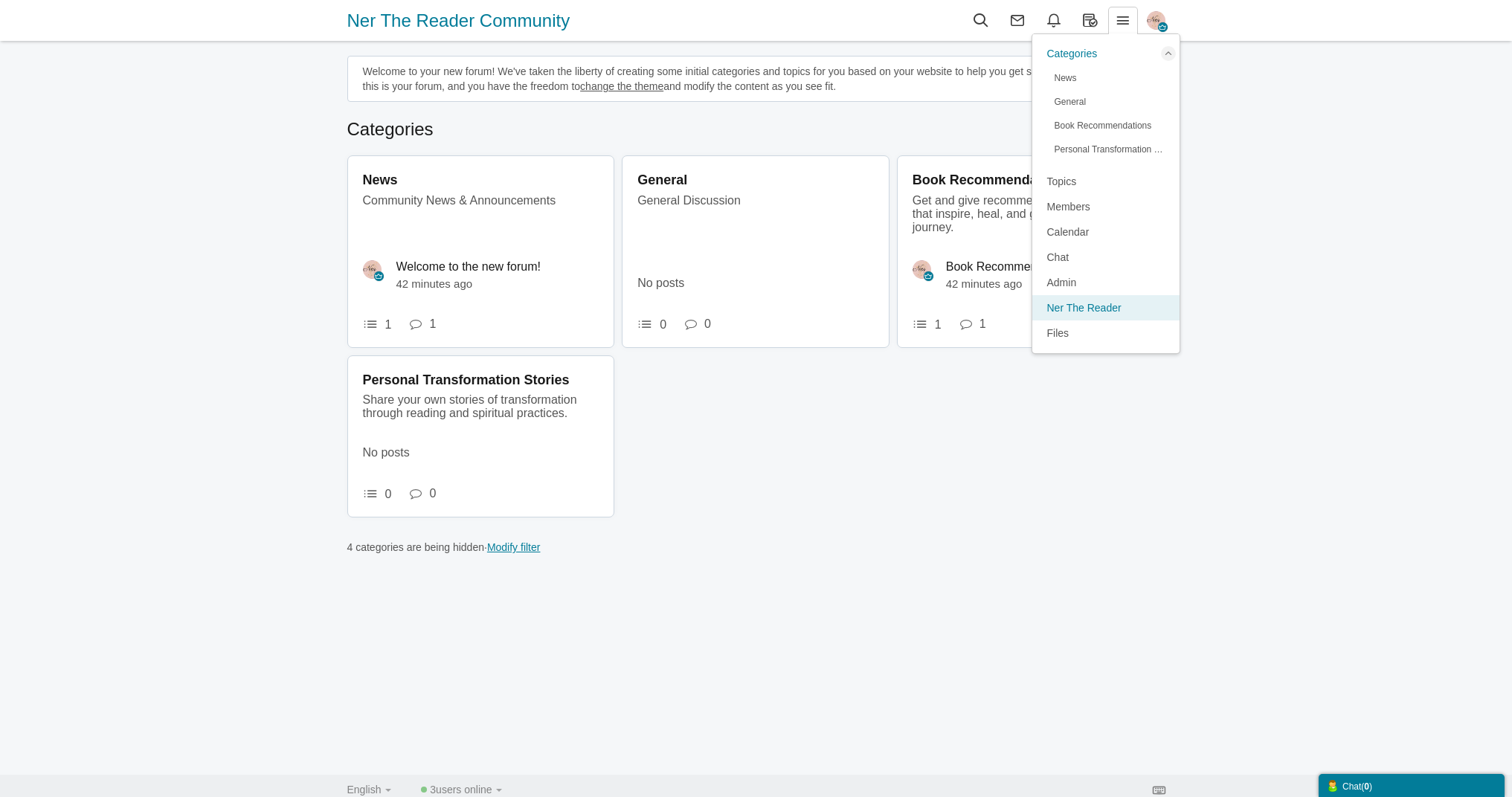
click at [1119, 309] on span "Ner The Reader" at bounding box center [1085, 307] width 74 height 12
click at [1162, 25] on icon "button" at bounding box center [1163, 27] width 10 height 10
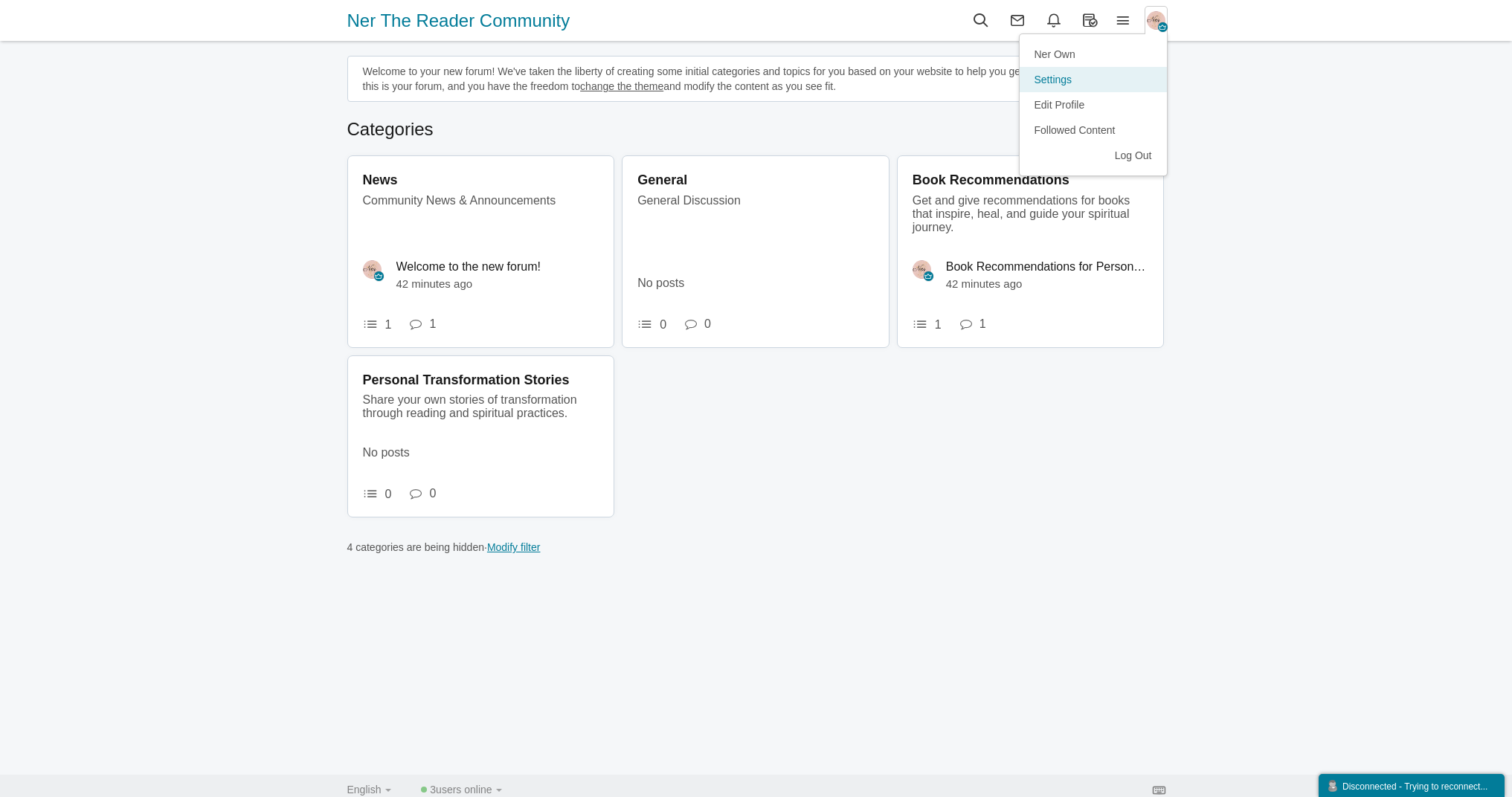
click at [1080, 82] on link "Settings" at bounding box center [1093, 79] width 147 height 25
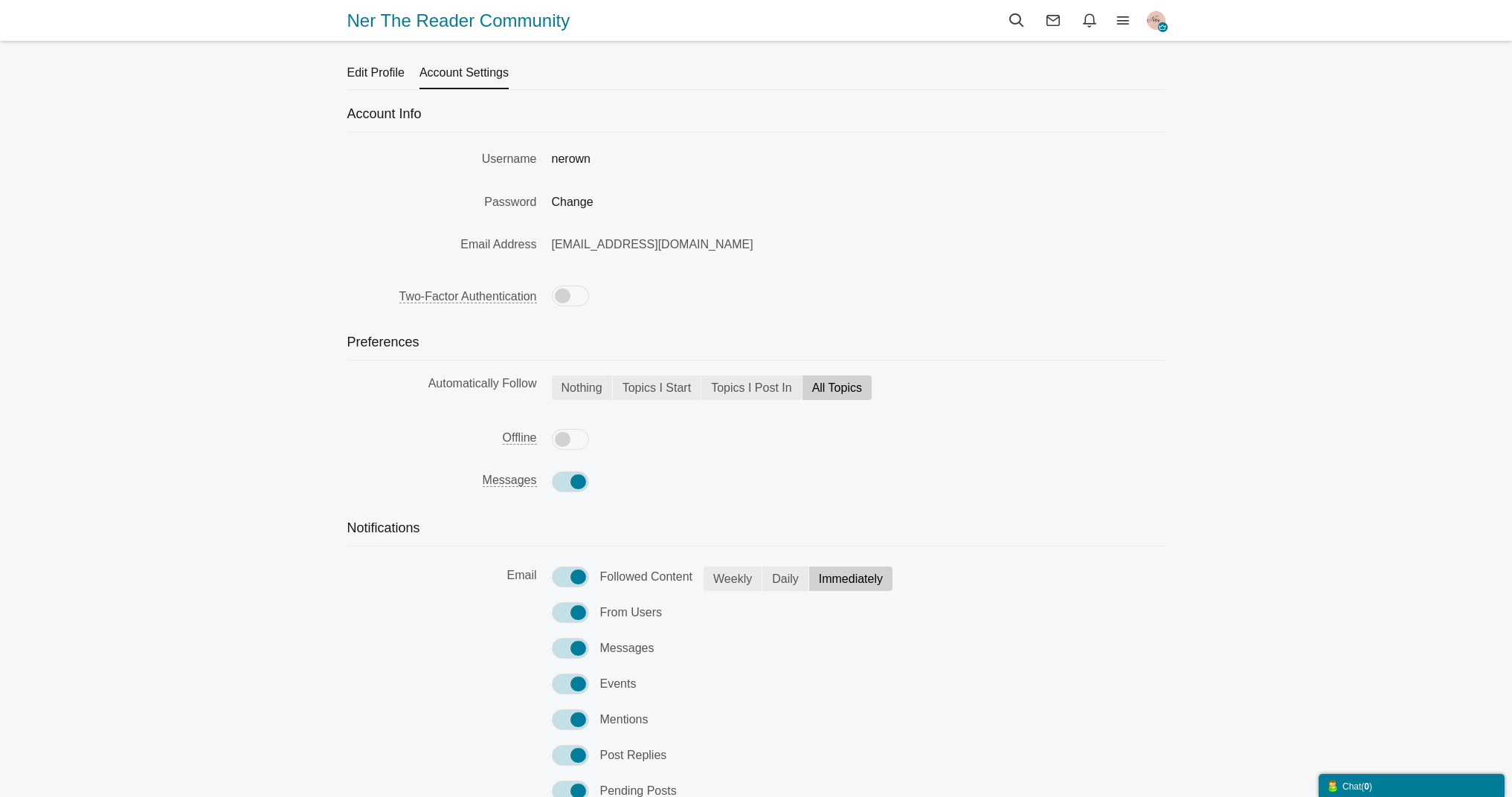
click at [389, 84] on link "Edit Profile" at bounding box center [376, 72] width 57 height 34
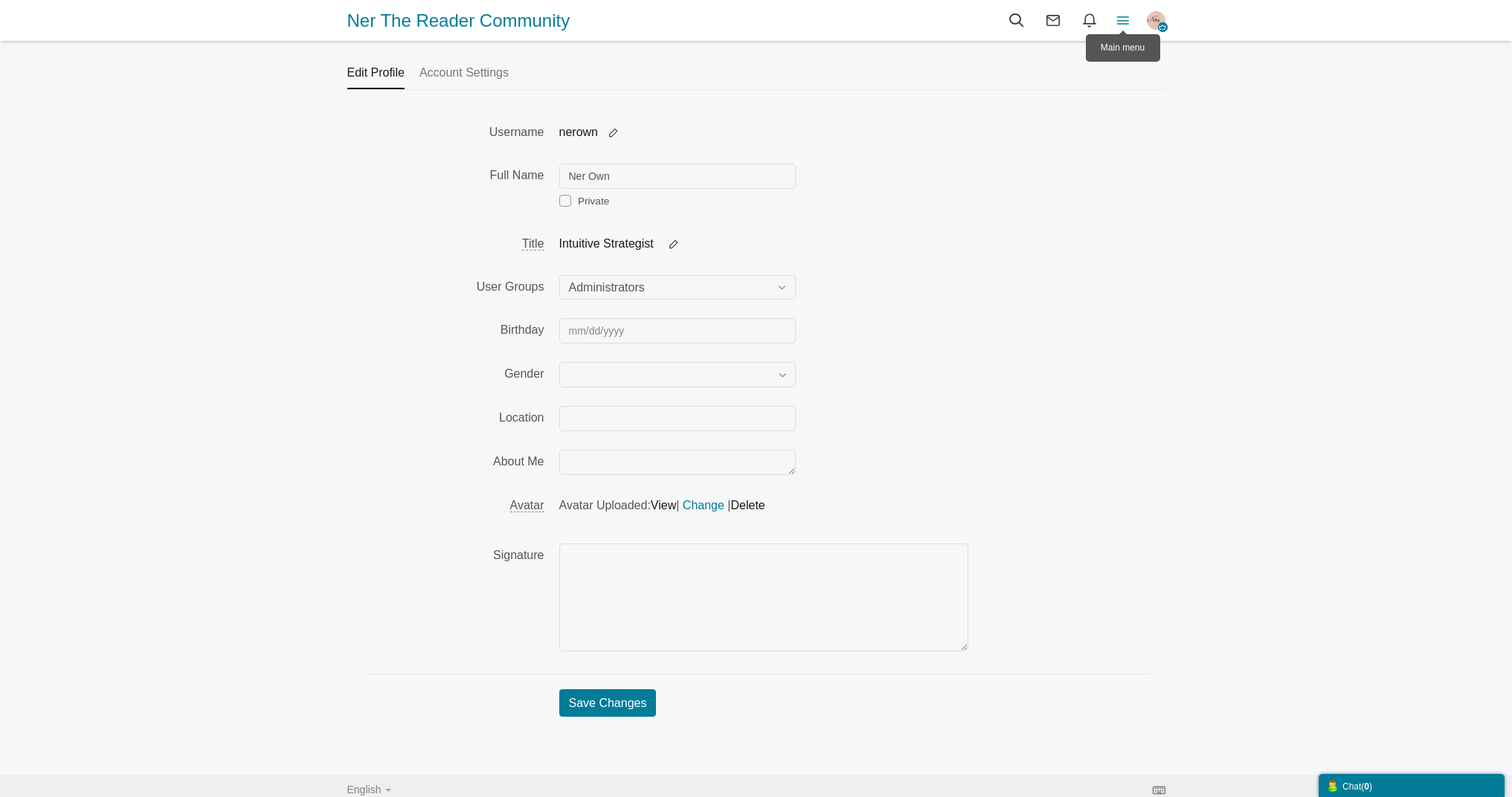
click at [1125, 15] on icon at bounding box center [1123, 20] width 33 height 16
click at [1077, 108] on span "Members" at bounding box center [1069, 104] width 43 height 12
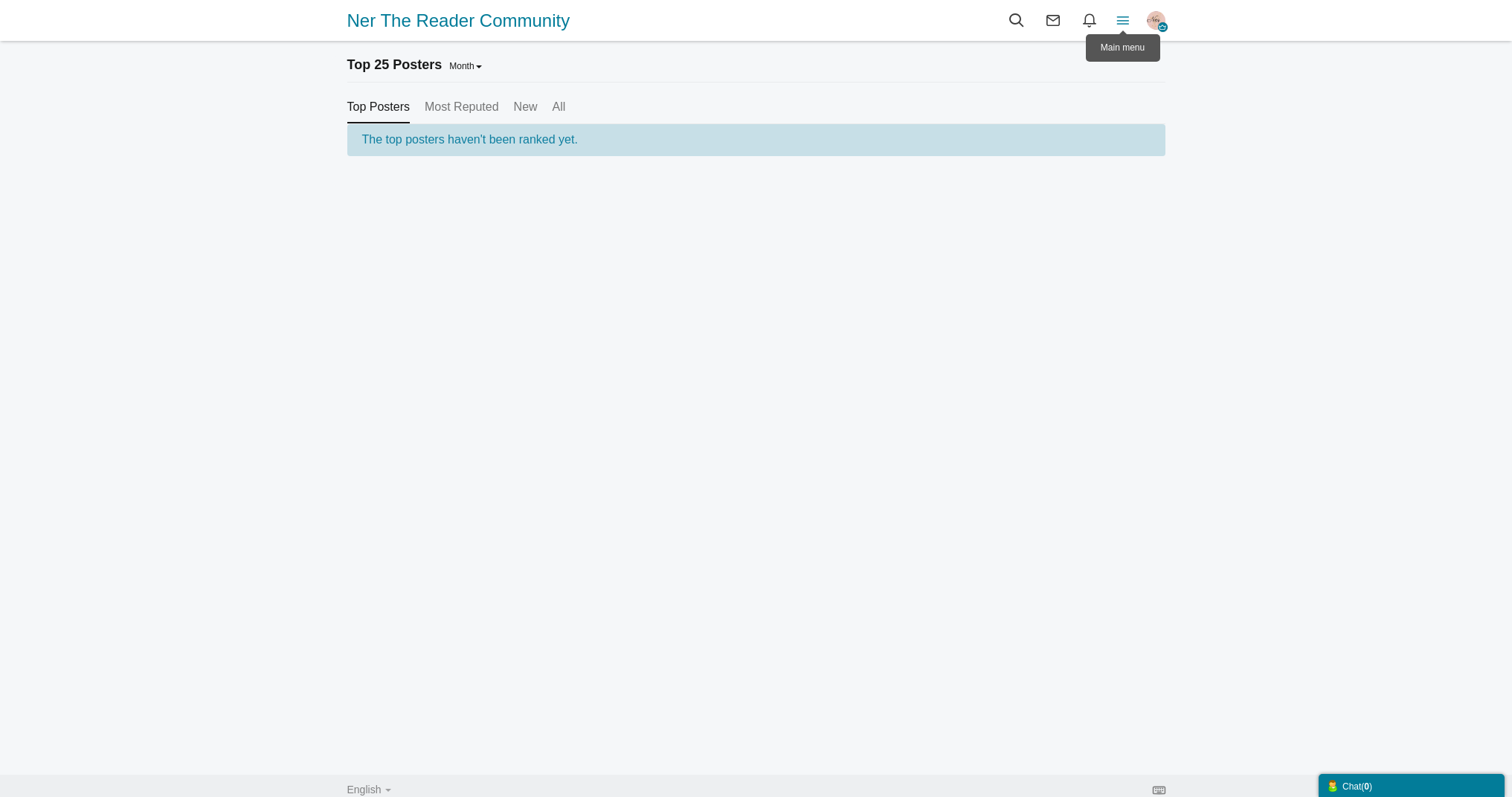
click at [1134, 18] on icon at bounding box center [1123, 20] width 33 height 16
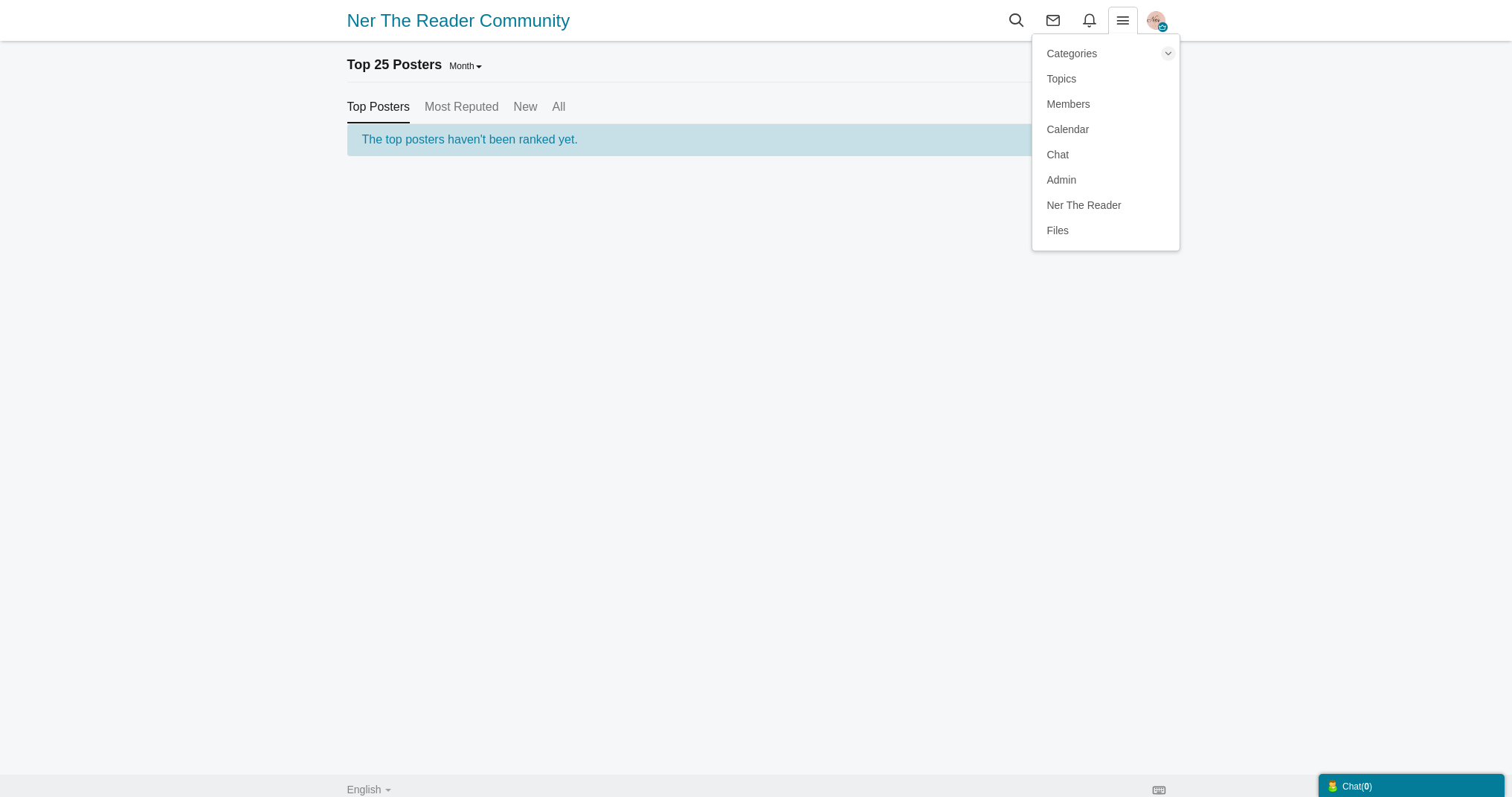
click at [241, 47] on div "Categories Members Calendar Ner The Reader Community Members Topics Members" at bounding box center [756, 402] width 1512 height 804
click at [419, 11] on span "Ner The Reader Community" at bounding box center [464, 21] width 234 height 34
